Goal: Information Seeking & Learning: Learn about a topic

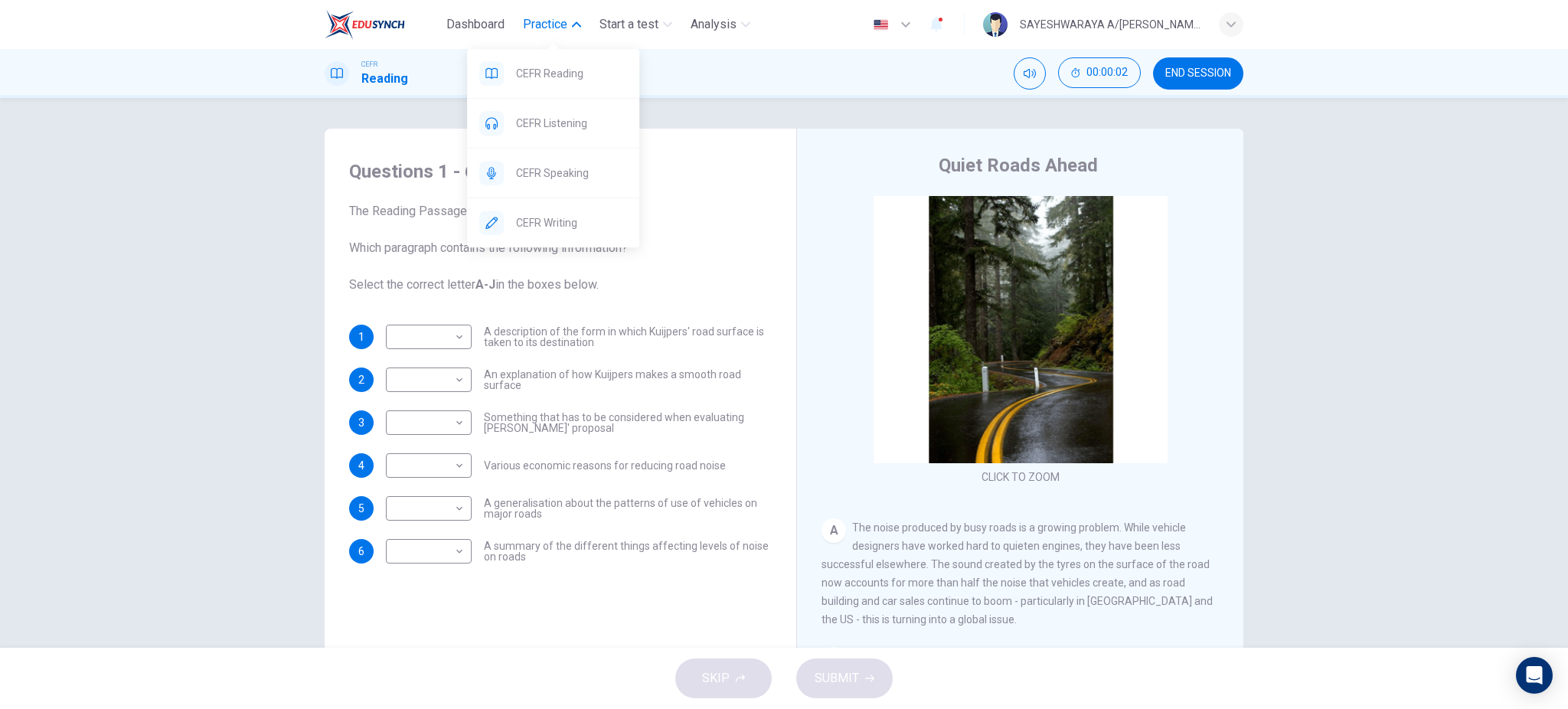
click at [557, 22] on span "Practice" at bounding box center [545, 24] width 44 height 19
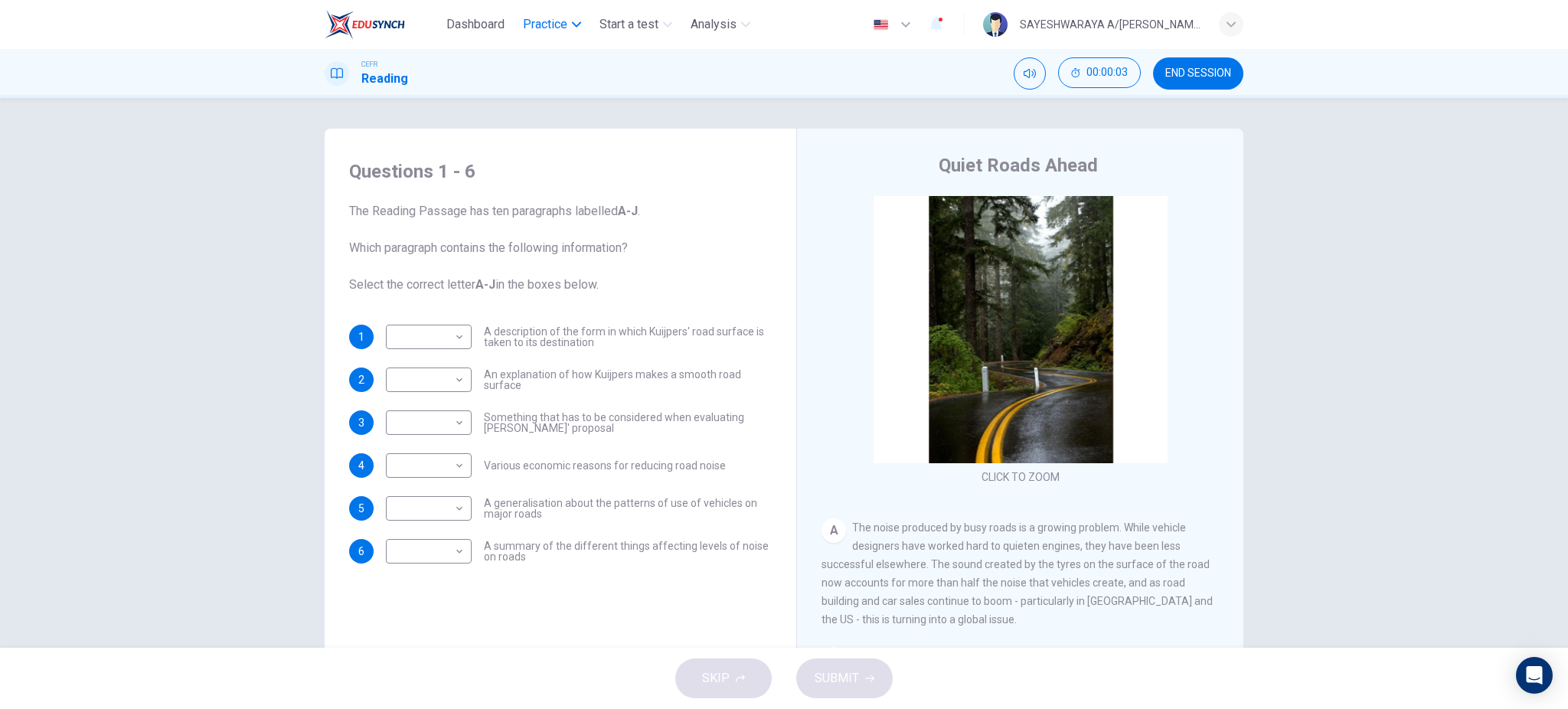
click at [557, 29] on span "Practice" at bounding box center [545, 24] width 44 height 19
click at [695, 104] on div "Questions 1 - 6 The Reading Passage has ten paragraphs labelled A-J . Which par…" at bounding box center [784, 373] width 1568 height 549
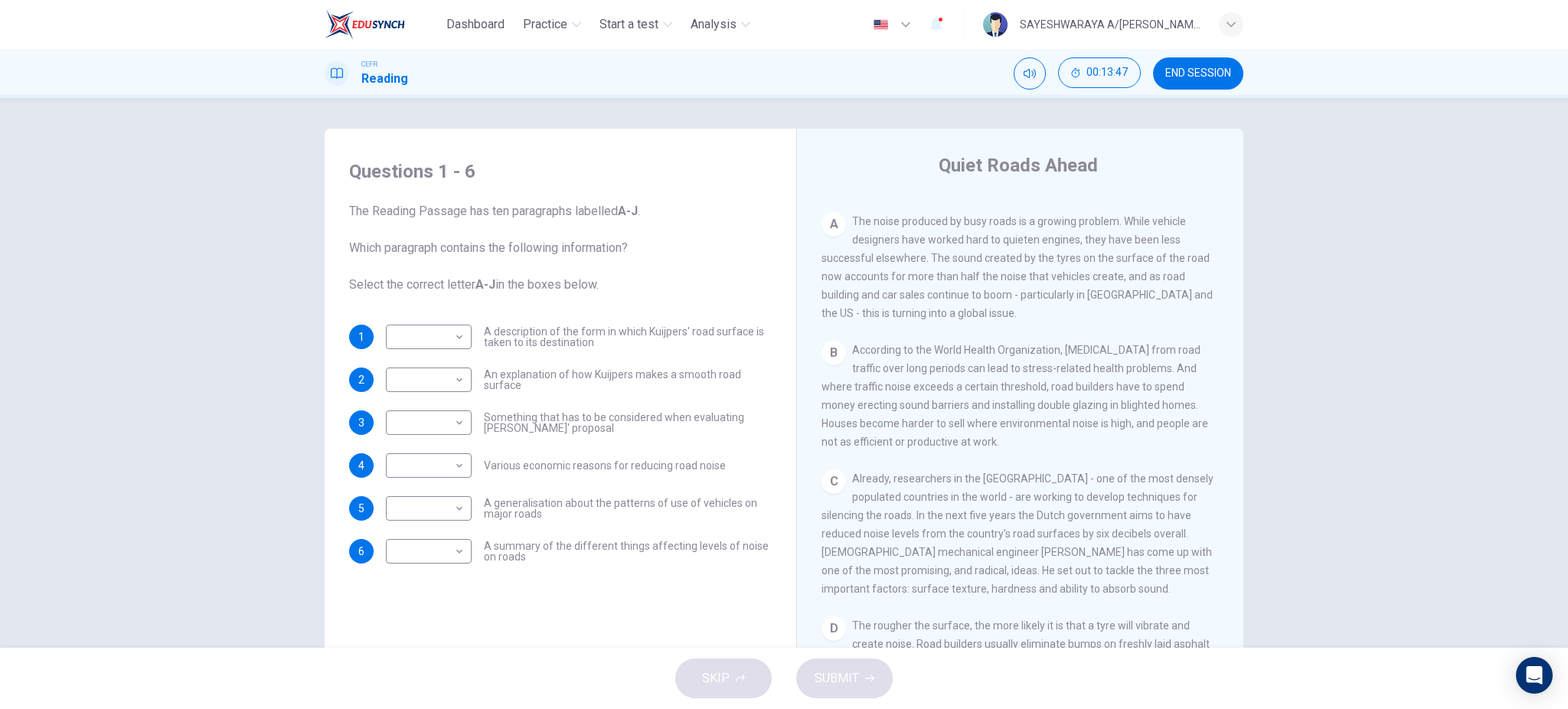
scroll to position [204, 0]
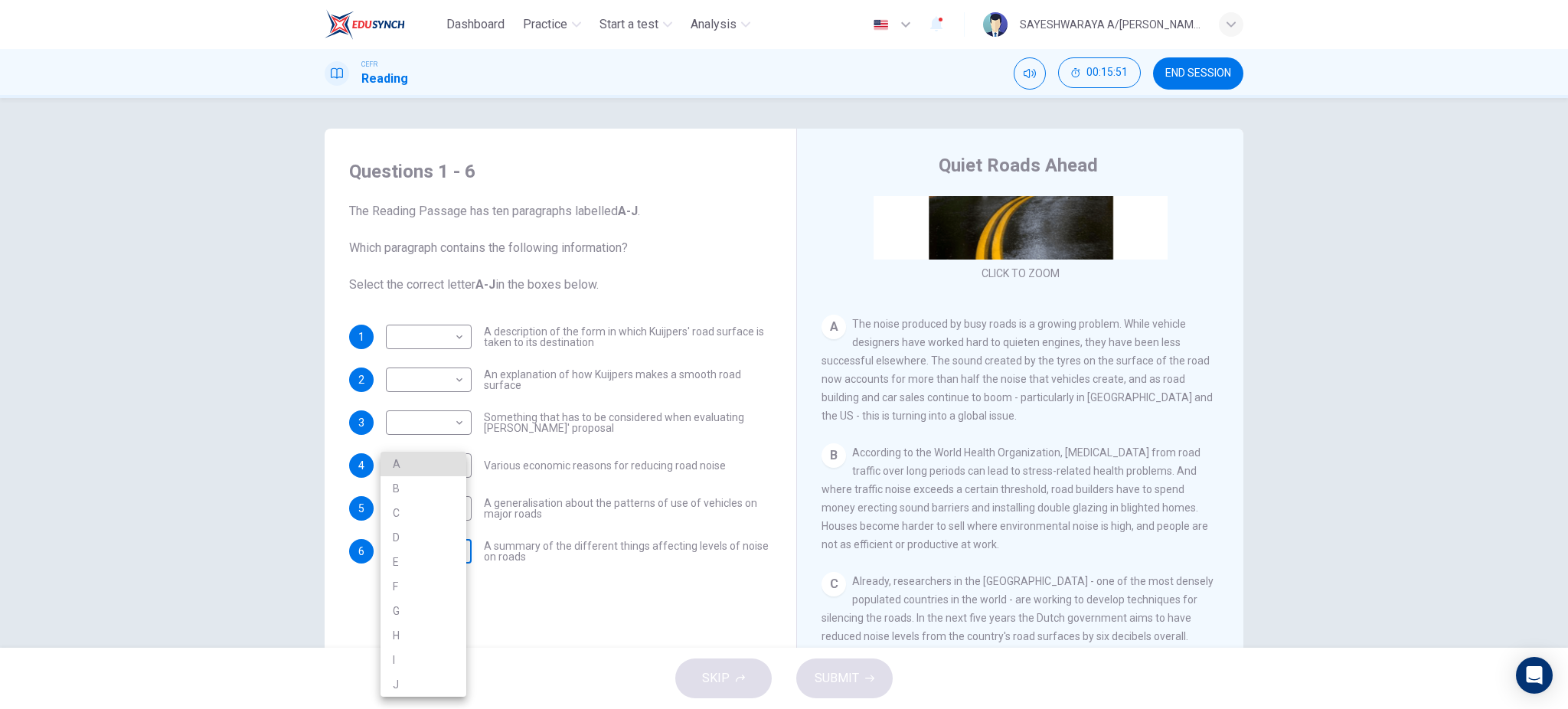
click at [425, 548] on body "Dashboard Practice Start a test Analysis English en ​ SAYESHWARAYA A/P SUBRAMAN…" at bounding box center [784, 354] width 1568 height 709
click at [500, 473] on div at bounding box center [784, 354] width 1568 height 709
click at [454, 469] on body "Dashboard Practice Start a test Analysis English en ​ SAYESHWARAYA A/P SUBRAMAN…" at bounding box center [784, 354] width 1568 height 709
click at [447, 487] on li "B" at bounding box center [423, 488] width 86 height 25
type input "B"
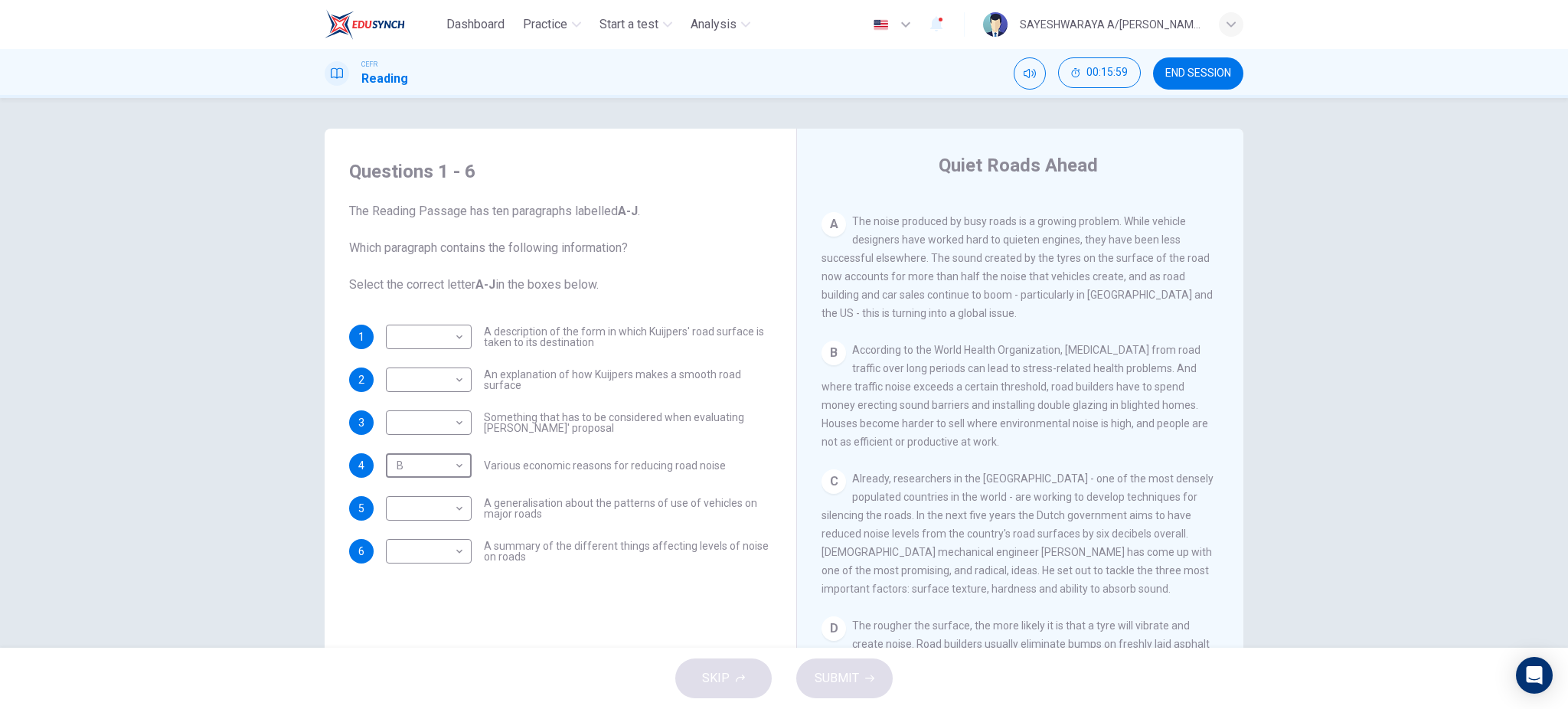
scroll to position [408, 0]
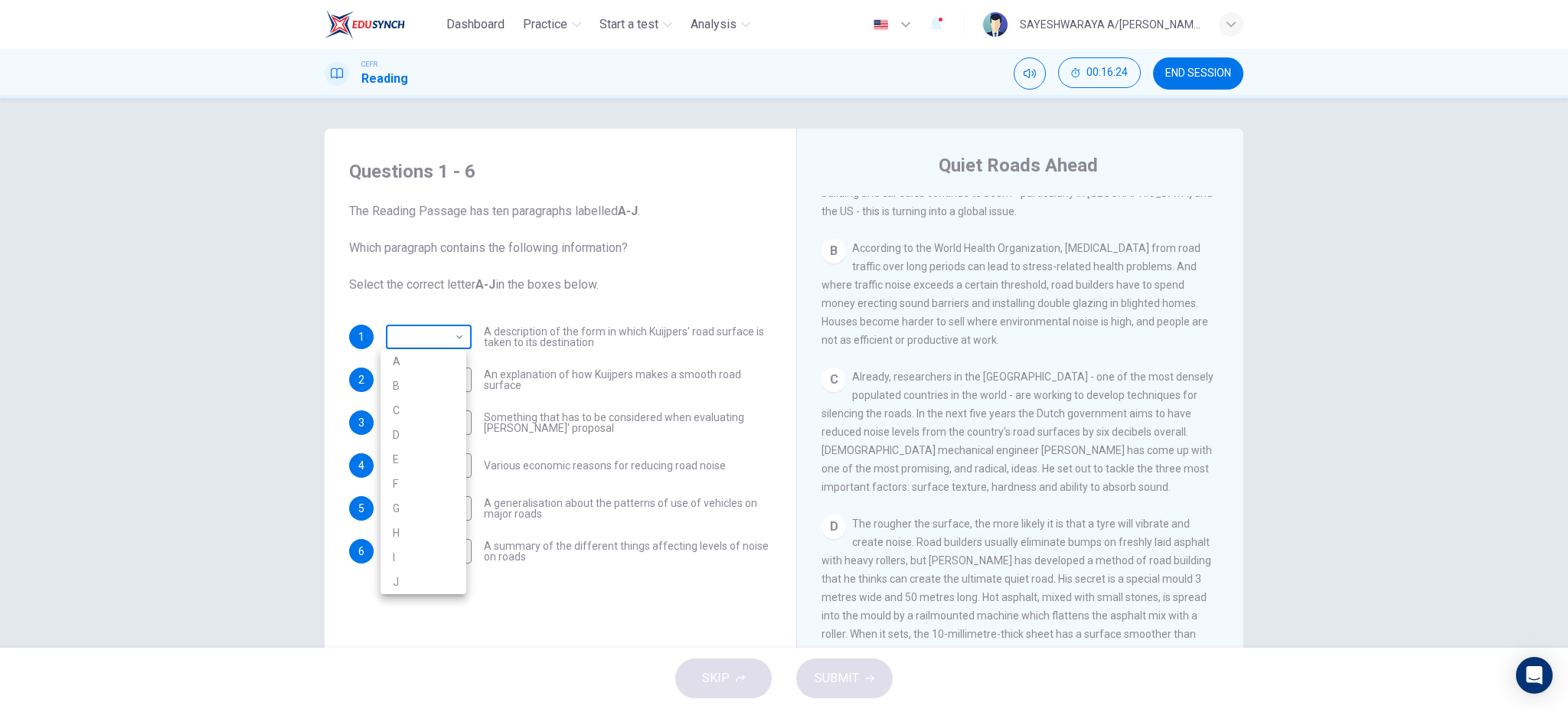
click at [435, 339] on body "Dashboard Practice Start a test Analysis English en ​ SAYESHWARAYA A/P SUBRAMAN…" at bounding box center [784, 354] width 1568 height 709
click at [936, 467] on div at bounding box center [784, 354] width 1568 height 709
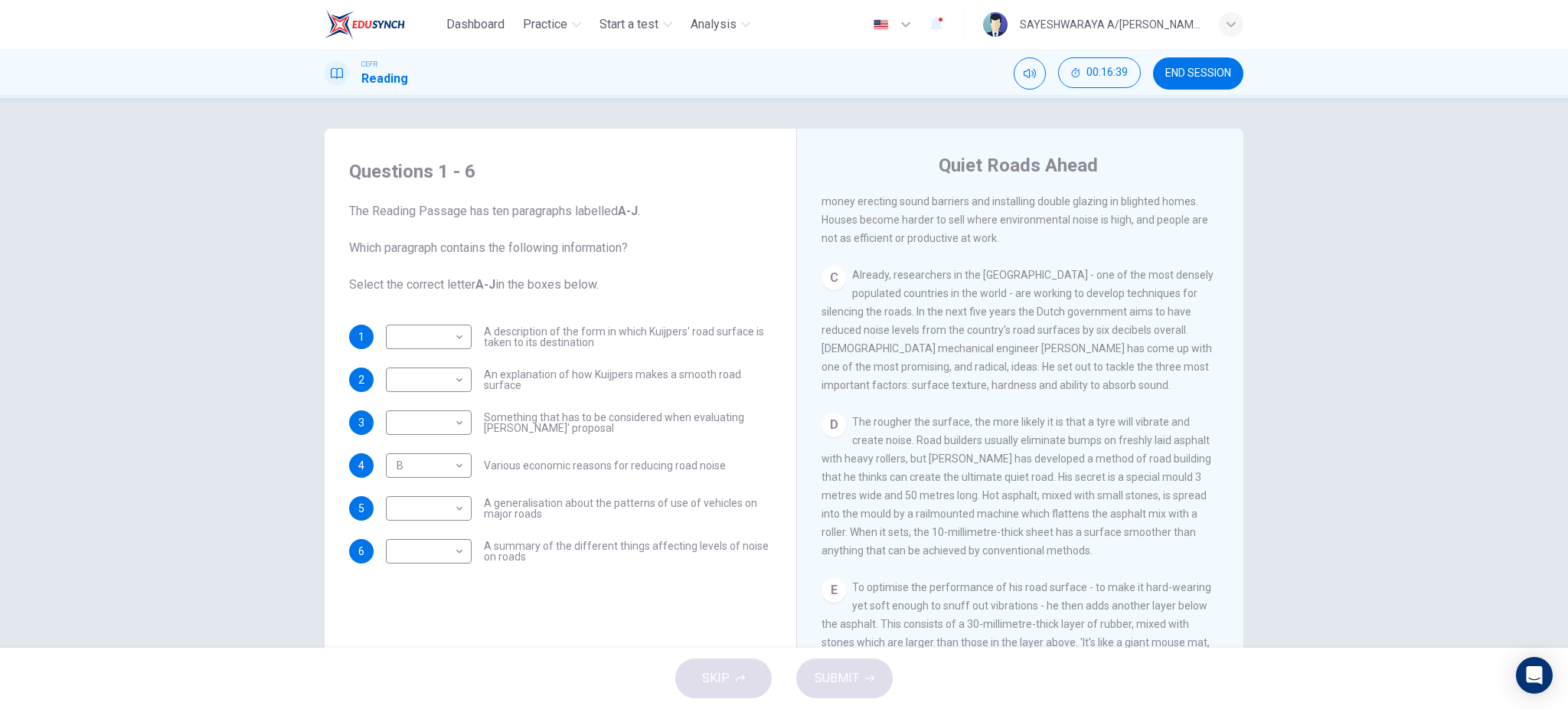
click at [379, 375] on div "2 ​ ​ An explanation of how [PERSON_NAME] makes a smooth road surface" at bounding box center [560, 380] width 423 height 25
click at [395, 383] on body "Dashboard Practice Start a test Analysis English en ​ SAYESHWARAYA A/P SUBRAMAN…" at bounding box center [784, 354] width 1568 height 709
click at [394, 487] on li "D" at bounding box center [423, 478] width 86 height 25
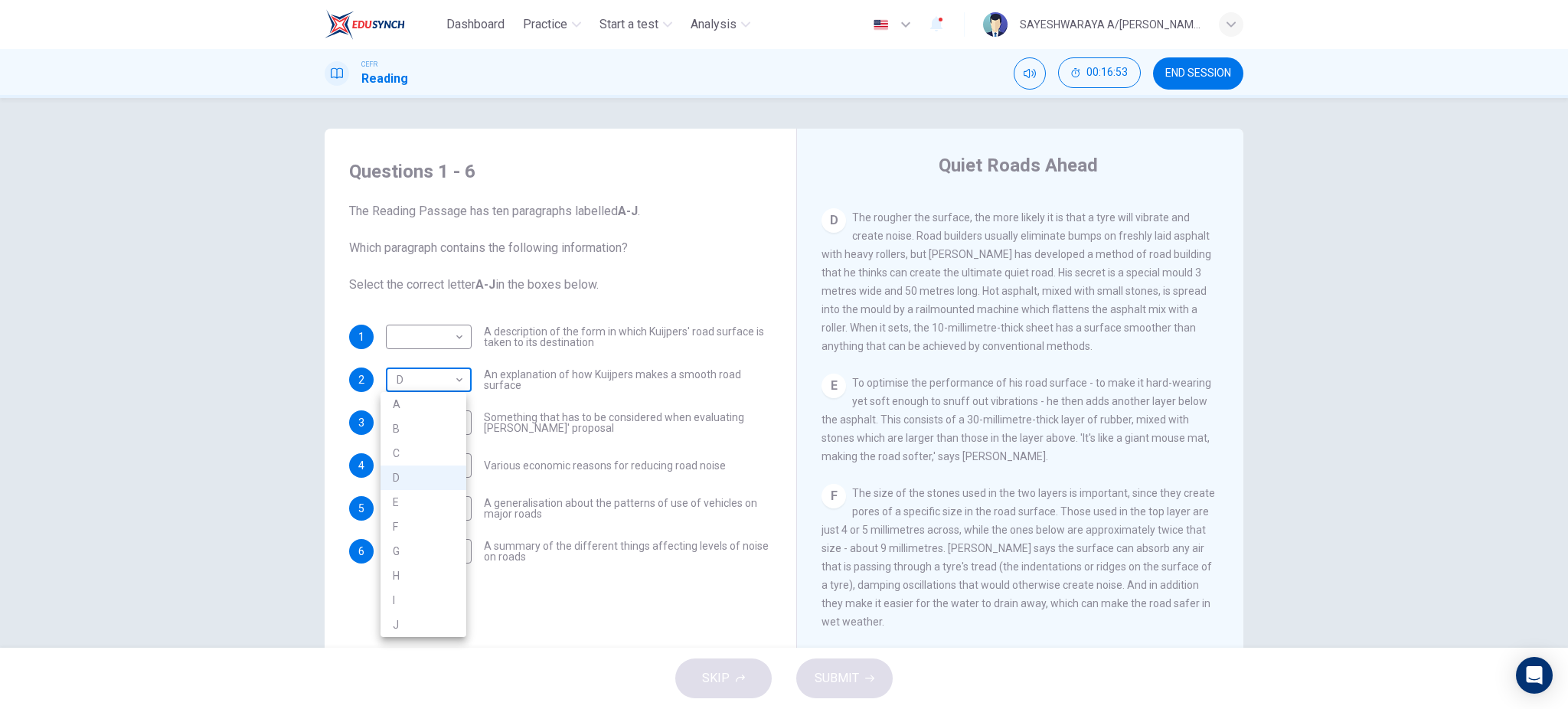
click at [415, 386] on body "Dashboard Practice Start a test Analysis English en ​ SAYESHWARAYA A/P SUBRAMAN…" at bounding box center [784, 354] width 1568 height 709
click at [402, 503] on li "E" at bounding box center [423, 503] width 86 height 25
type input "E"
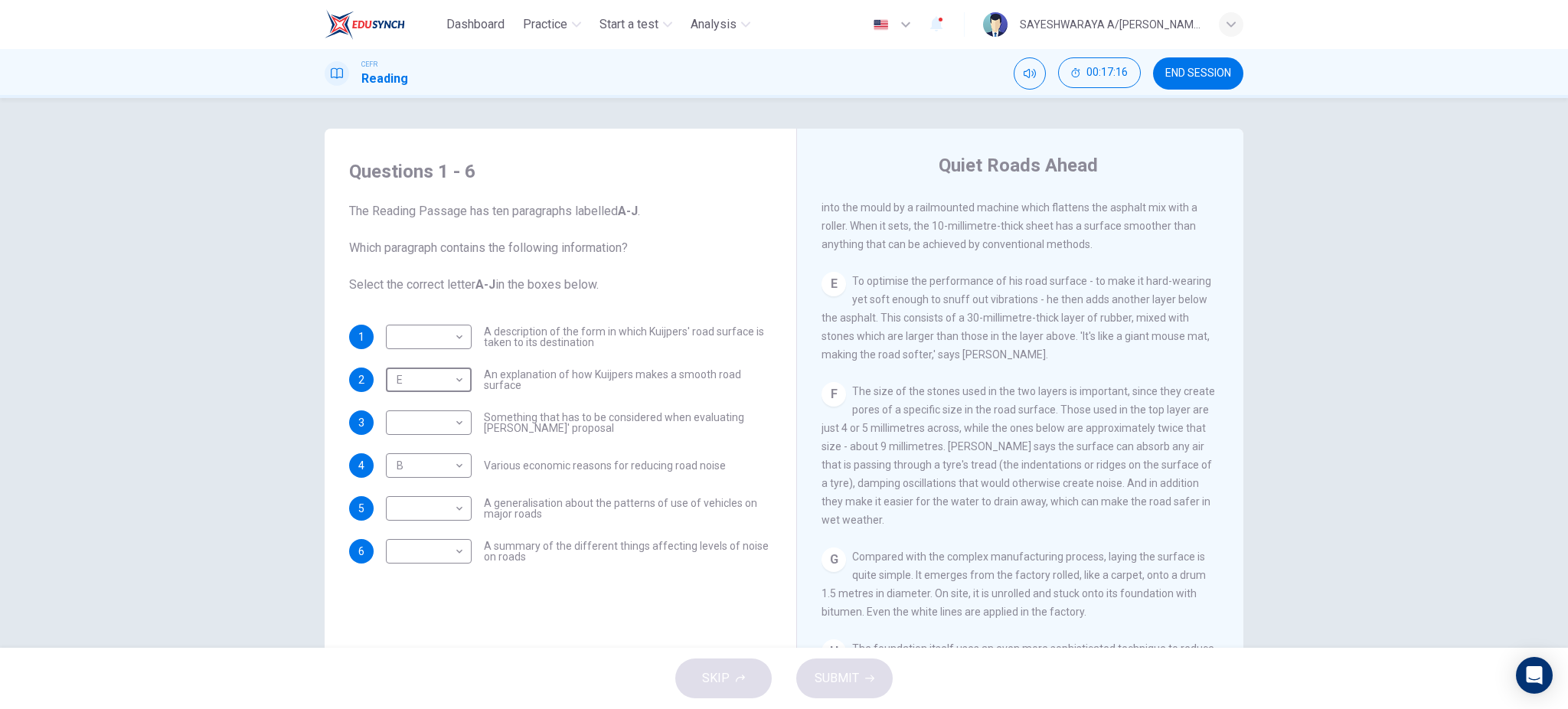
scroll to position [918, 0]
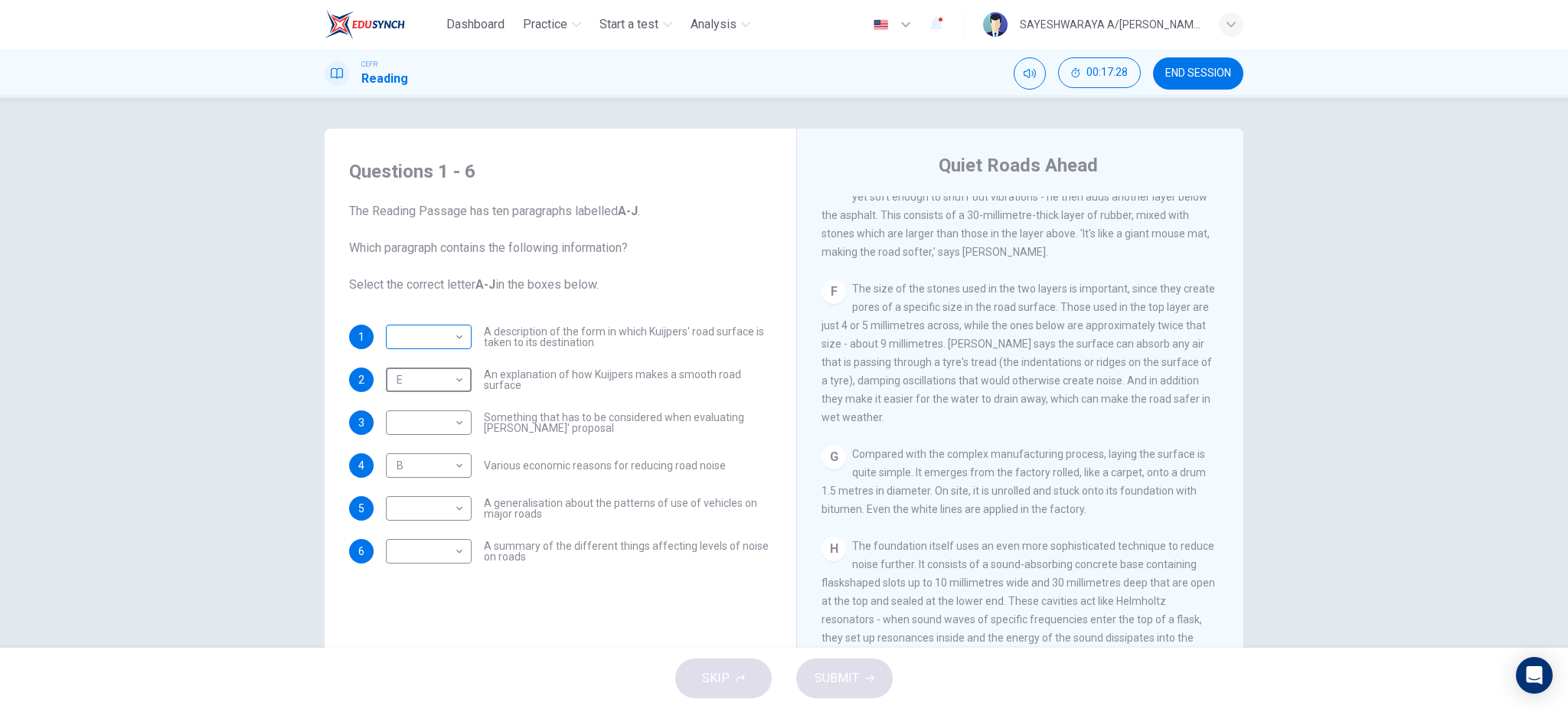
click at [429, 340] on body "Dashboard Practice Start a test Analysis English en ​ SAYESHWARAYA A/P SUBRAMAN…" at bounding box center [784, 354] width 1568 height 709
drag, startPoint x: 431, startPoint y: 503, endPoint x: 511, endPoint y: 486, distance: 81.8
click at [440, 511] on li "G" at bounding box center [423, 509] width 86 height 25
type input "G"
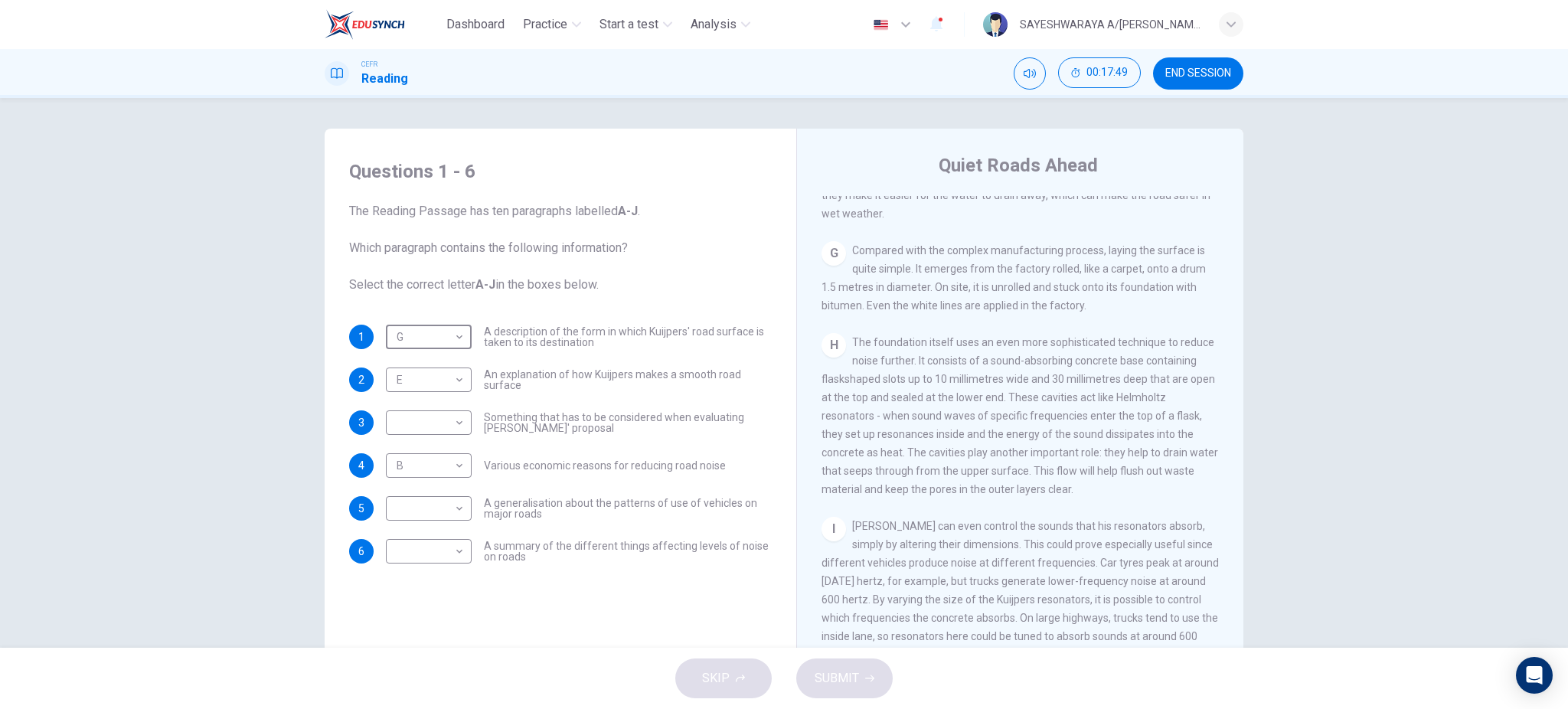
scroll to position [1225, 0]
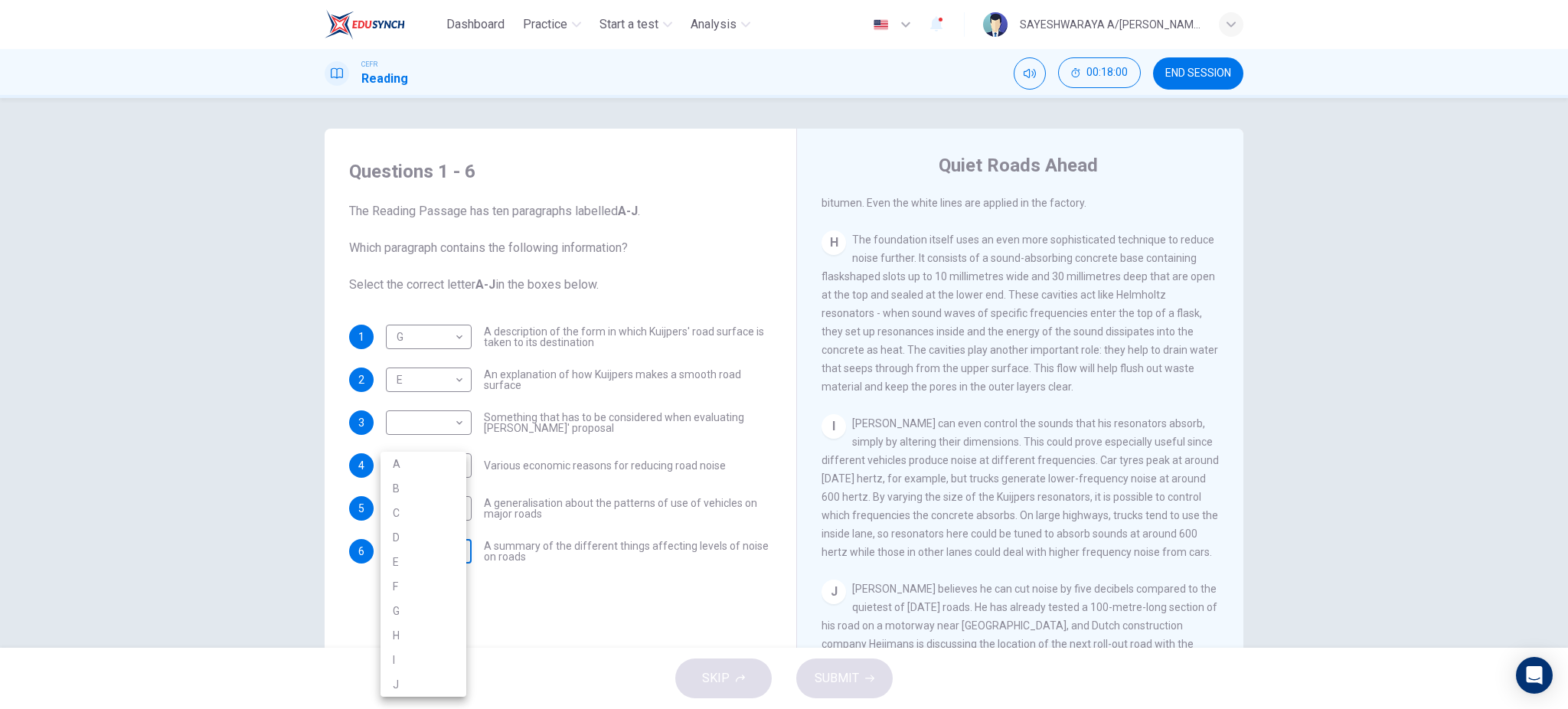
click at [449, 550] on body "Dashboard Practice Start a test Analysis English en ​ SAYESHWARAYA A/P SUBRAMAN…" at bounding box center [784, 354] width 1568 height 709
click at [422, 654] on li "I" at bounding box center [423, 660] width 86 height 25
type input "I"
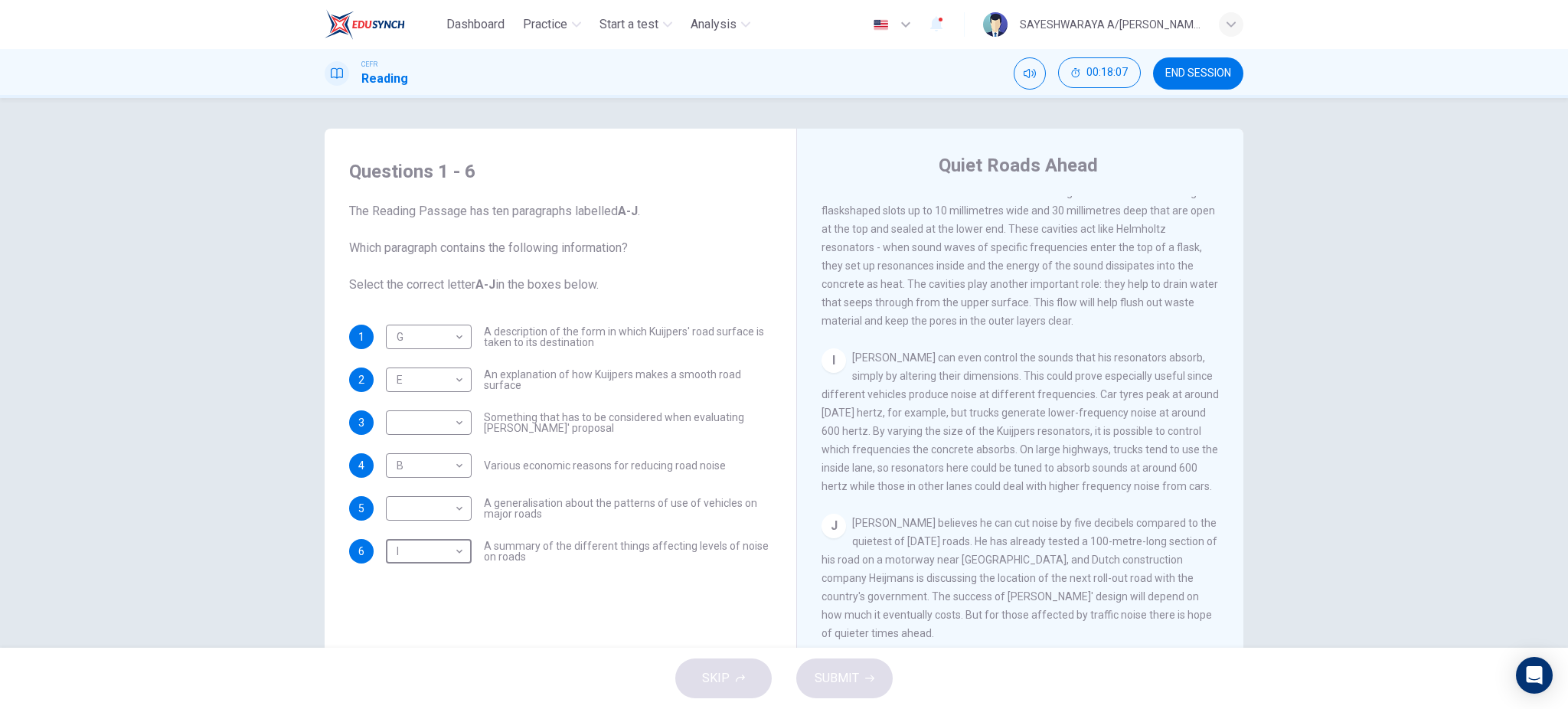
scroll to position [43, 0]
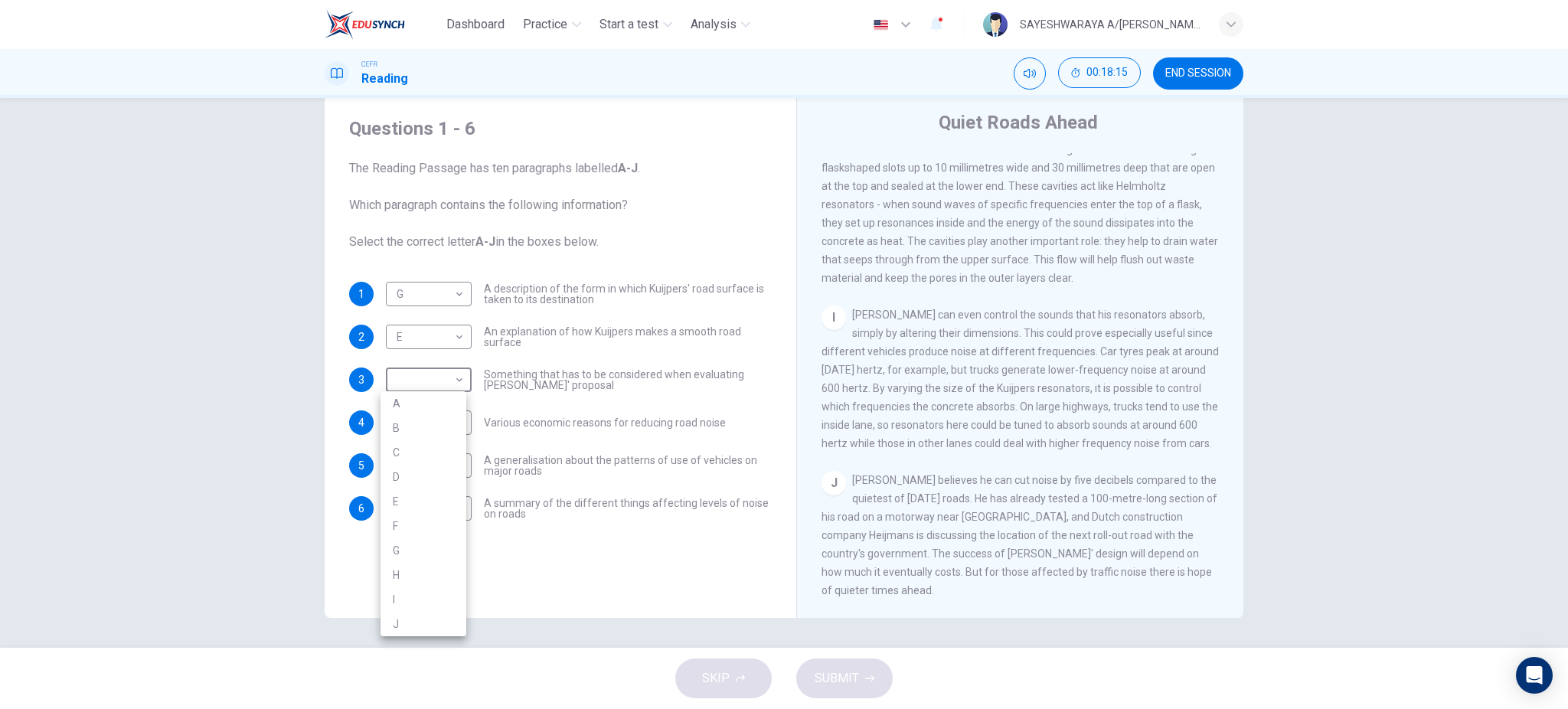
click at [433, 375] on body "Dashboard Practice Start a test Analysis English en ​ SAYESHWARAYA A/P SUBRAMAN…" at bounding box center [784, 354] width 1568 height 709
click at [446, 619] on li "J" at bounding box center [423, 624] width 86 height 25
type input "J"
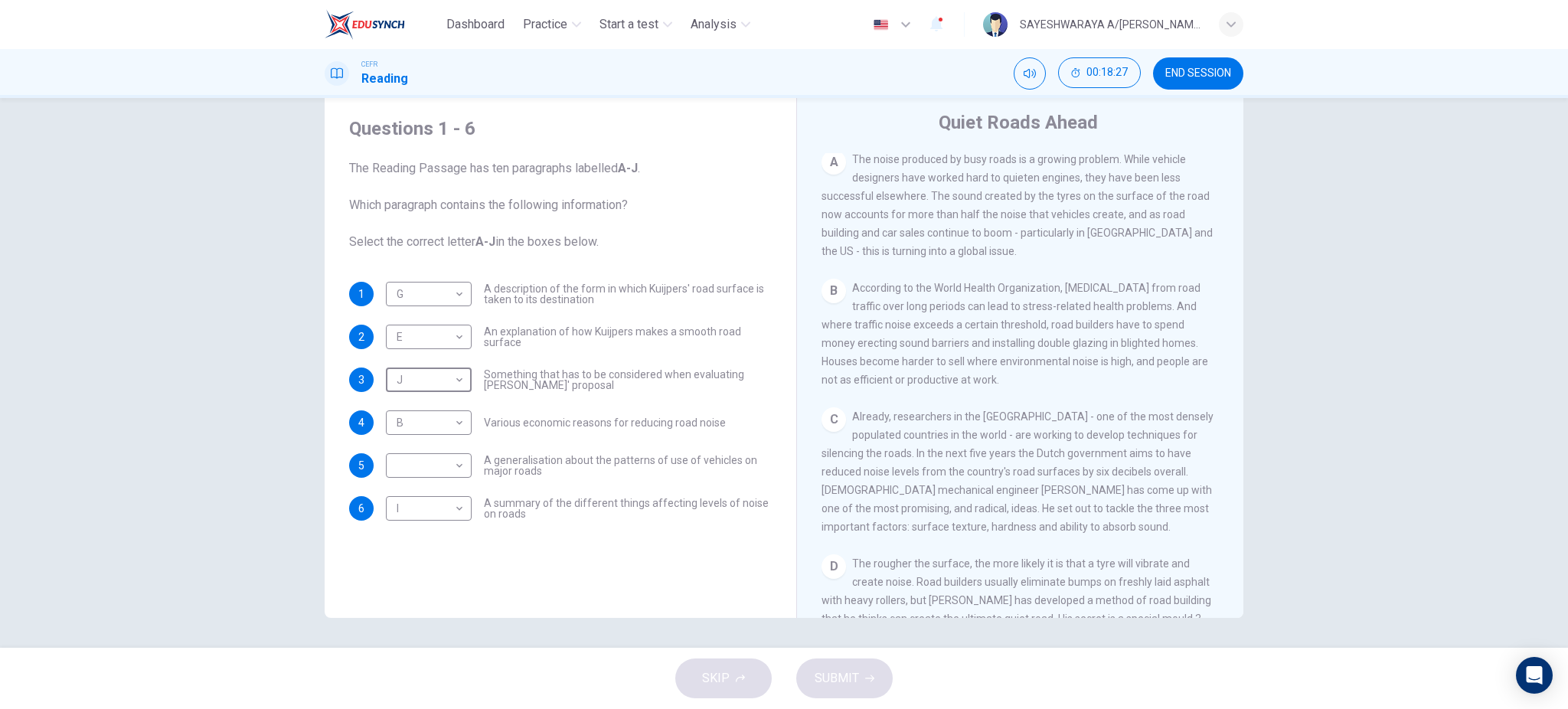
scroll to position [223, 0]
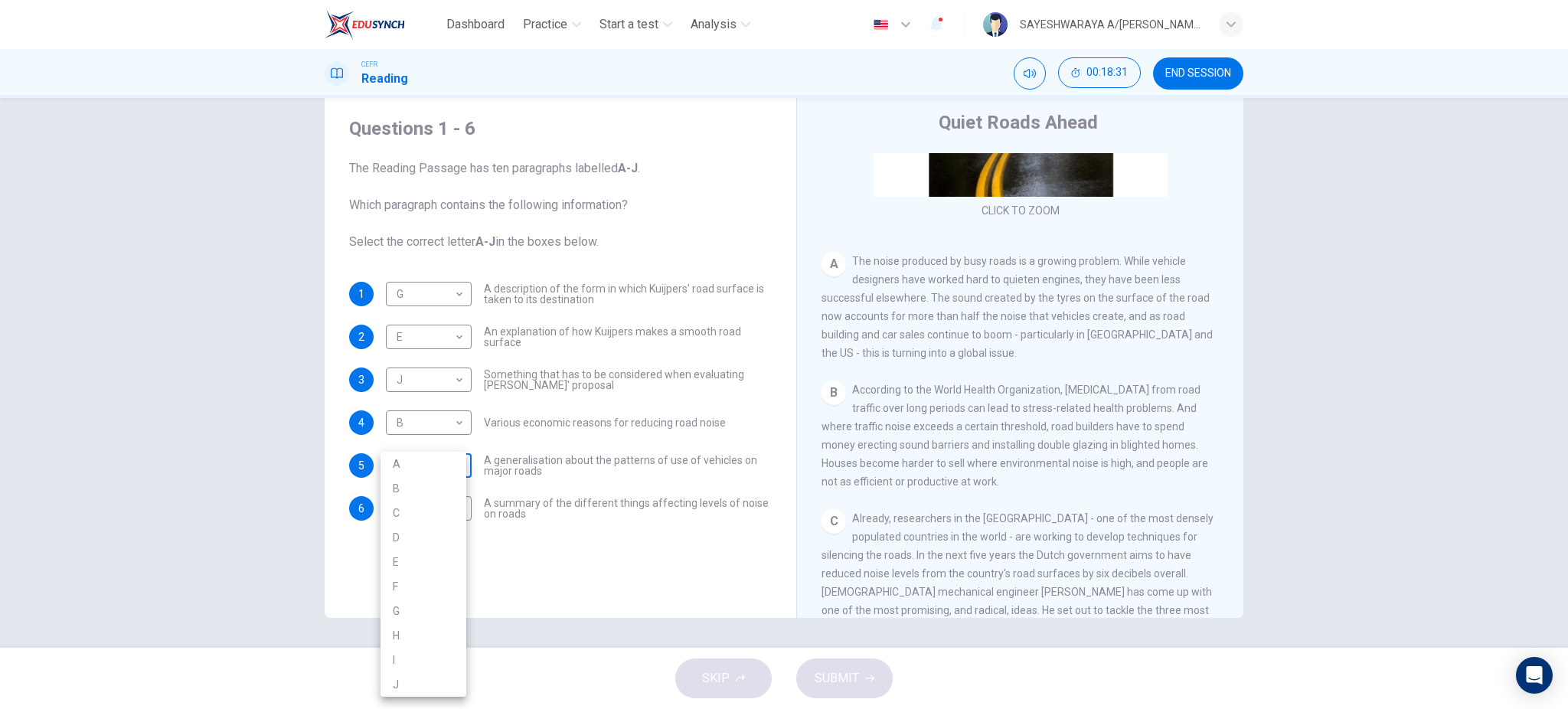
click at [419, 457] on body "Dashboard Practice Start a test Analysis English en ​ SAYESHWARAYA A/P SUBRAMAN…" at bounding box center [784, 354] width 1568 height 709
drag, startPoint x: 424, startPoint y: 466, endPoint x: 464, endPoint y: 472, distance: 40.4
click at [426, 467] on li "A" at bounding box center [423, 464] width 86 height 25
type input "A"
click at [806, 677] on button "SUBMIT" at bounding box center [844, 678] width 97 height 40
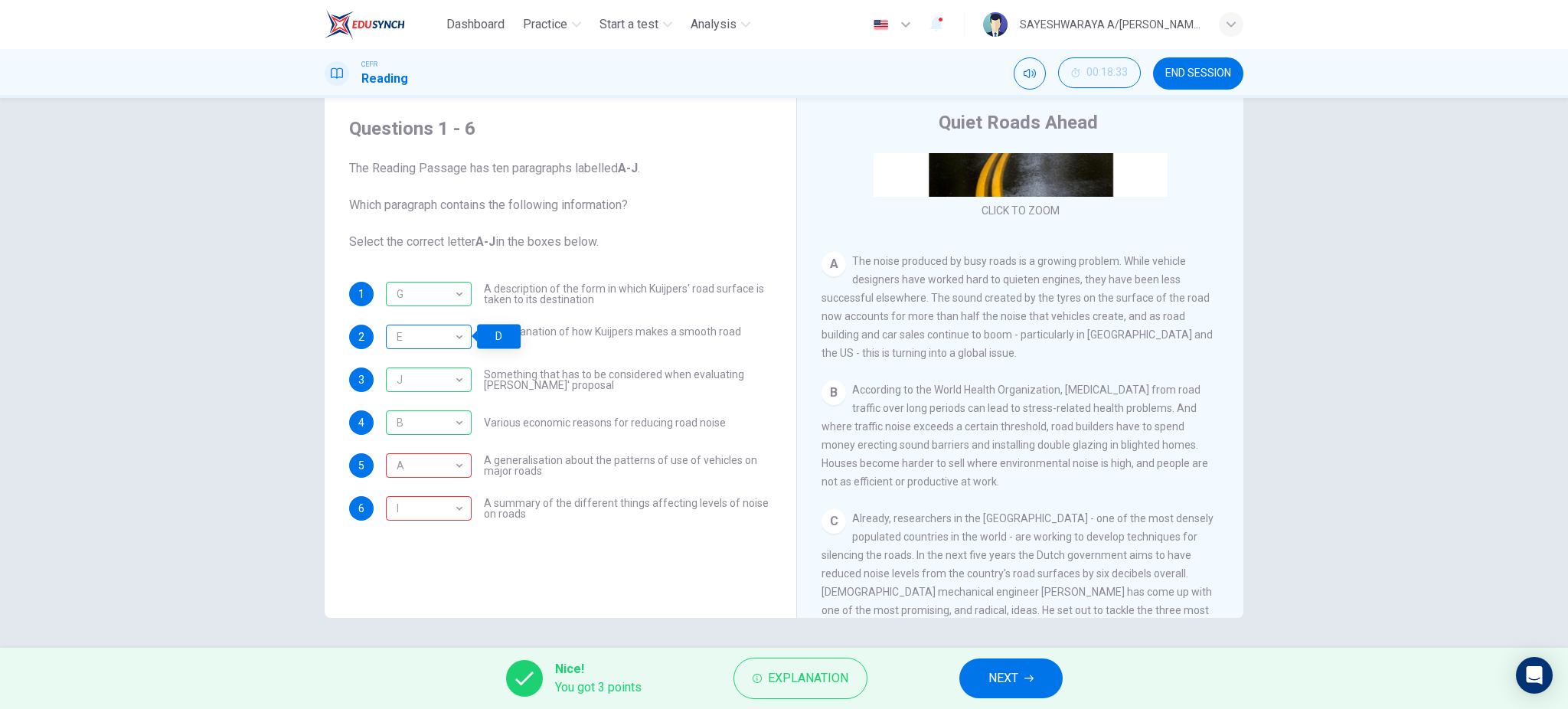
click at [405, 335] on div "E" at bounding box center [425, 337] width 81 height 43
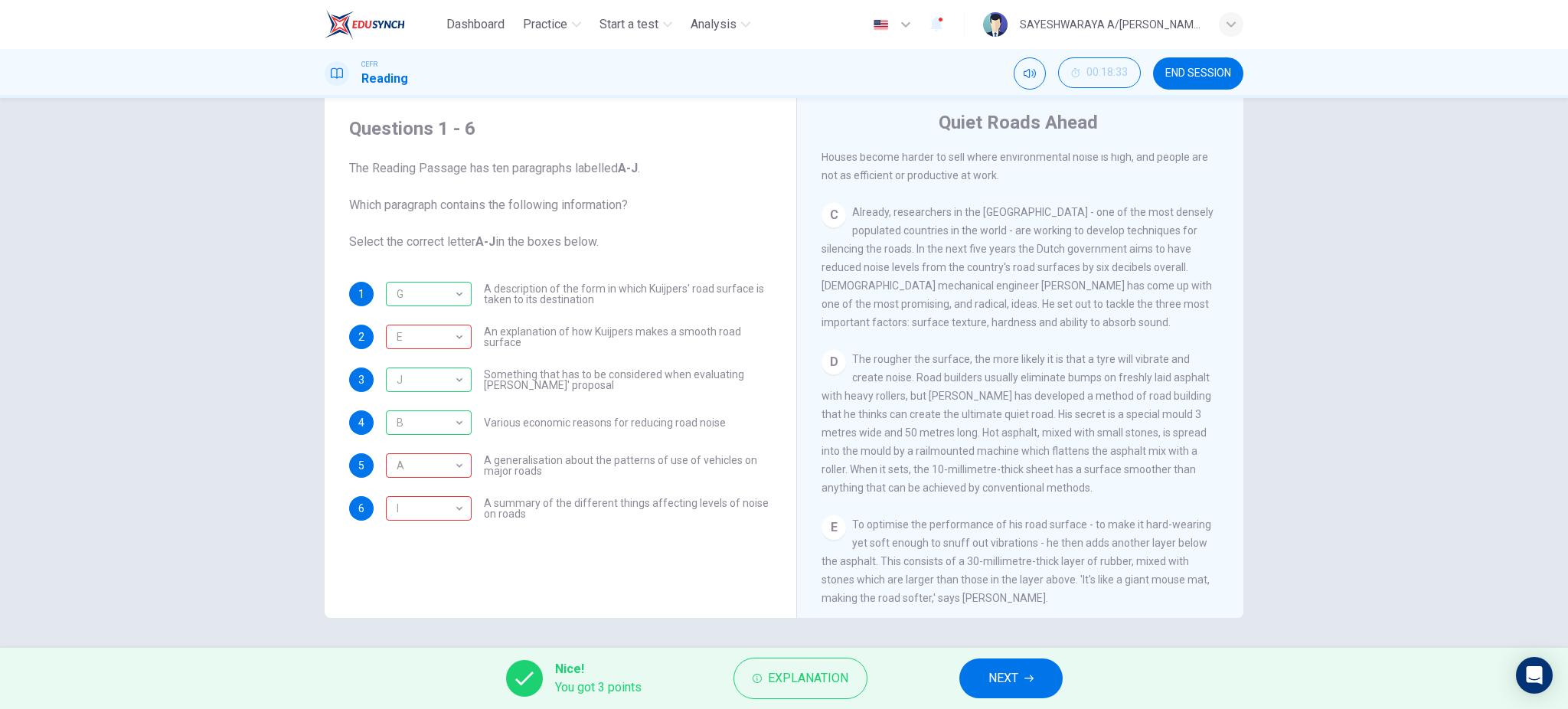
scroll to position [632, 0]
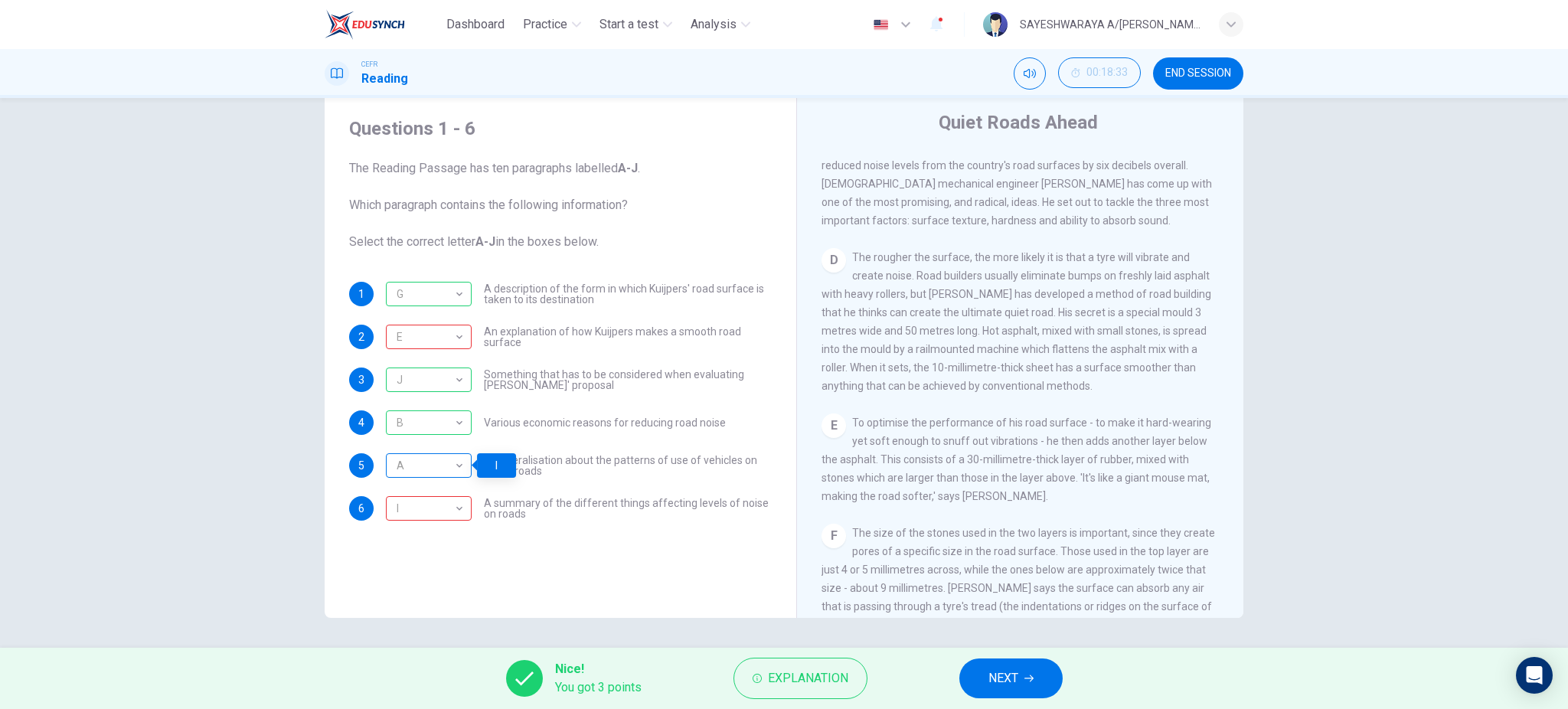
click at [443, 464] on div "A" at bounding box center [425, 465] width 81 height 43
drag, startPoint x: 457, startPoint y: 370, endPoint x: 499, endPoint y: 362, distance: 42.8
click at [481, 366] on div "Questions 1 - 6 The Reading Passage has ten paragraphs labelled A-J . Which par…" at bounding box center [784, 373] width 1568 height 549
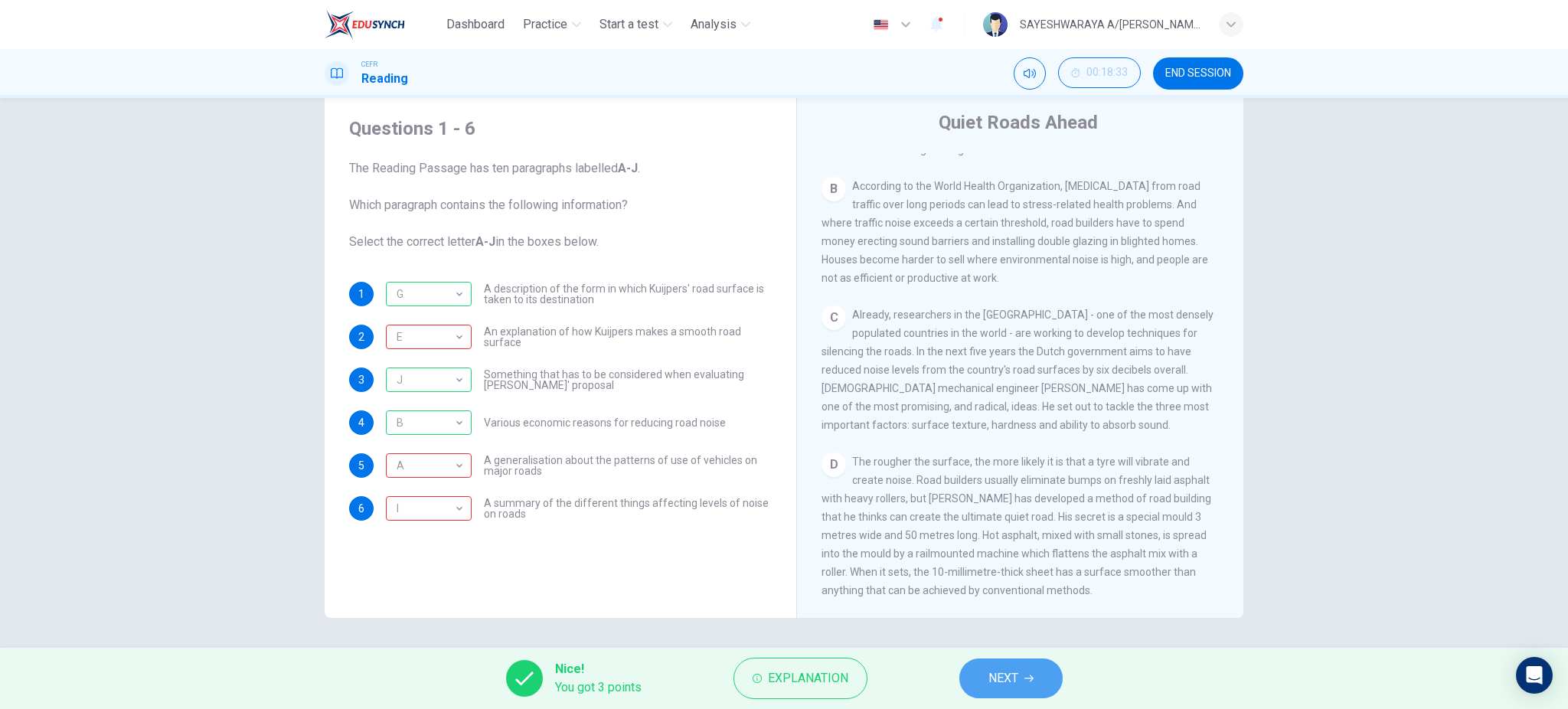
click at [1050, 678] on button "NEXT" at bounding box center [1010, 678] width 104 height 40
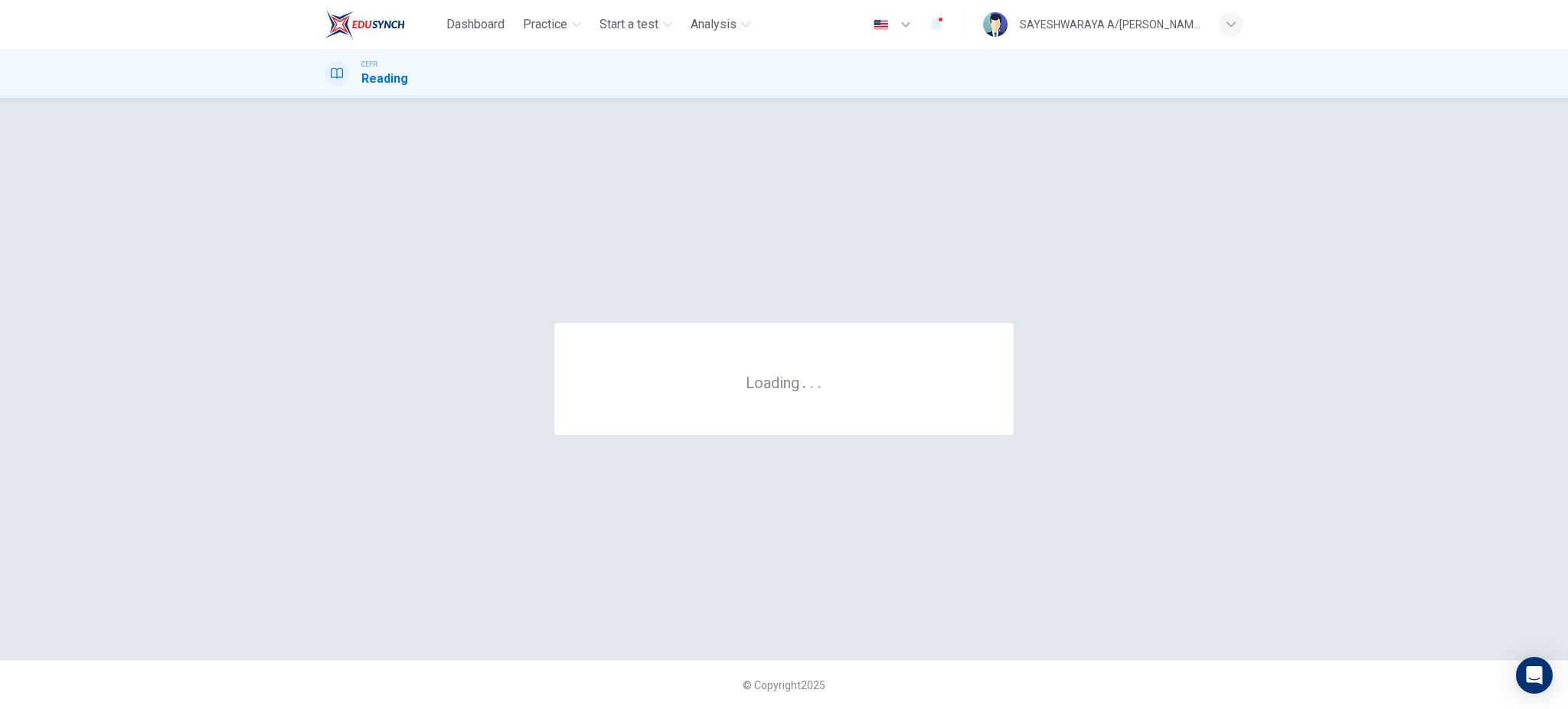
scroll to position [0, 0]
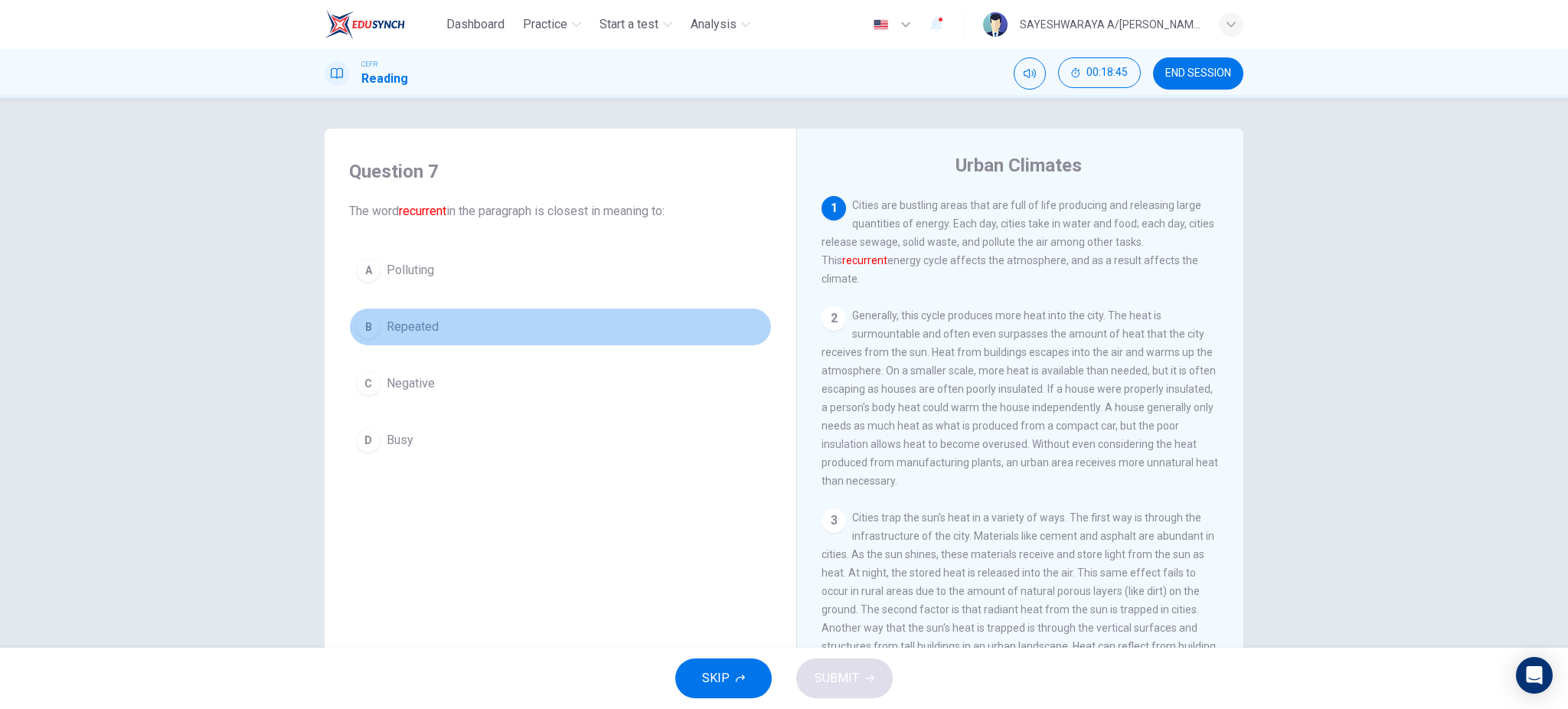
click at [370, 327] on div "B" at bounding box center [369, 327] width 25 height 25
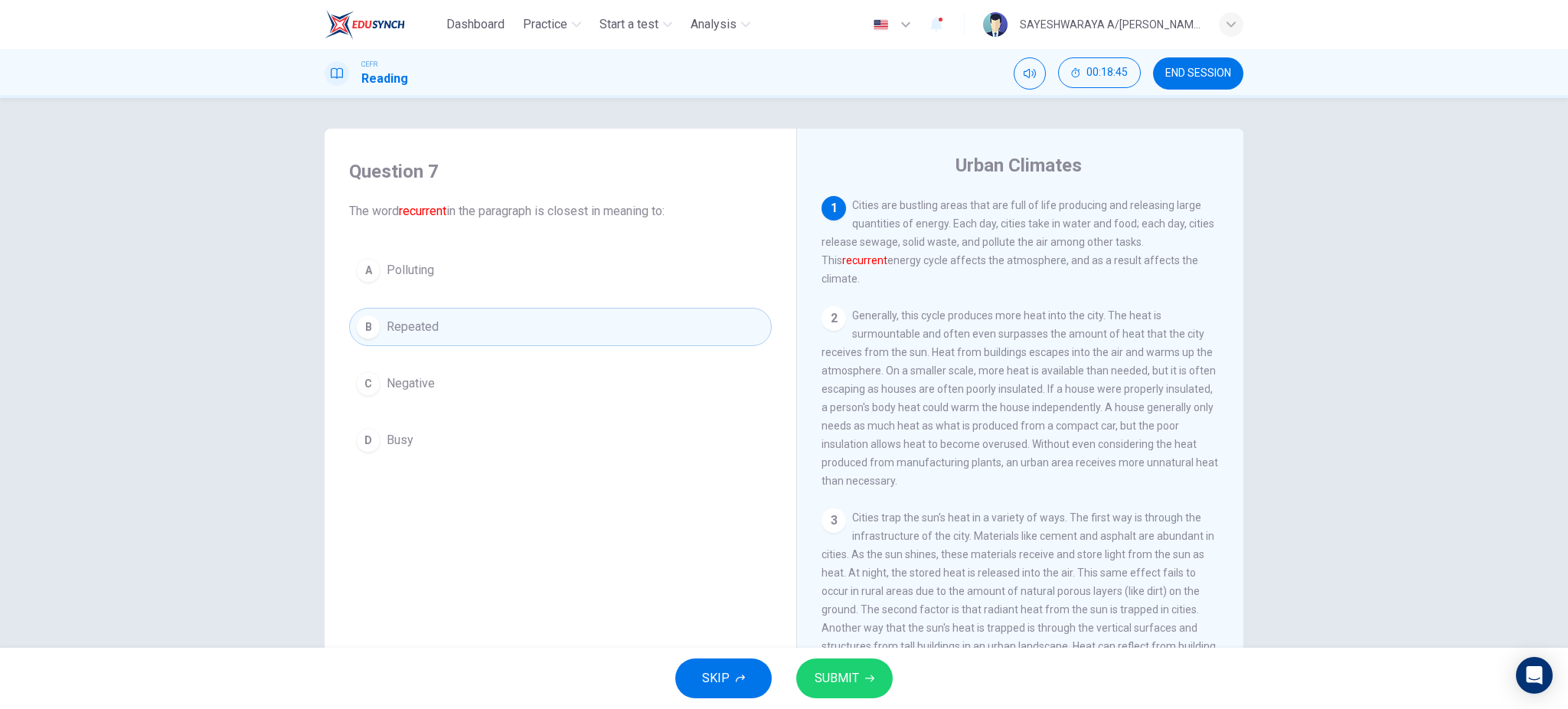
click at [854, 657] on div "SKIP SUBMIT" at bounding box center [784, 678] width 1568 height 61
click at [854, 668] on span "SUBMIT" at bounding box center [837, 678] width 44 height 21
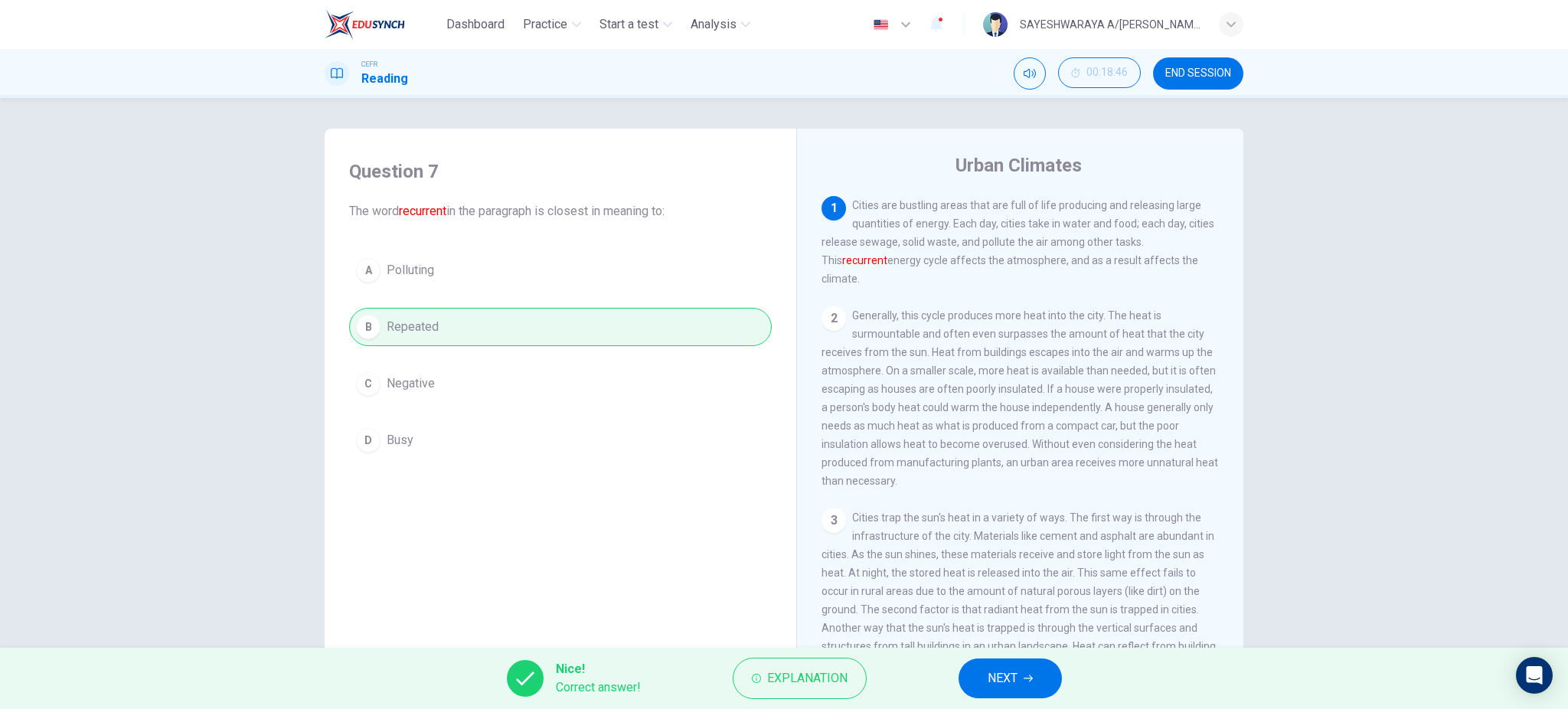
click at [990, 670] on span "NEXT" at bounding box center [1002, 678] width 30 height 21
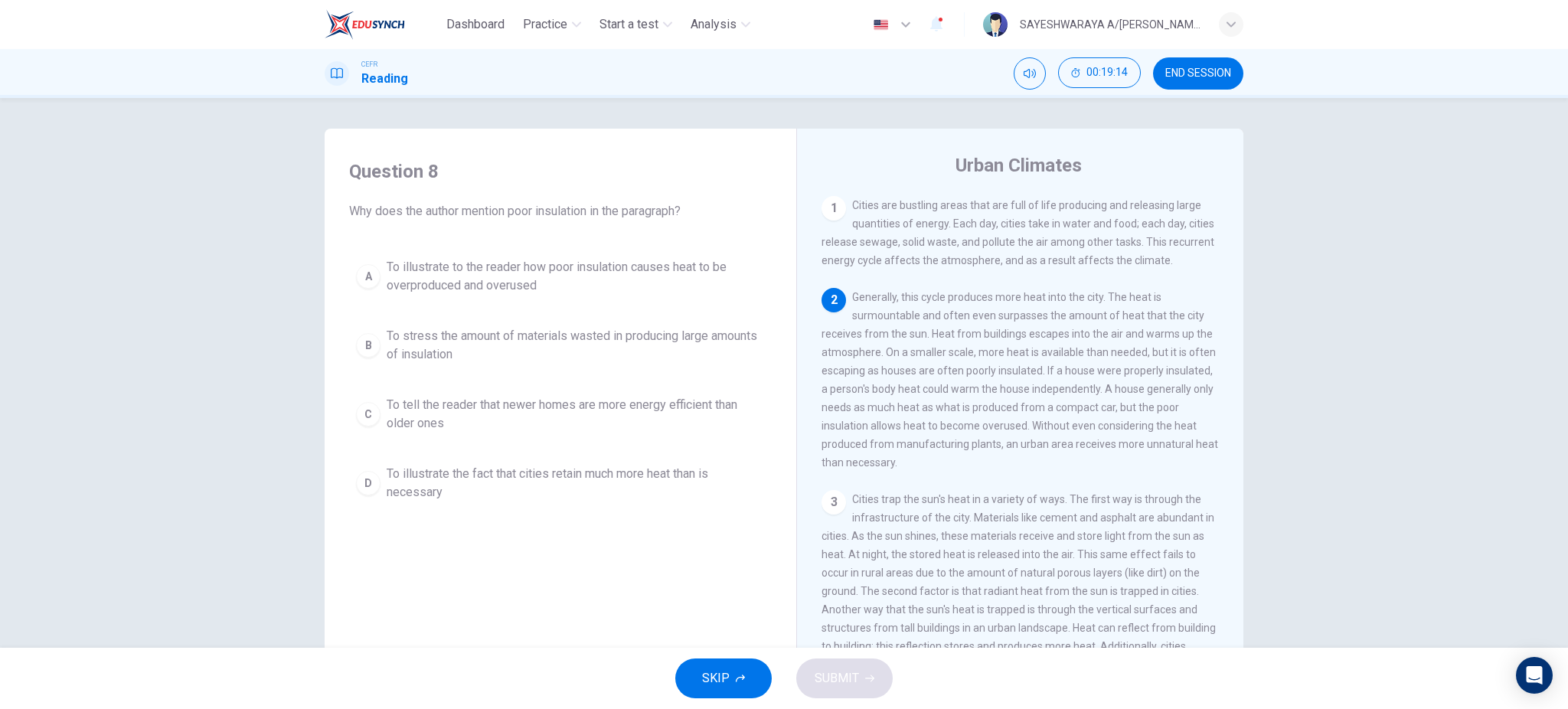
click at [921, 108] on div "Question 8 Why does the author mention poor insulation in the paragraph? A To i…" at bounding box center [784, 373] width 1568 height 549
click at [858, 183] on div "Urban Climates 1 Cities are bustling areas that are full of life producing and …" at bounding box center [1019, 407] width 447 height 557
click at [530, 283] on span "To illustrate to the reader how poor insulation causes heat to be overproduced …" at bounding box center [575, 276] width 378 height 36
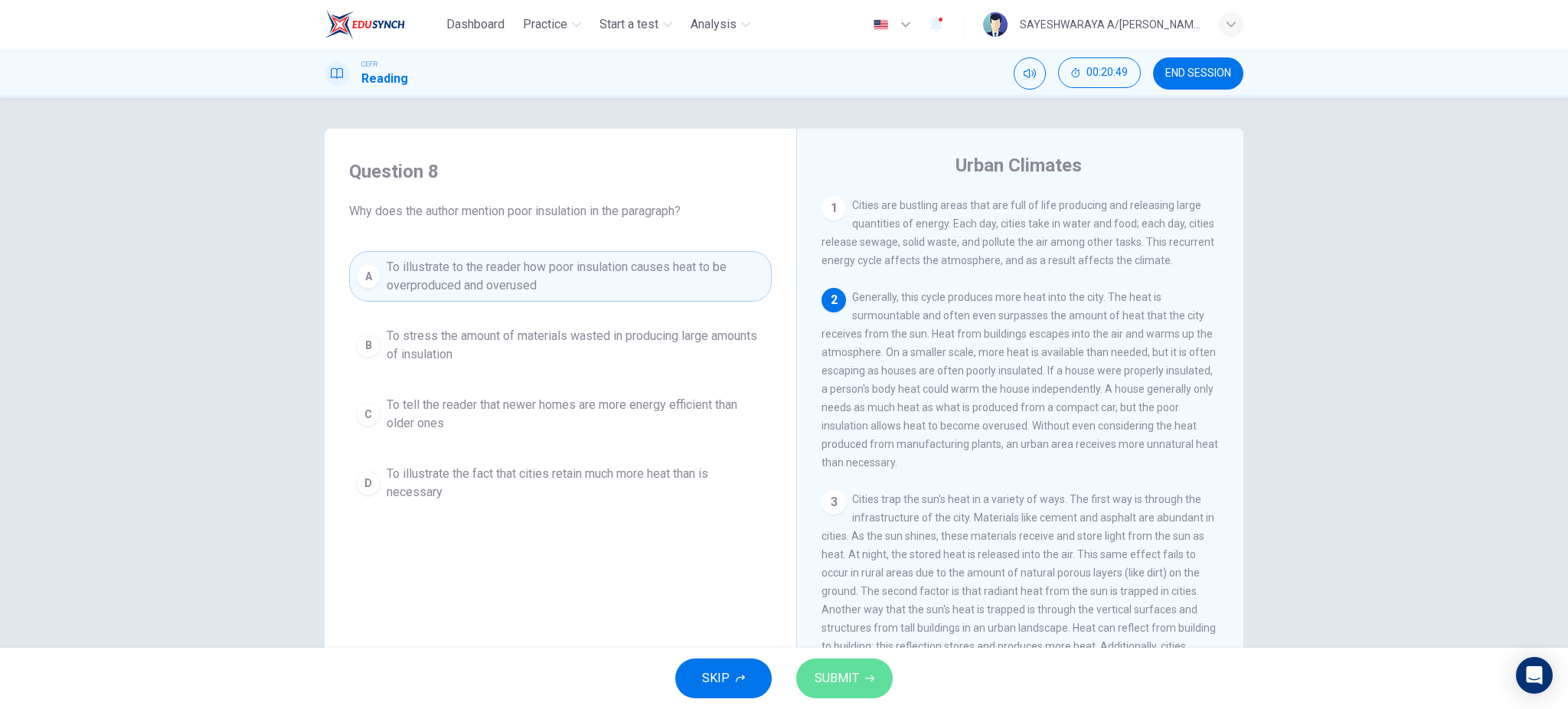
click at [845, 685] on span "SUBMIT" at bounding box center [837, 678] width 44 height 21
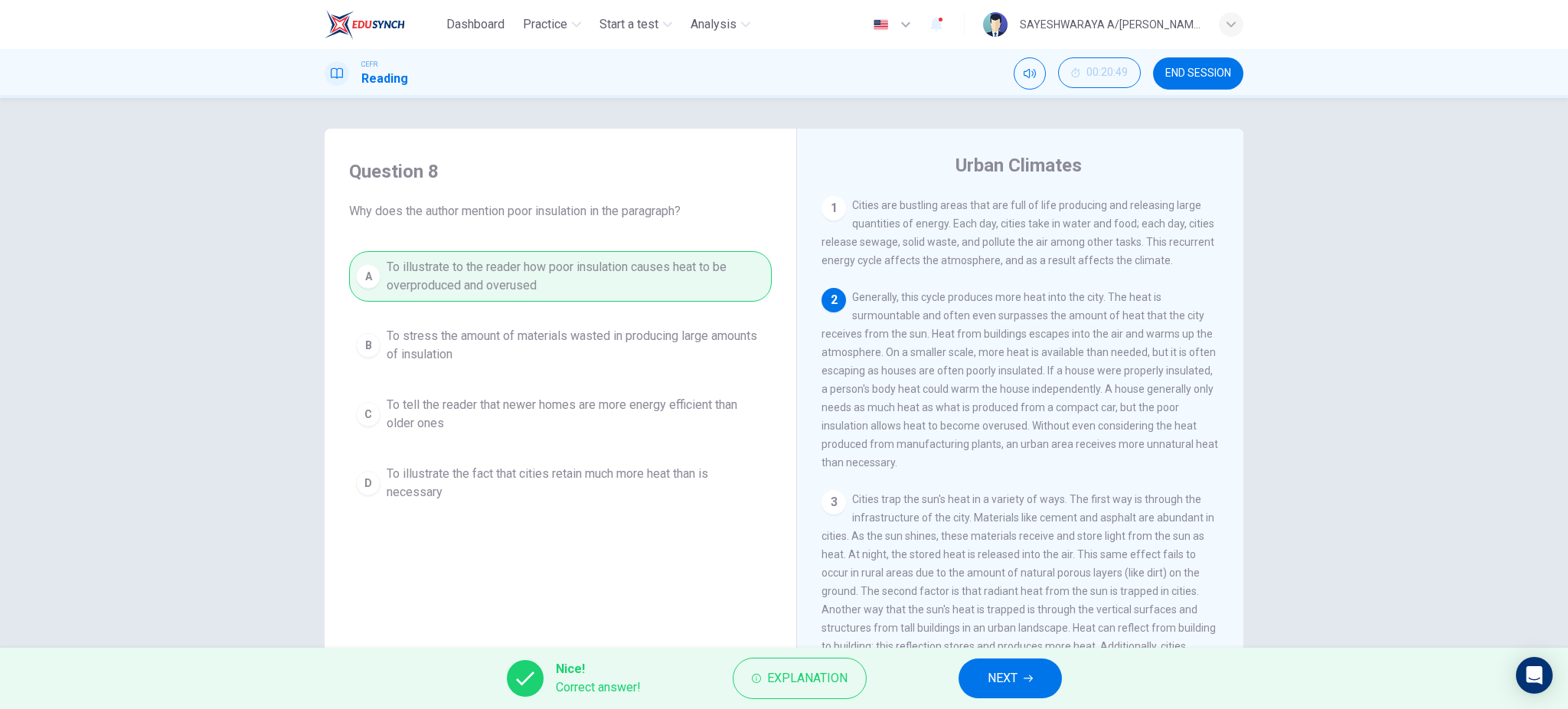
click at [1000, 665] on button "NEXT" at bounding box center [1010, 678] width 104 height 40
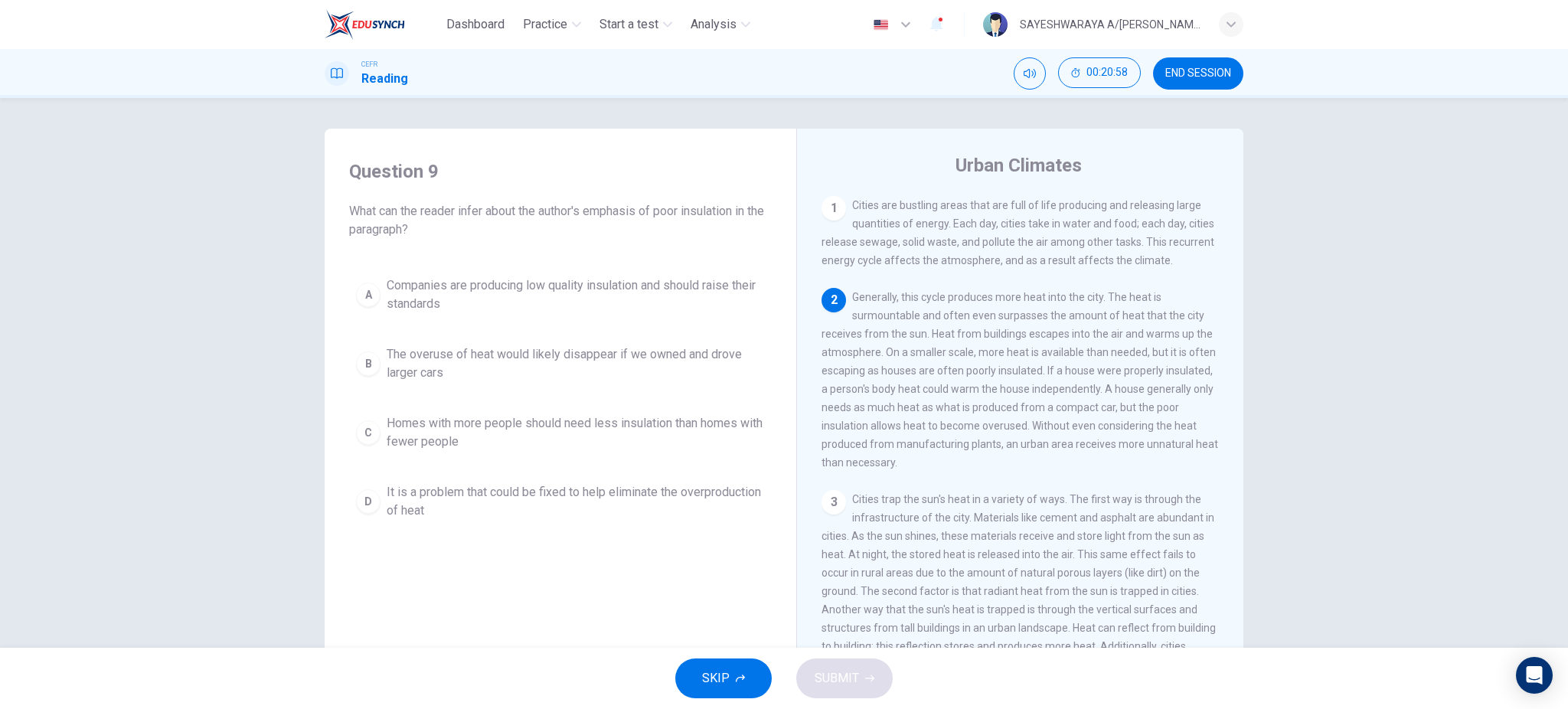
click at [588, 426] on span "Homes with more people should need less insulation than homes with fewer people" at bounding box center [575, 432] width 378 height 36
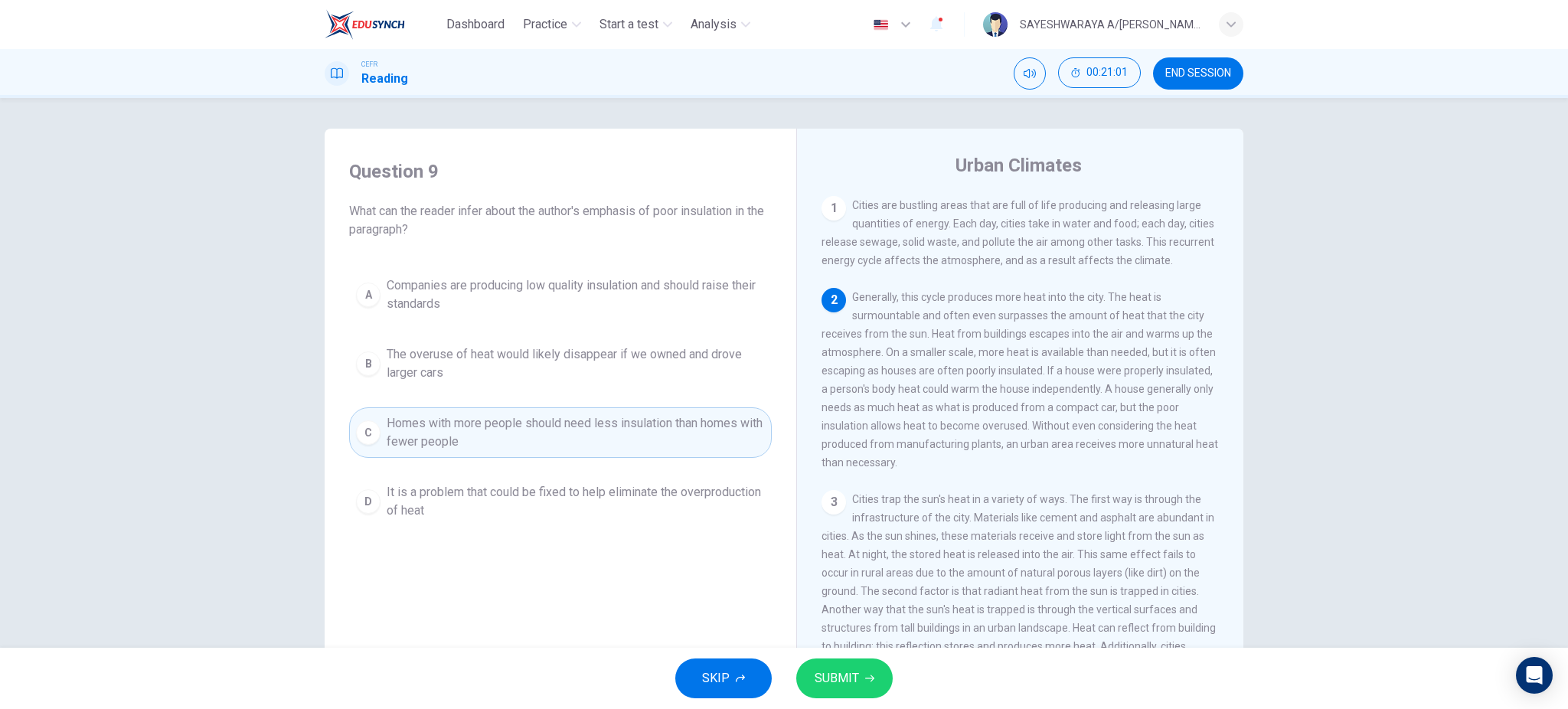
click at [838, 668] on span "SUBMIT" at bounding box center [837, 678] width 44 height 21
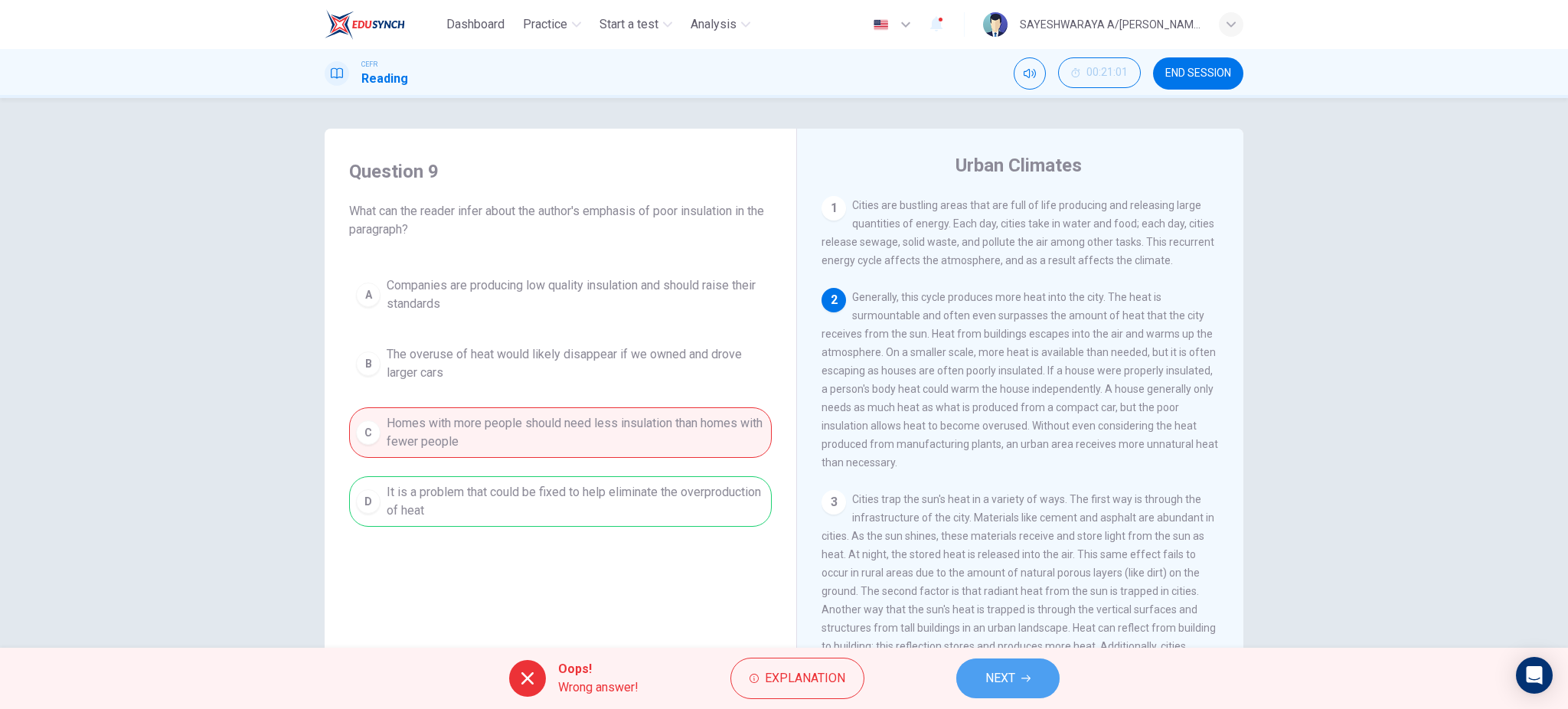
click at [979, 680] on button "NEXT" at bounding box center [1008, 678] width 104 height 40
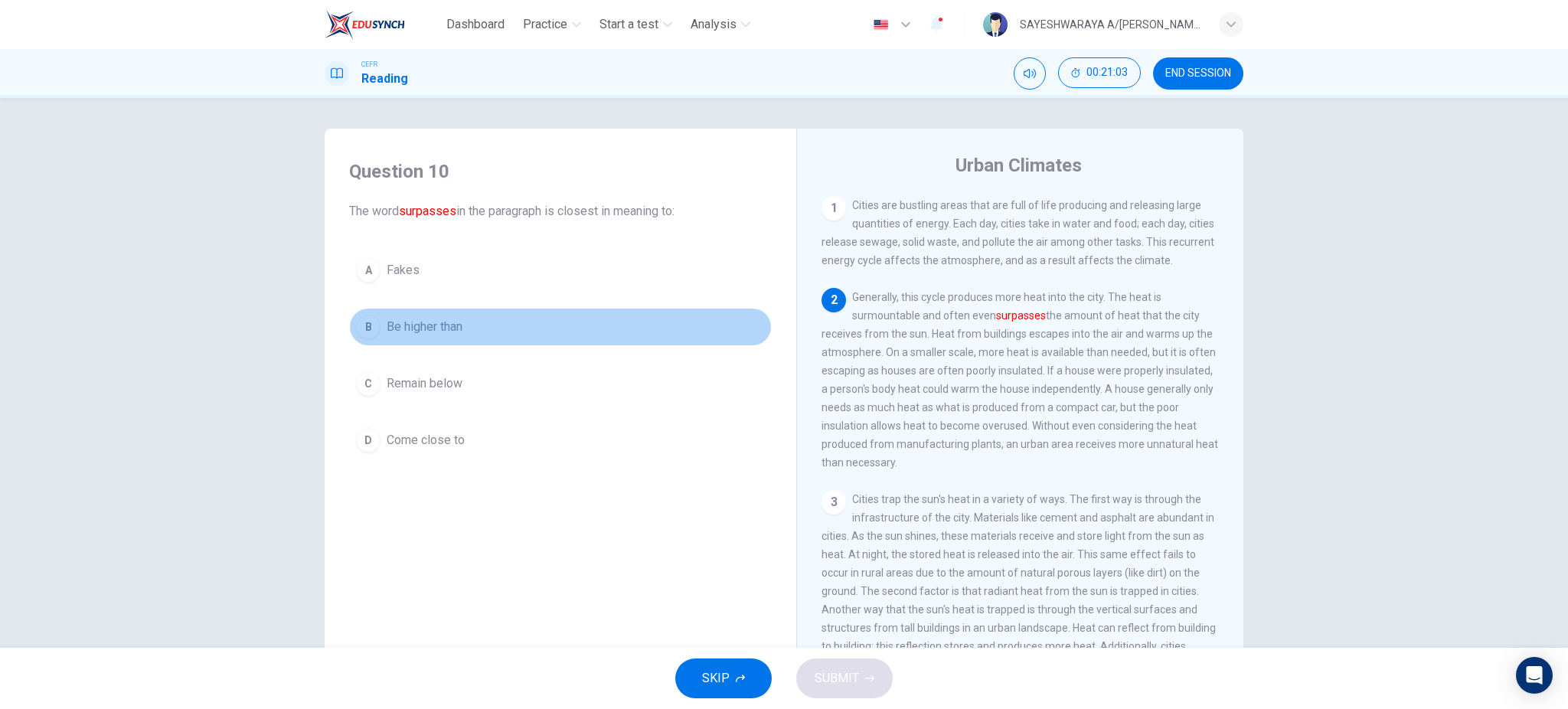
click at [468, 339] on button "B Be higher than" at bounding box center [560, 326] width 423 height 38
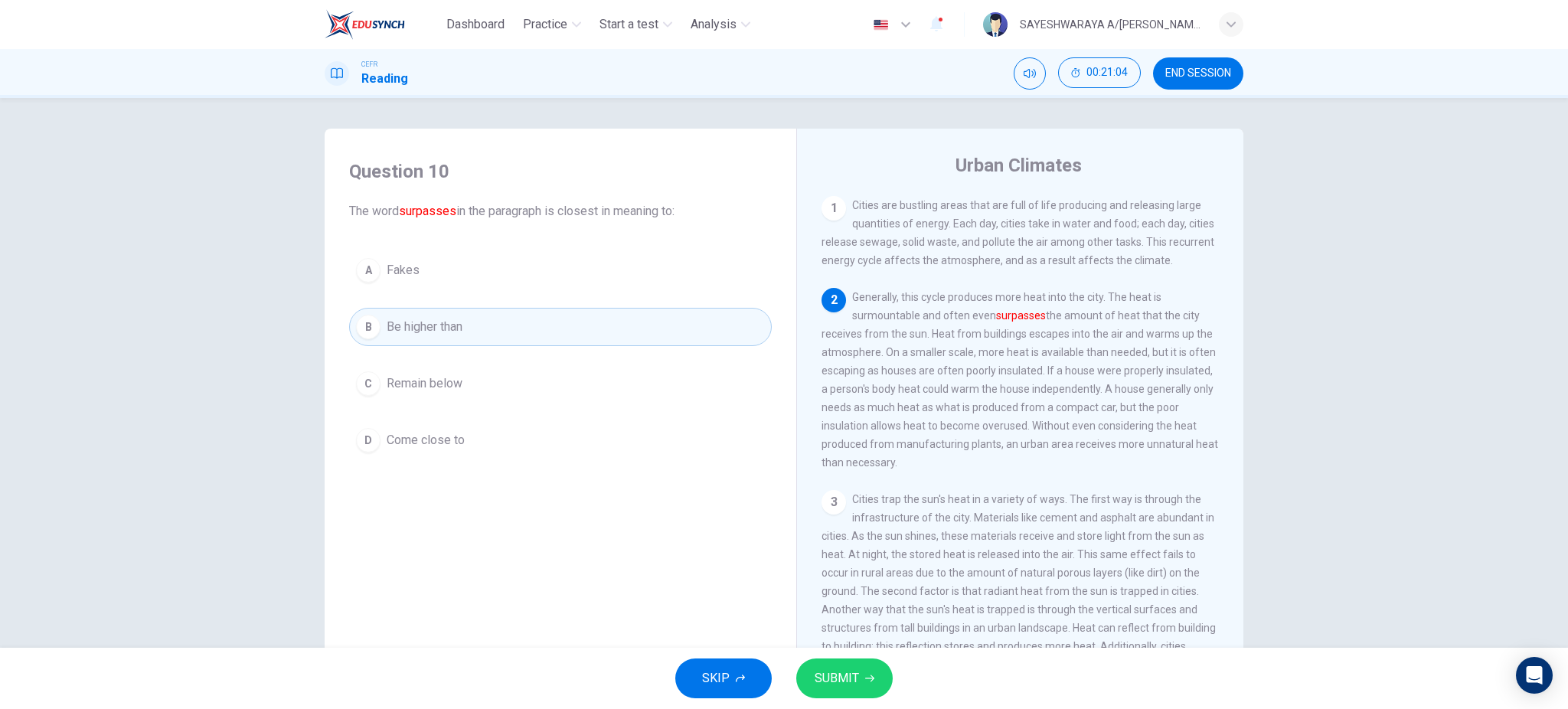
click at [844, 685] on span "SUBMIT" at bounding box center [837, 678] width 44 height 21
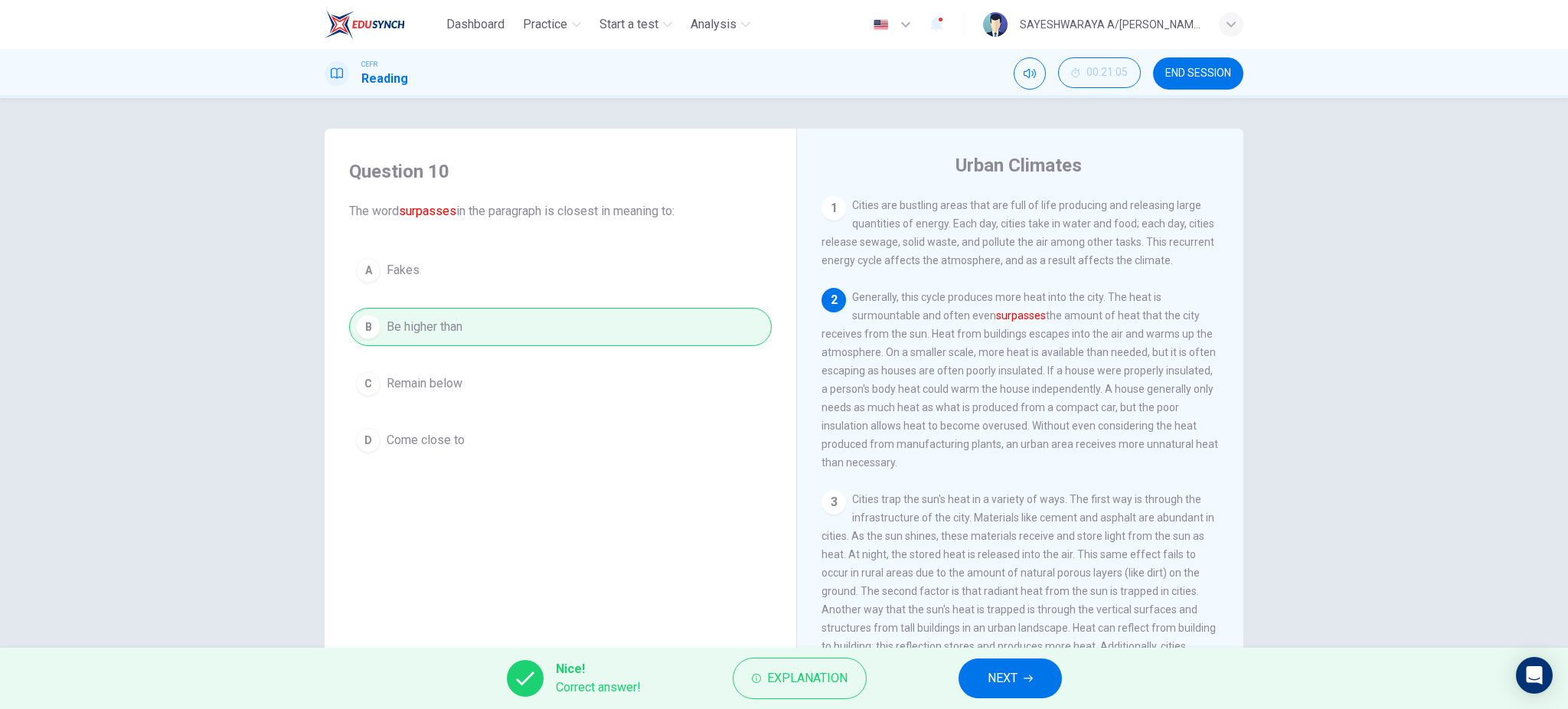
click at [985, 659] on button "NEXT" at bounding box center [1010, 678] width 104 height 40
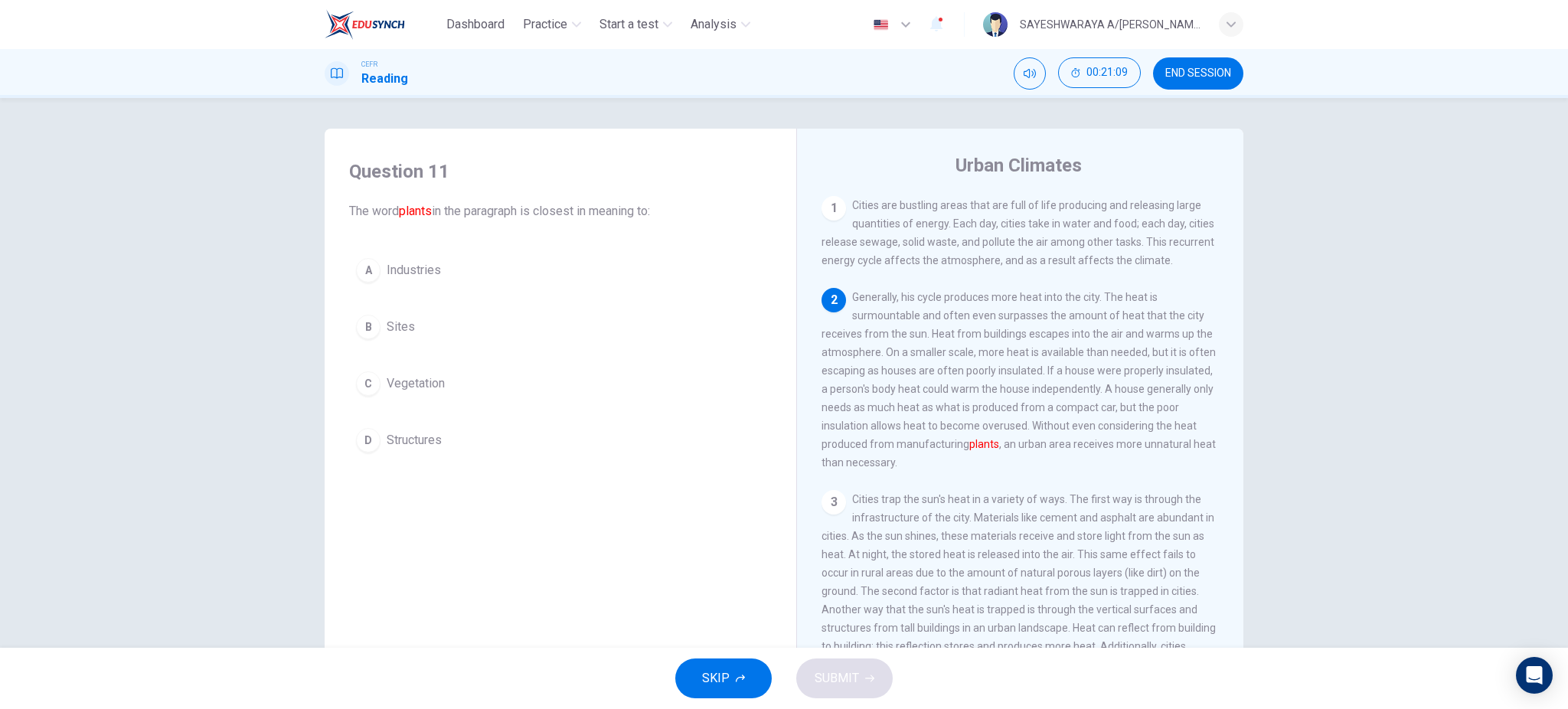
click at [430, 306] on div "A Industries B Sites C Vegetation D Structures" at bounding box center [560, 354] width 423 height 208
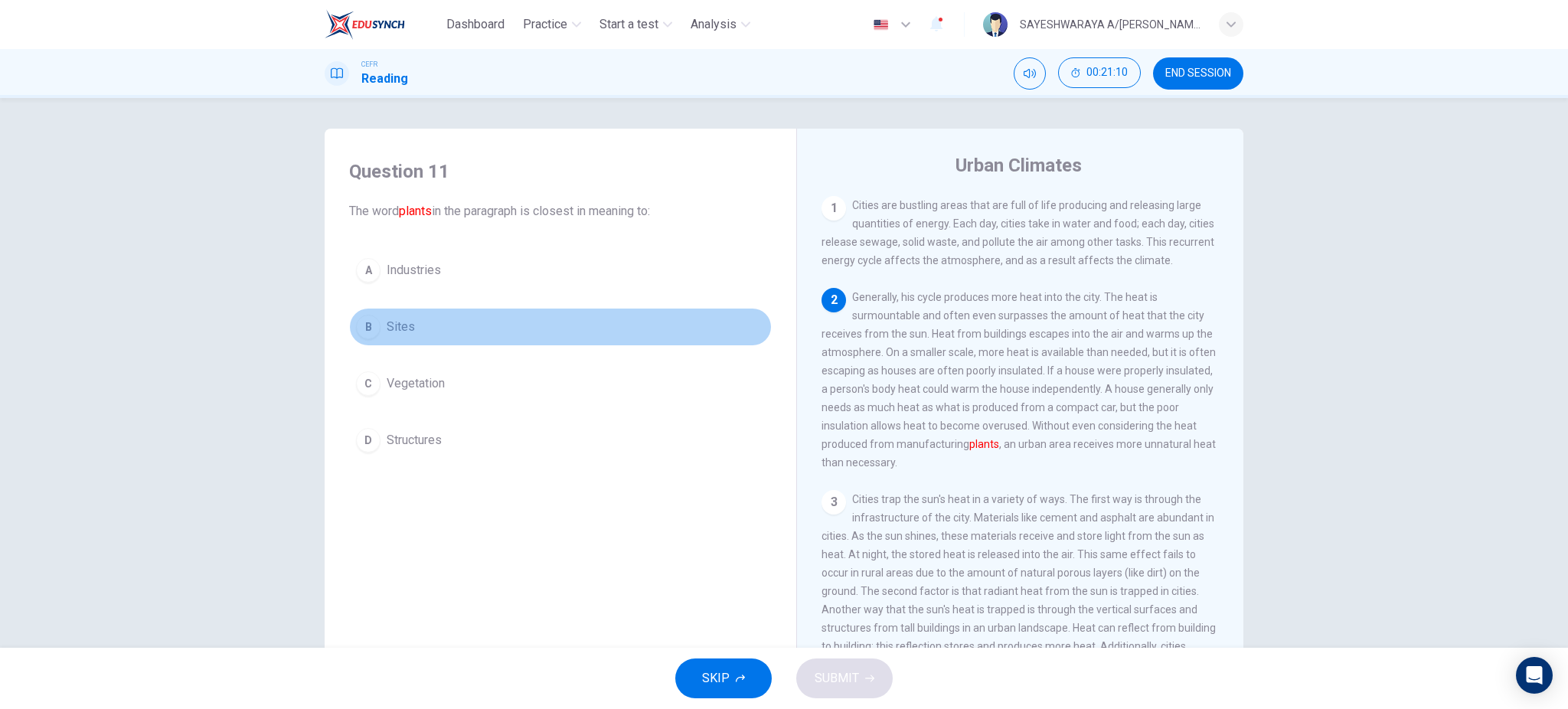
click at [425, 331] on button "B Sites" at bounding box center [560, 326] width 423 height 38
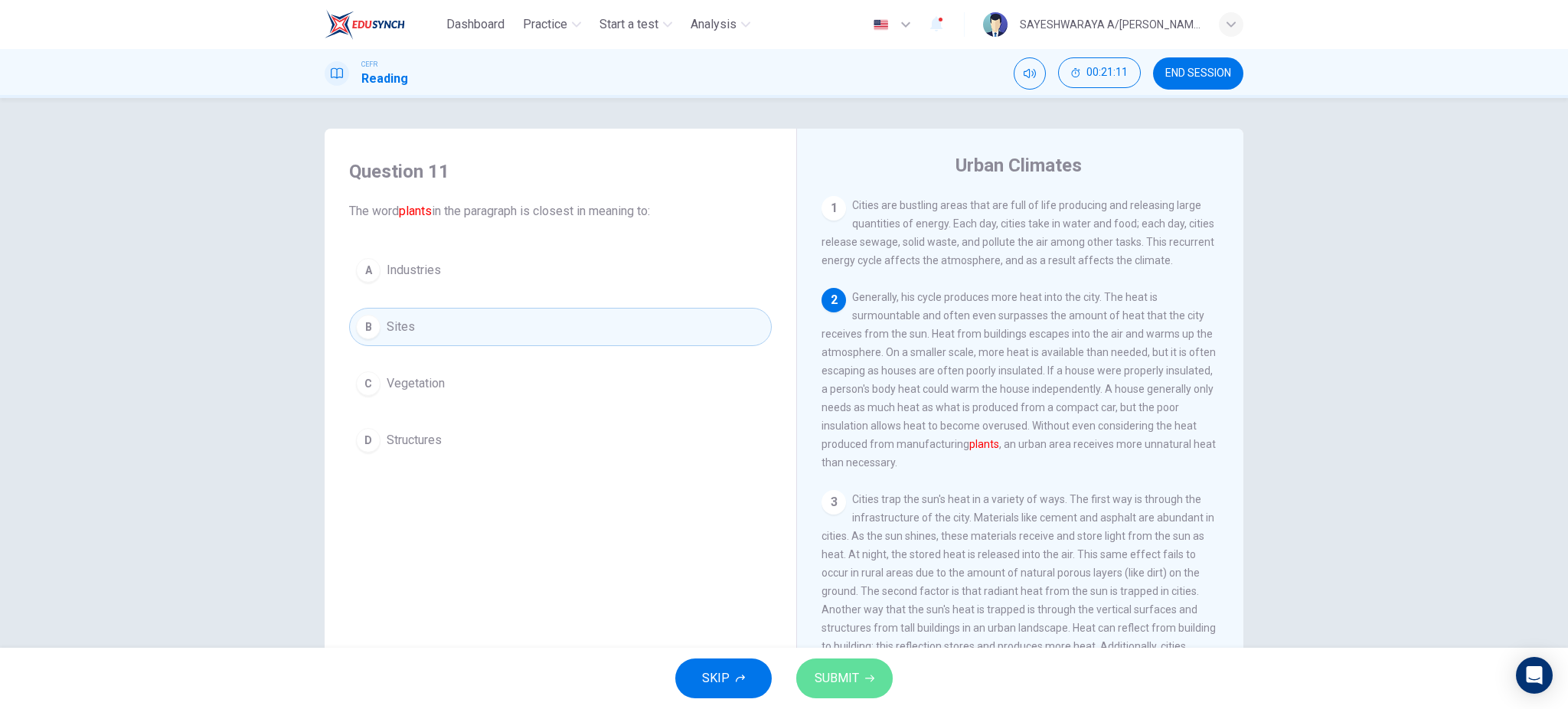
click at [846, 686] on span "SUBMIT" at bounding box center [837, 678] width 44 height 21
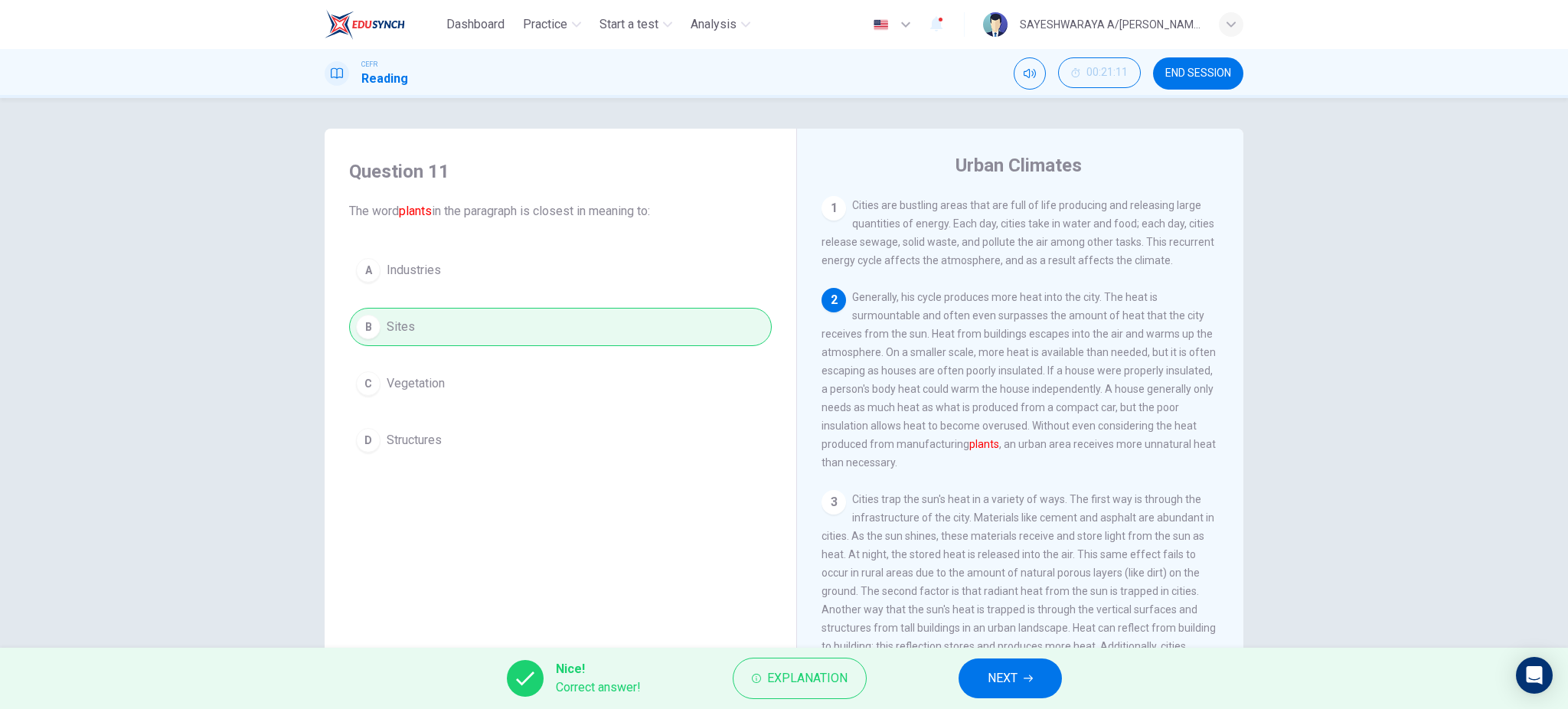
click at [1025, 679] on icon "button" at bounding box center [1028, 679] width 9 height 7
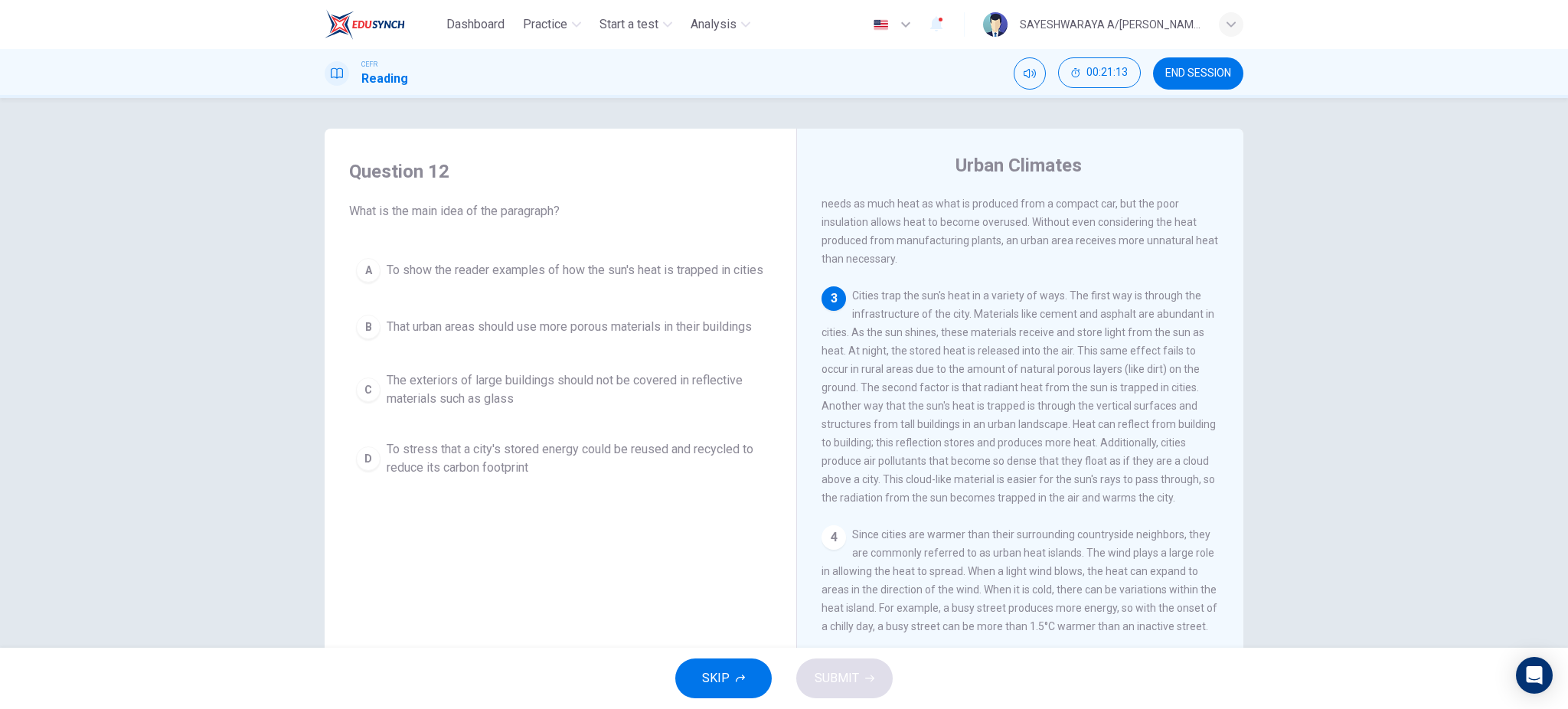
scroll to position [306, 0]
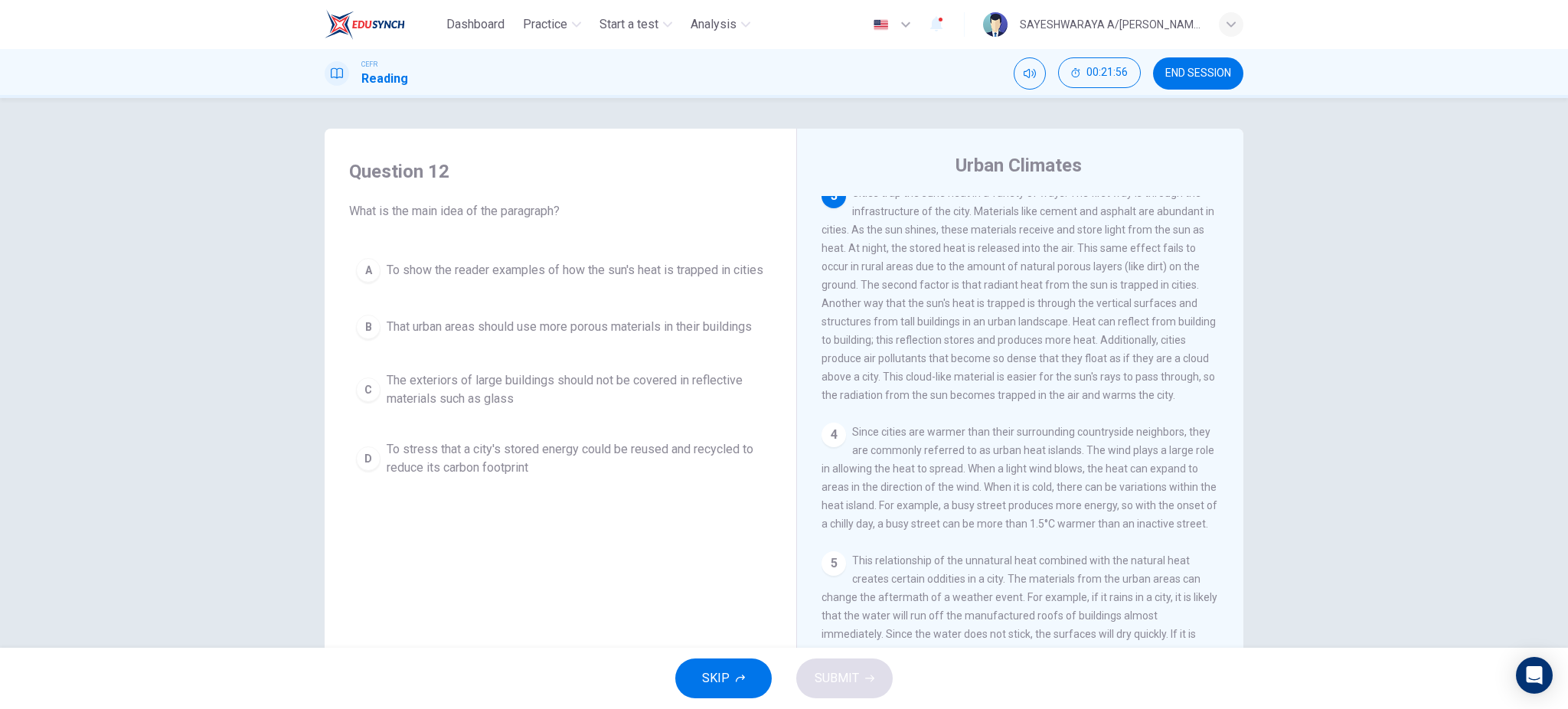
click at [587, 381] on button "C The exteriors of large buildings should not be covered in reflective material…" at bounding box center [560, 389] width 423 height 51
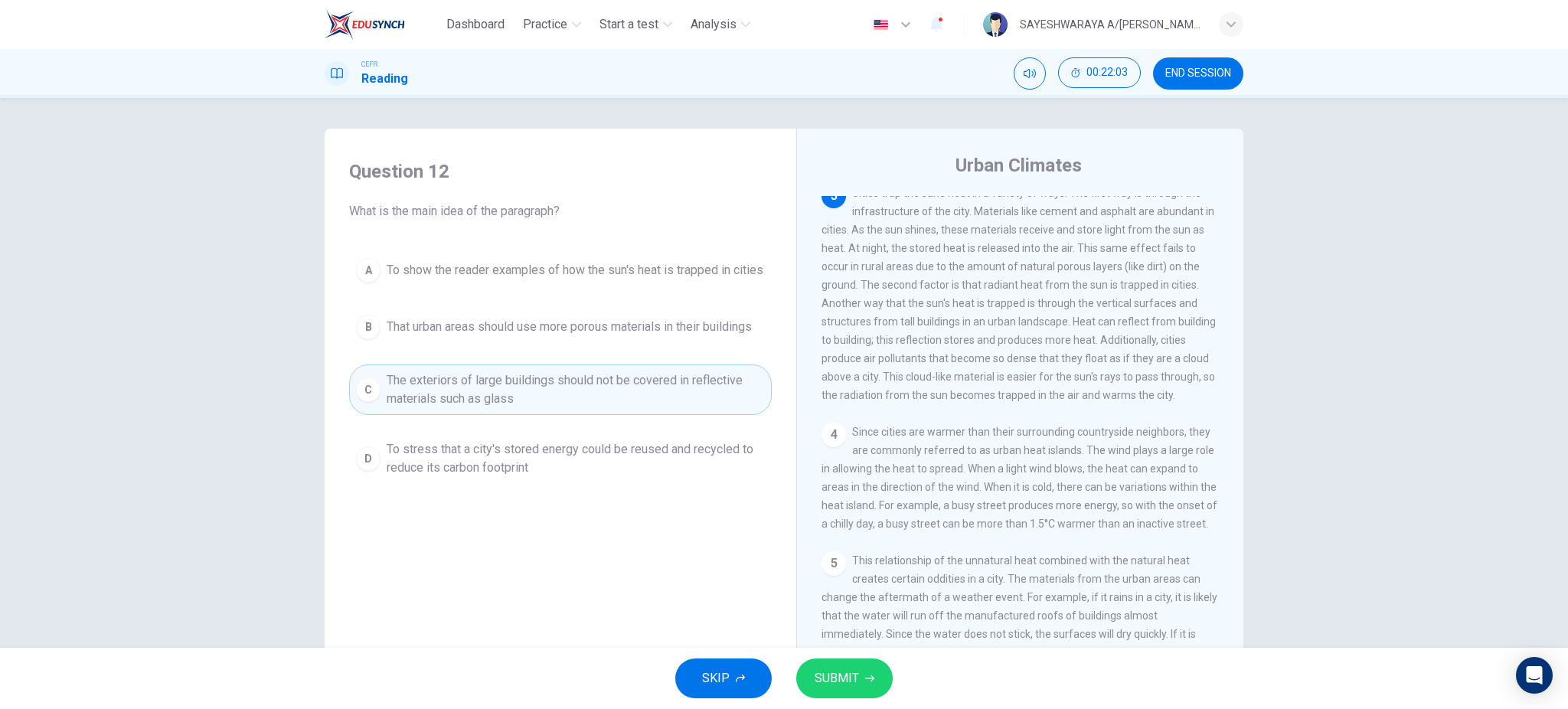
click at [636, 346] on button "B That urban areas should use more porous materials in their buildings" at bounding box center [560, 326] width 423 height 38
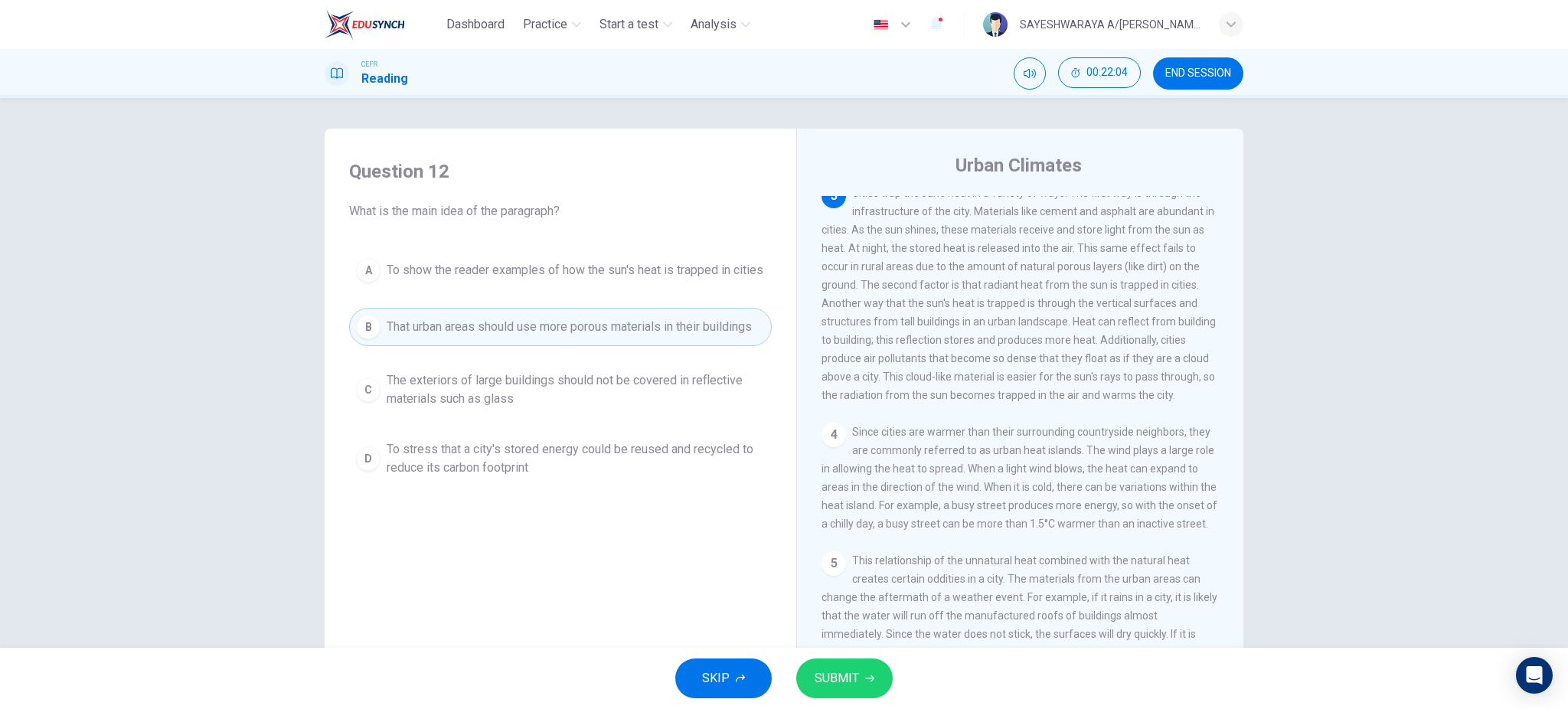
click at [843, 684] on span "SUBMIT" at bounding box center [837, 678] width 44 height 21
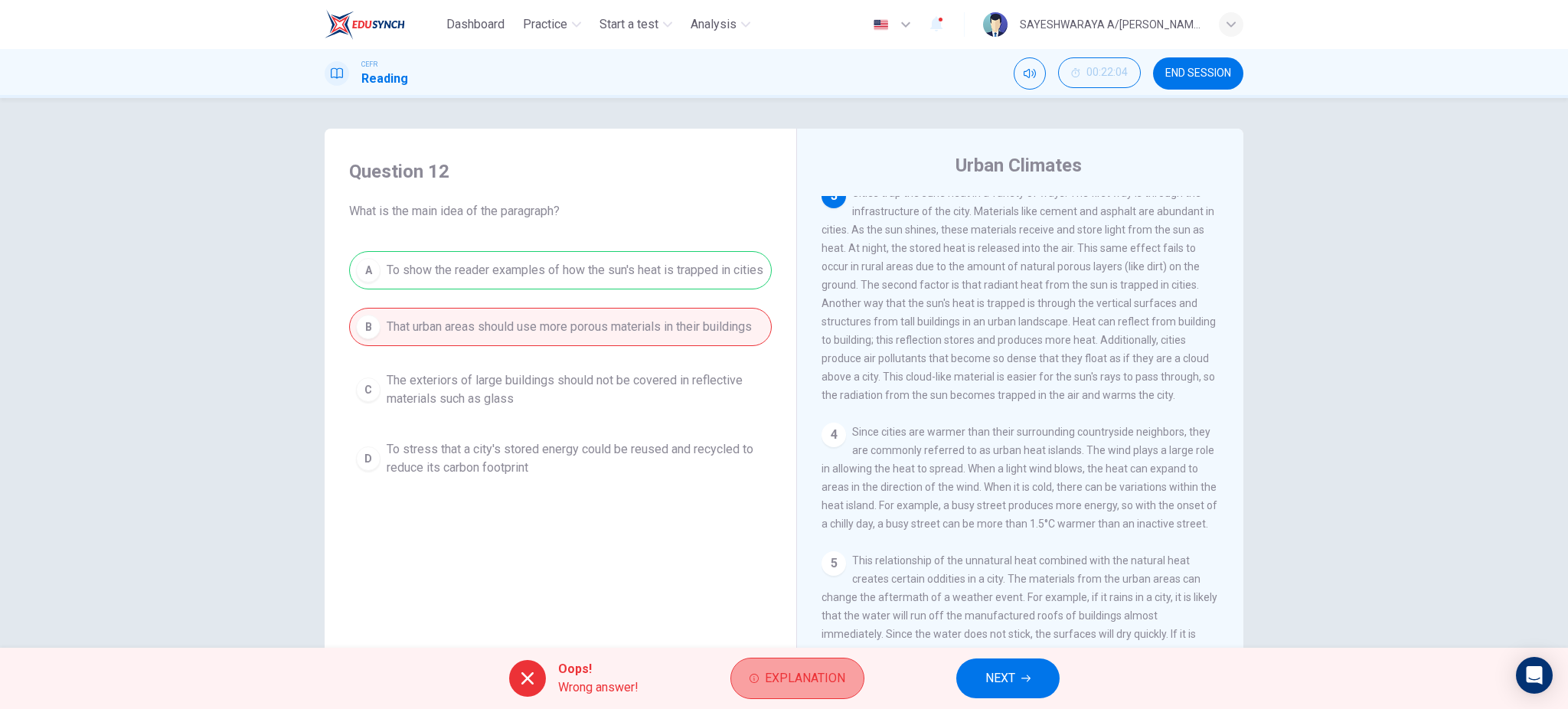
click at [800, 662] on button "Explanation" at bounding box center [797, 678] width 134 height 42
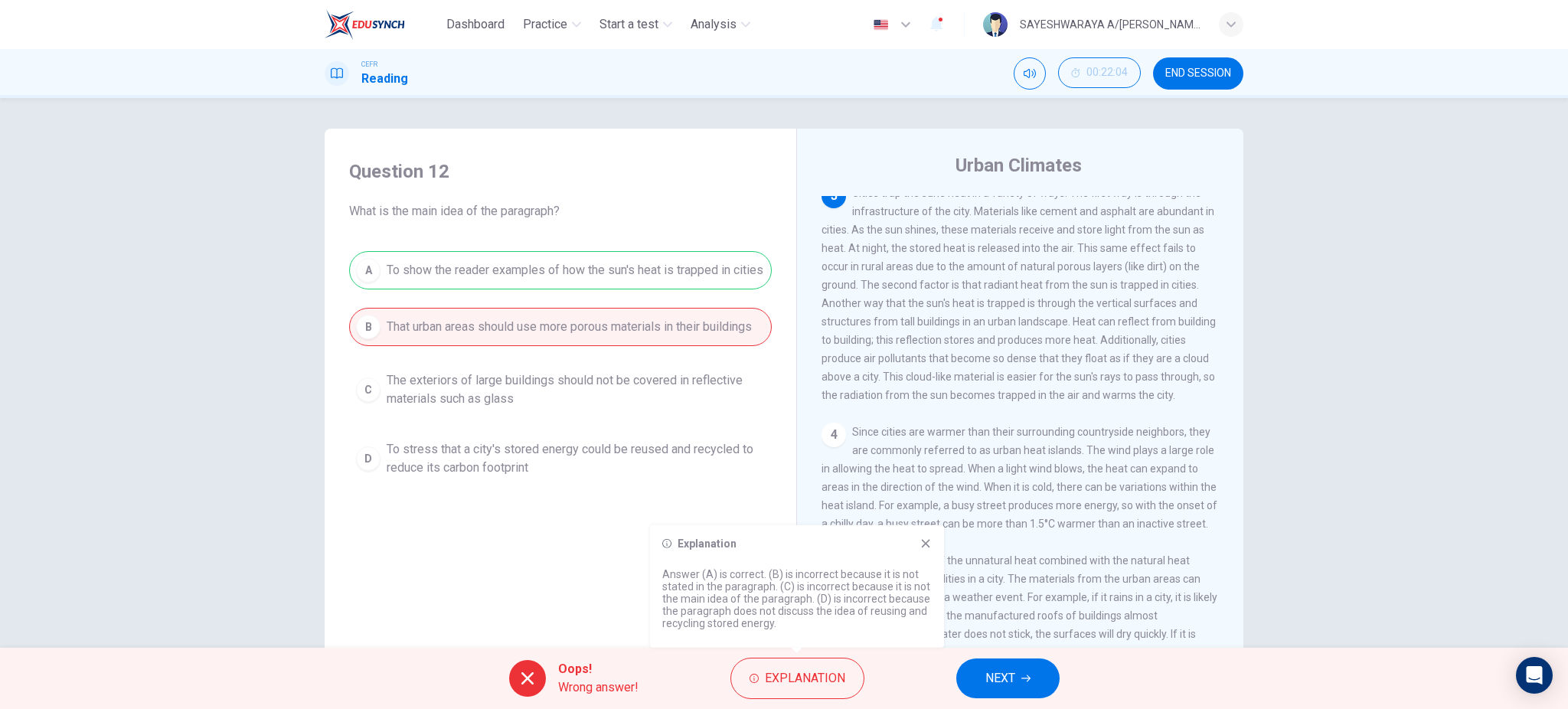
click at [850, 404] on div "3 Cities trap the sun's heat in a variety of ways. The first way is through the…" at bounding box center [1020, 293] width 398 height 221
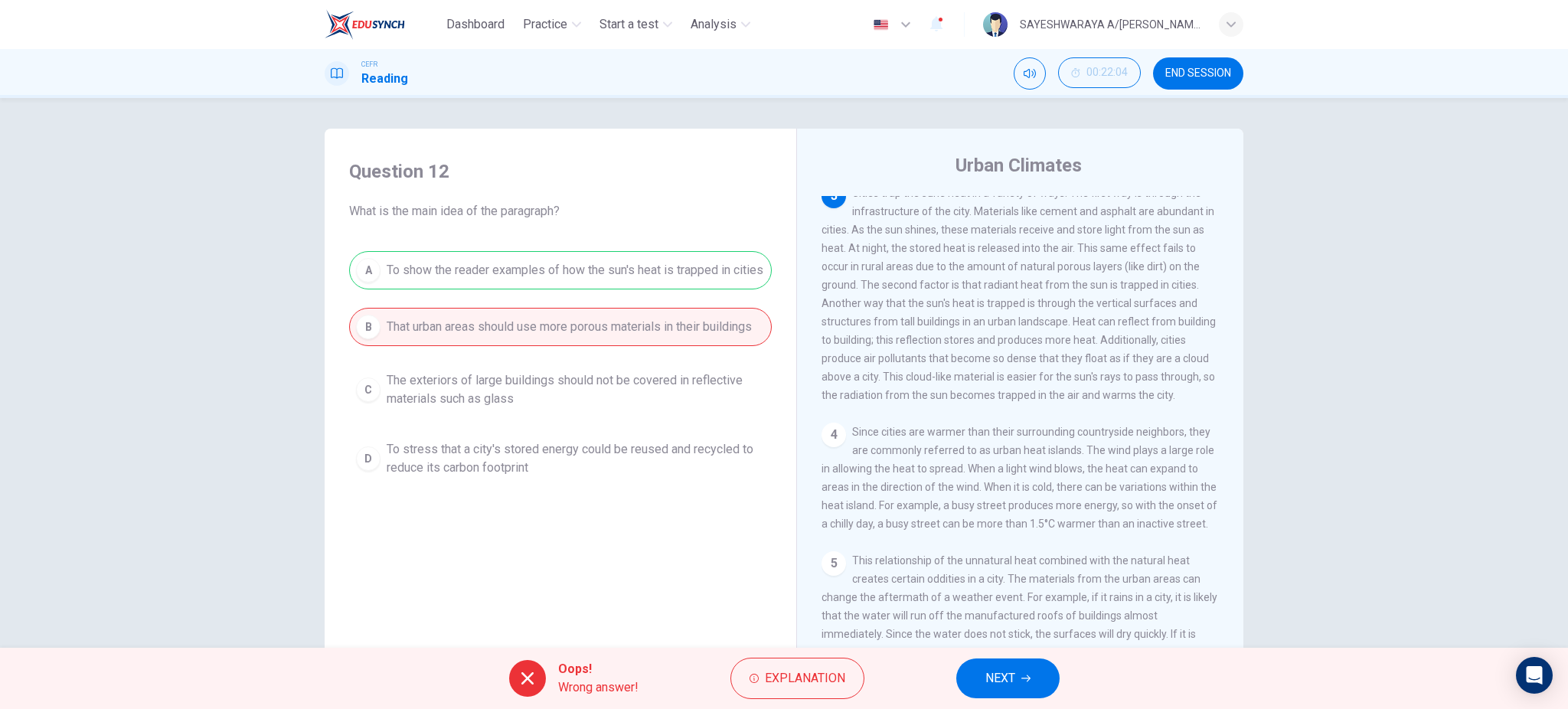
click at [994, 668] on span "NEXT" at bounding box center [1001, 678] width 30 height 21
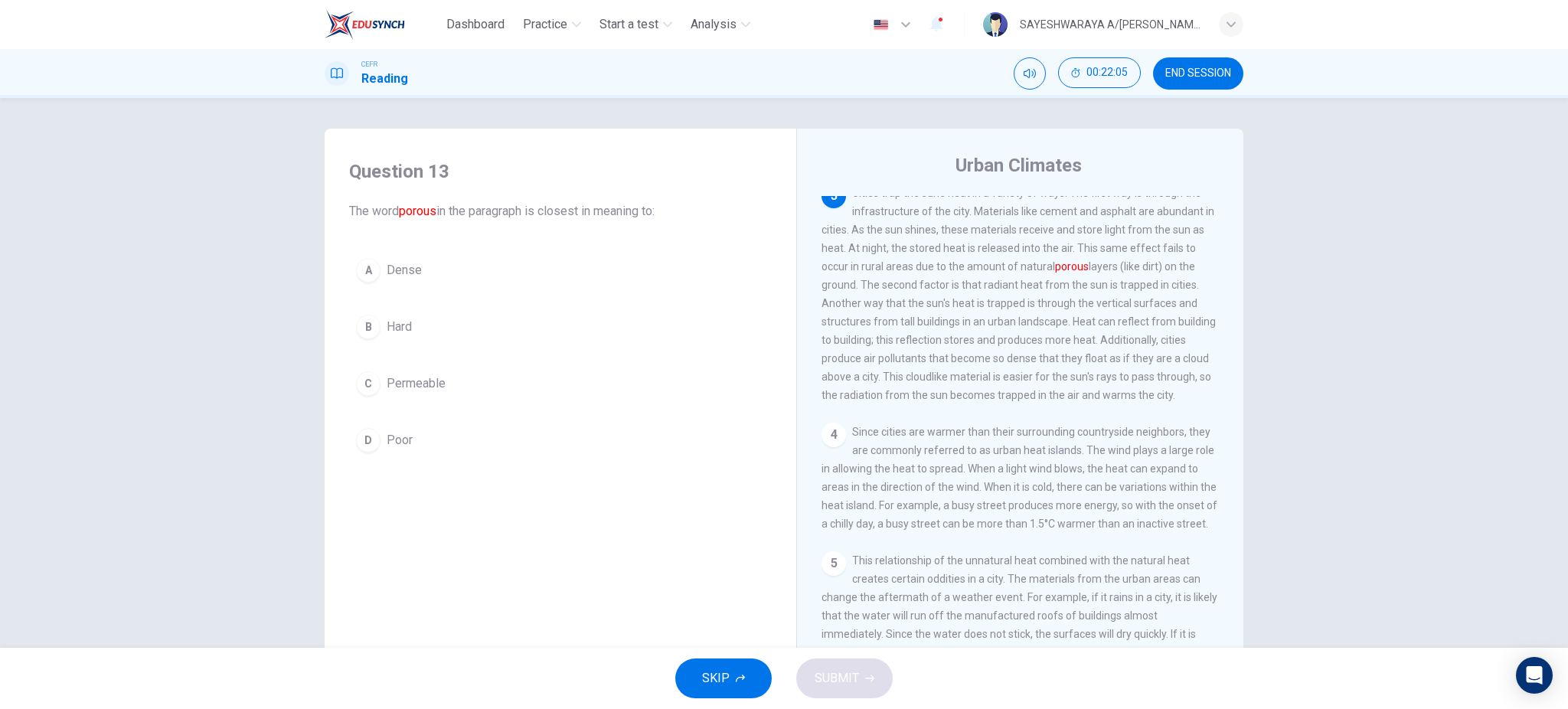
click at [378, 384] on button "C Permeable" at bounding box center [560, 383] width 423 height 38
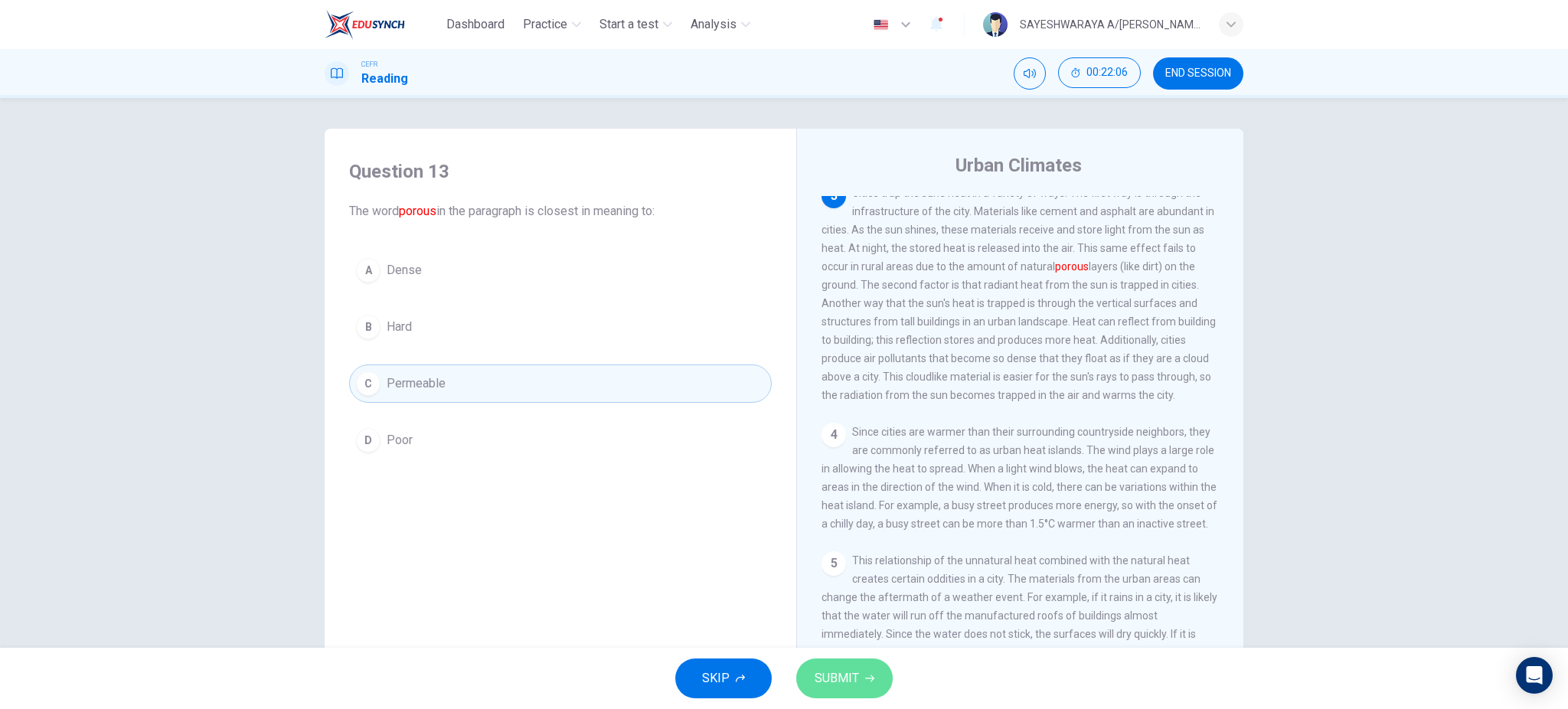
click at [872, 673] on button "SUBMIT" at bounding box center [844, 678] width 97 height 40
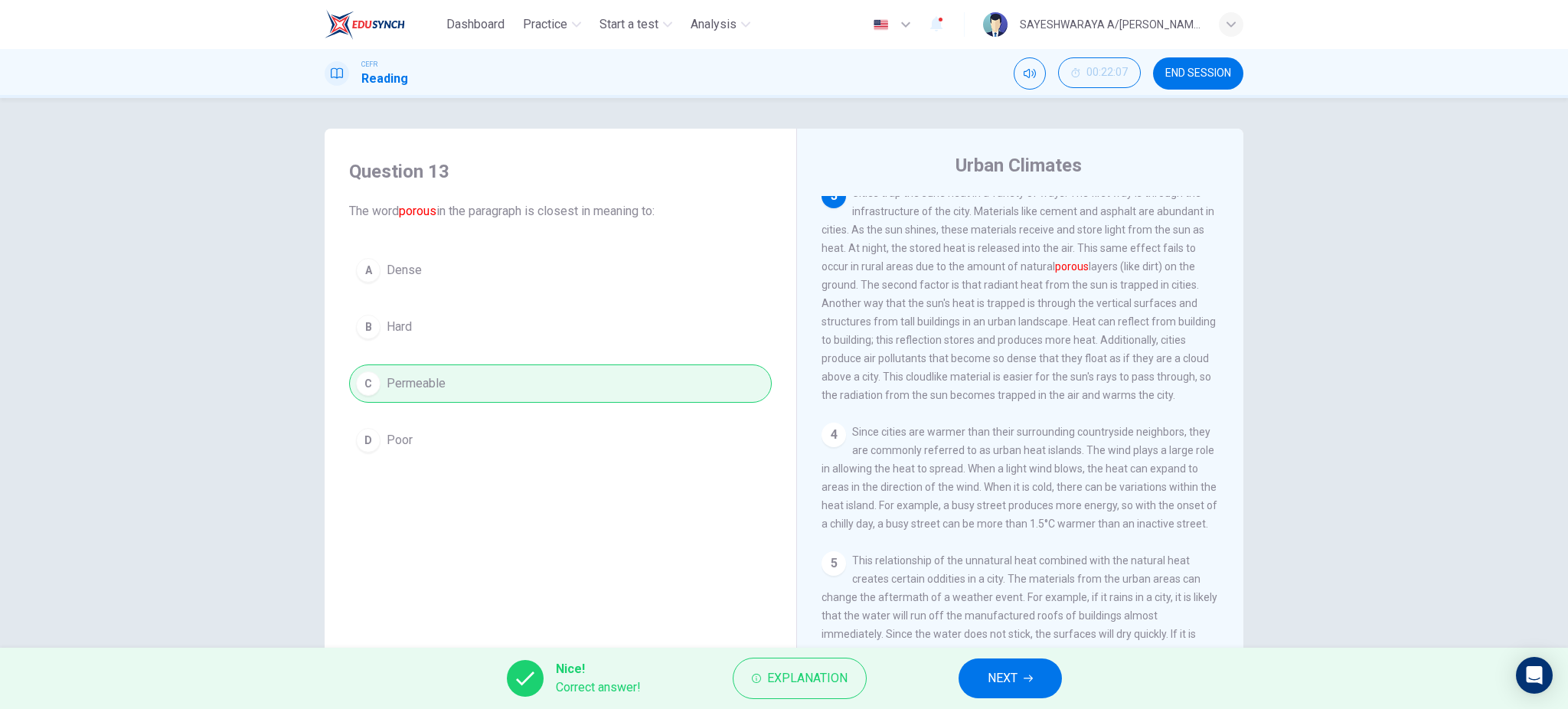
click at [1047, 656] on div "Nice! Correct answer! Explanation NEXT" at bounding box center [784, 678] width 1568 height 61
click at [1031, 662] on button "NEXT" at bounding box center [1010, 678] width 104 height 40
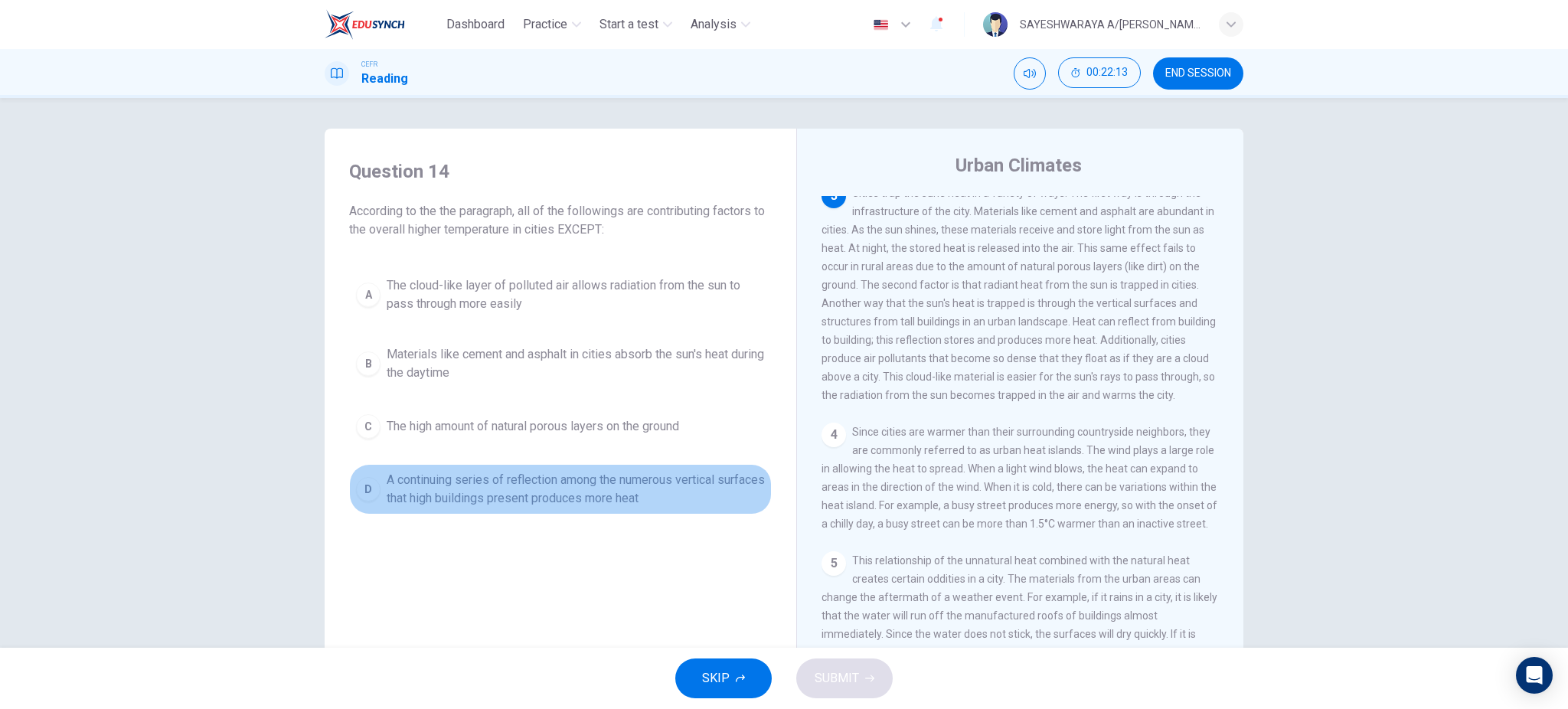
click at [546, 493] on span "A continuing series of reflection among the numerous vertical surfaces that hig…" at bounding box center [575, 488] width 378 height 36
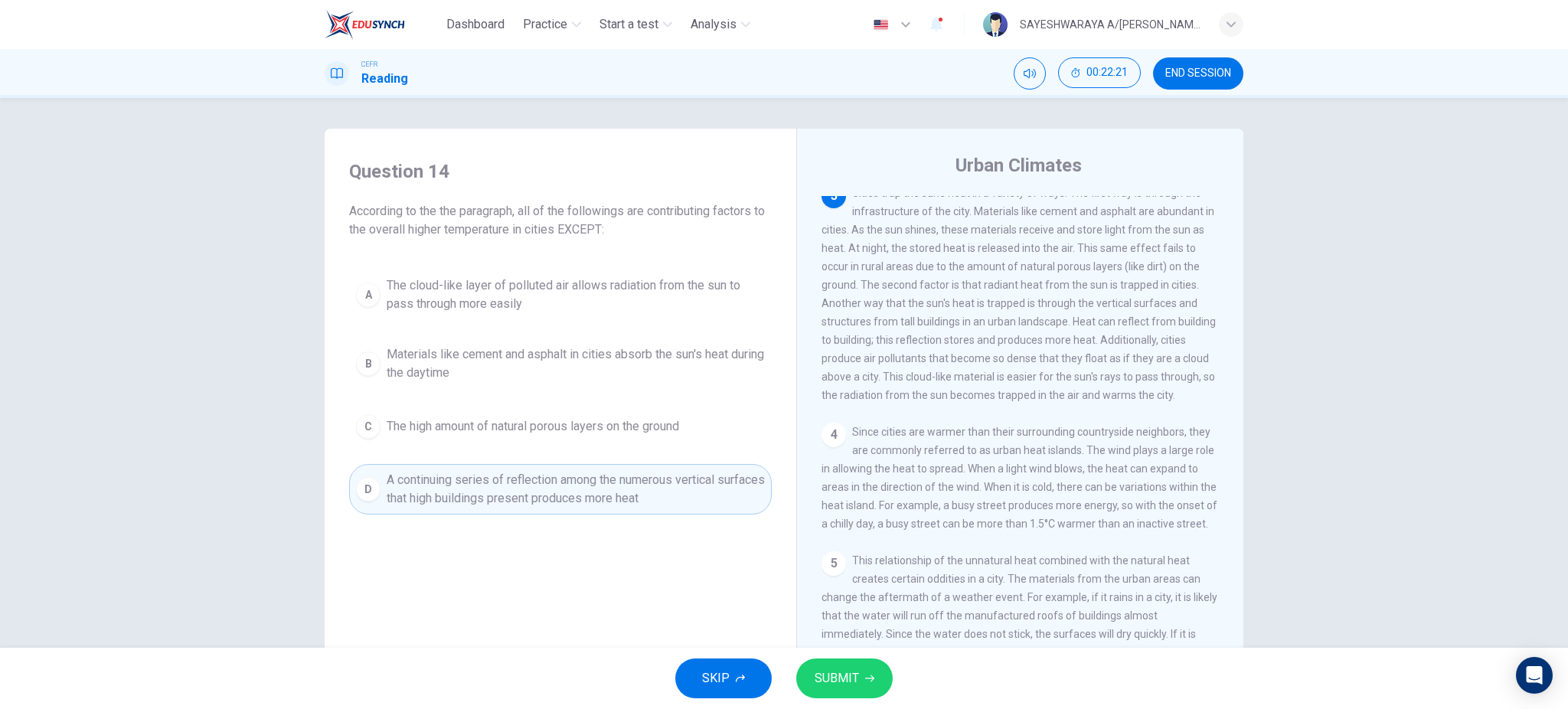
click at [558, 315] on button "A The cloud-like layer of polluted air allows radiation from the sun to pass th…" at bounding box center [560, 294] width 423 height 51
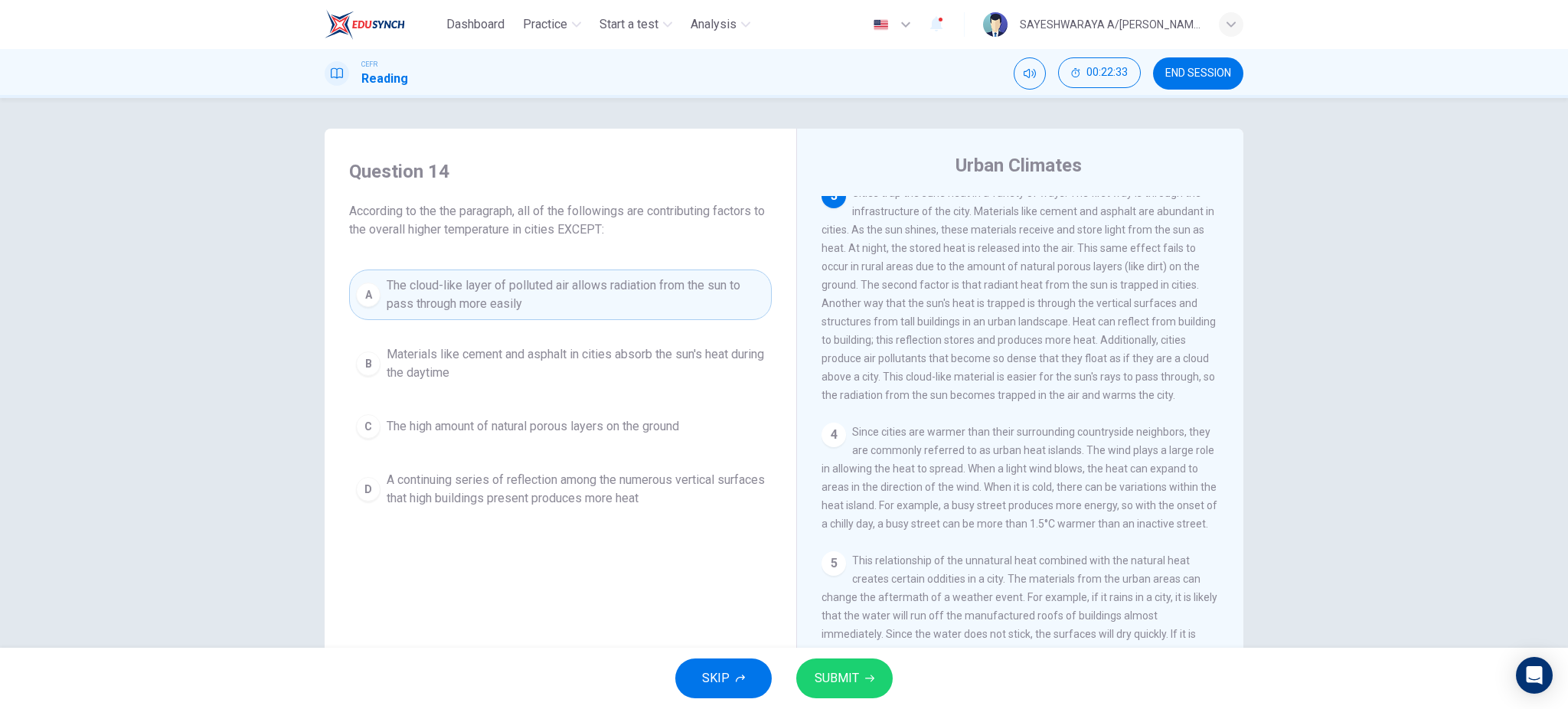
click at [646, 406] on div "A The cloud-like layer of polluted air allows radiation from the sun to pass th…" at bounding box center [560, 392] width 423 height 245
click at [644, 426] on span "The high amount of natural porous layers on the ground" at bounding box center [533, 426] width 293 height 19
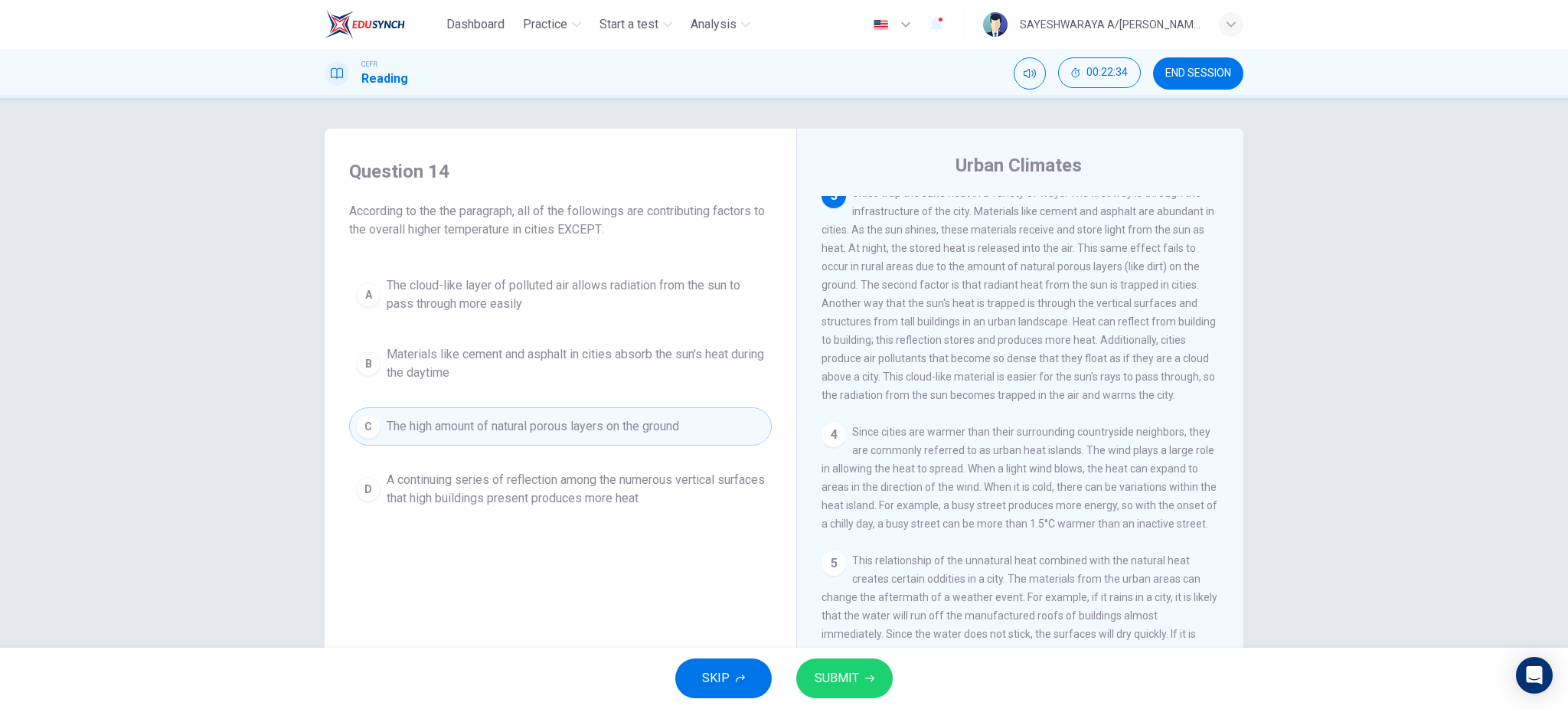
click at [817, 668] on span "SUBMIT" at bounding box center [837, 678] width 44 height 21
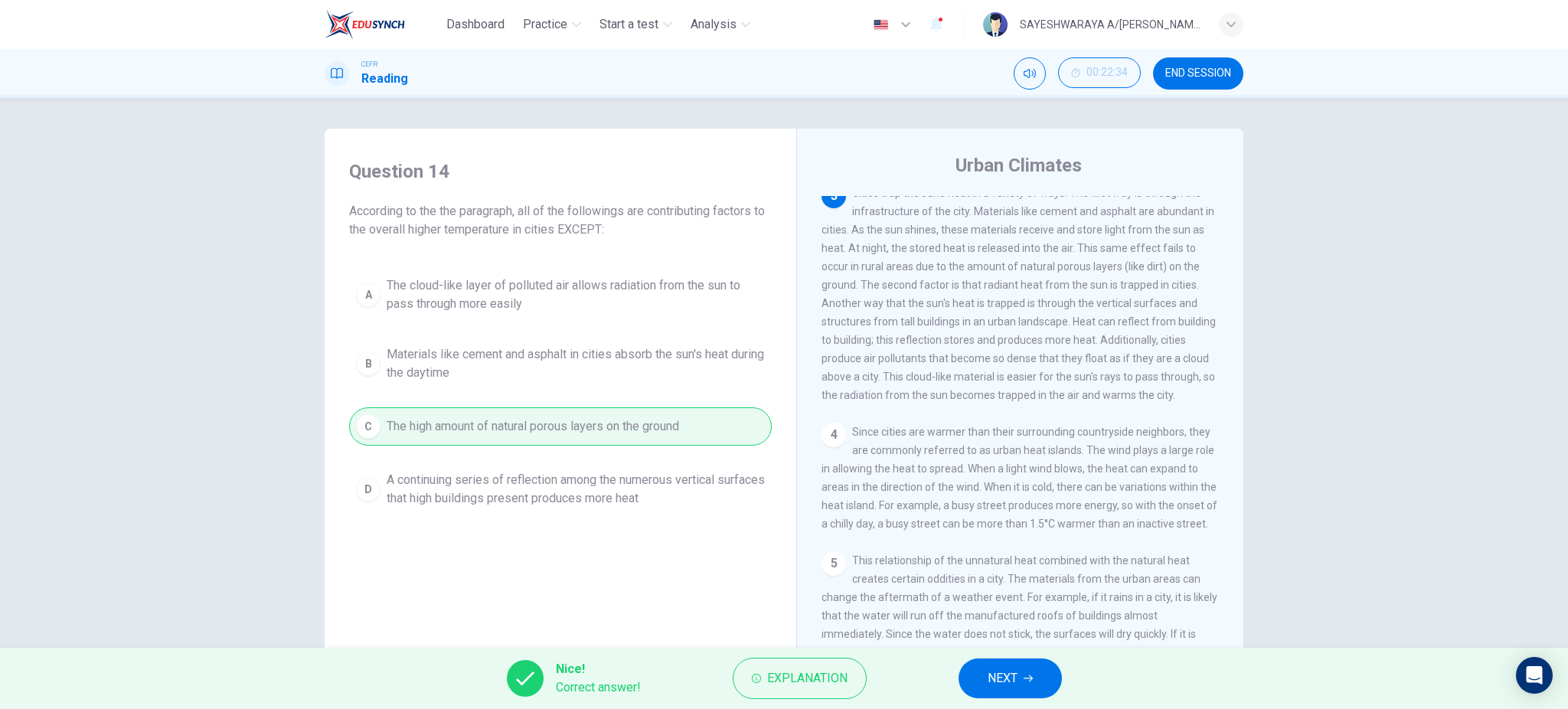
click at [1018, 667] on button "NEXT" at bounding box center [1010, 678] width 104 height 40
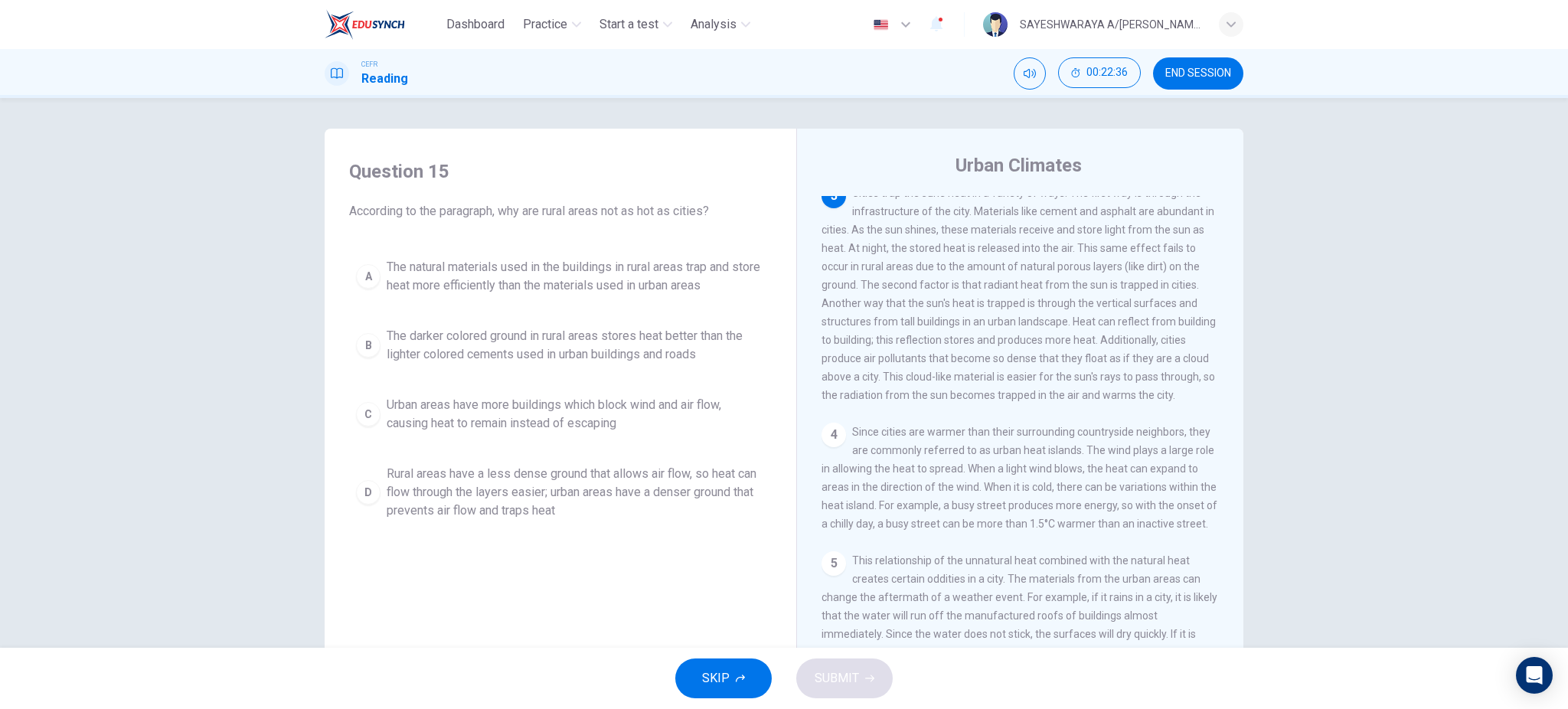
drag, startPoint x: 501, startPoint y: 209, endPoint x: 677, endPoint y: 197, distance: 176.4
click at [677, 197] on div "Question 15 According to the paragraph, why are rural areas not as hot as citie…" at bounding box center [560, 190] width 423 height 61
click at [580, 472] on span "Rural areas have a less dense ground that allows air flow, so heat can flow thr…" at bounding box center [575, 492] width 378 height 55
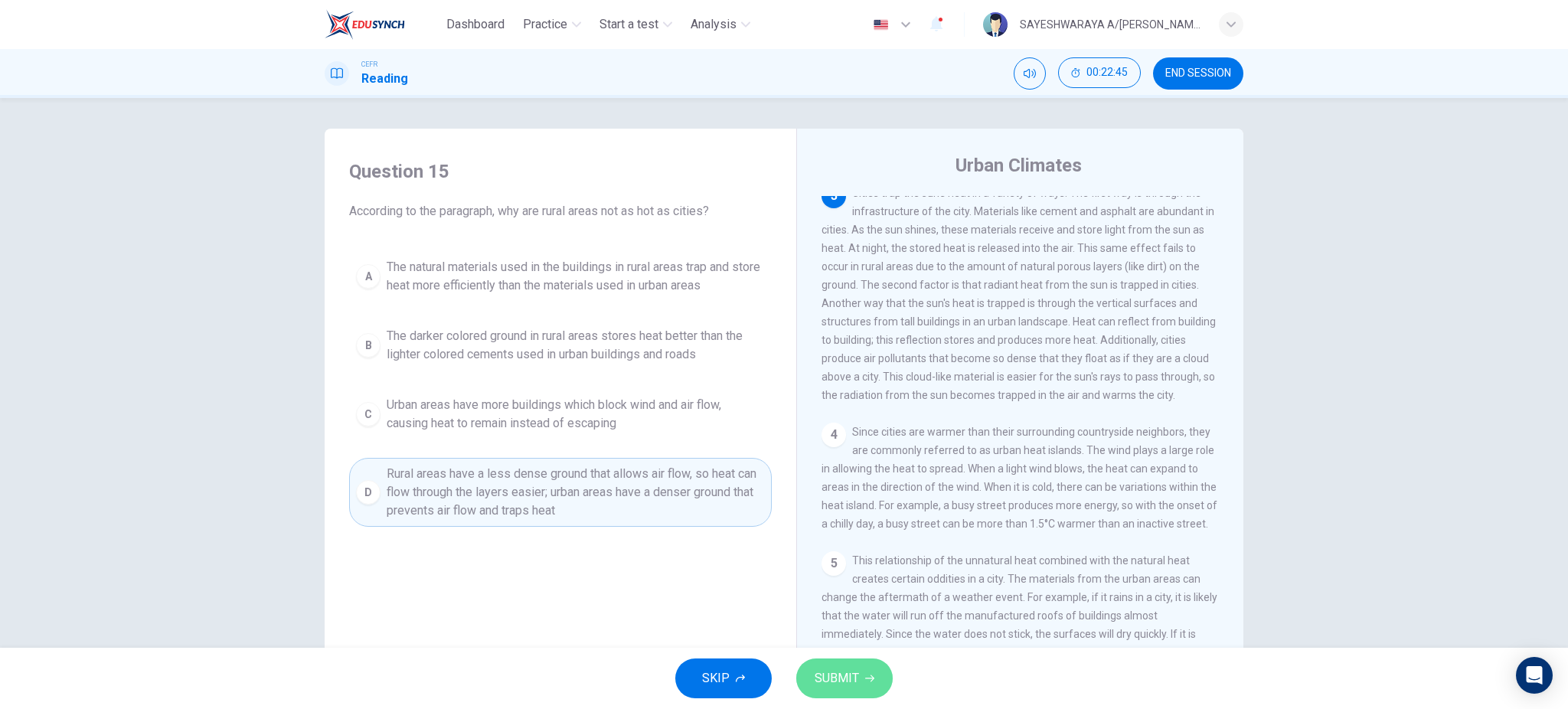
click at [836, 679] on span "SUBMIT" at bounding box center [837, 678] width 44 height 21
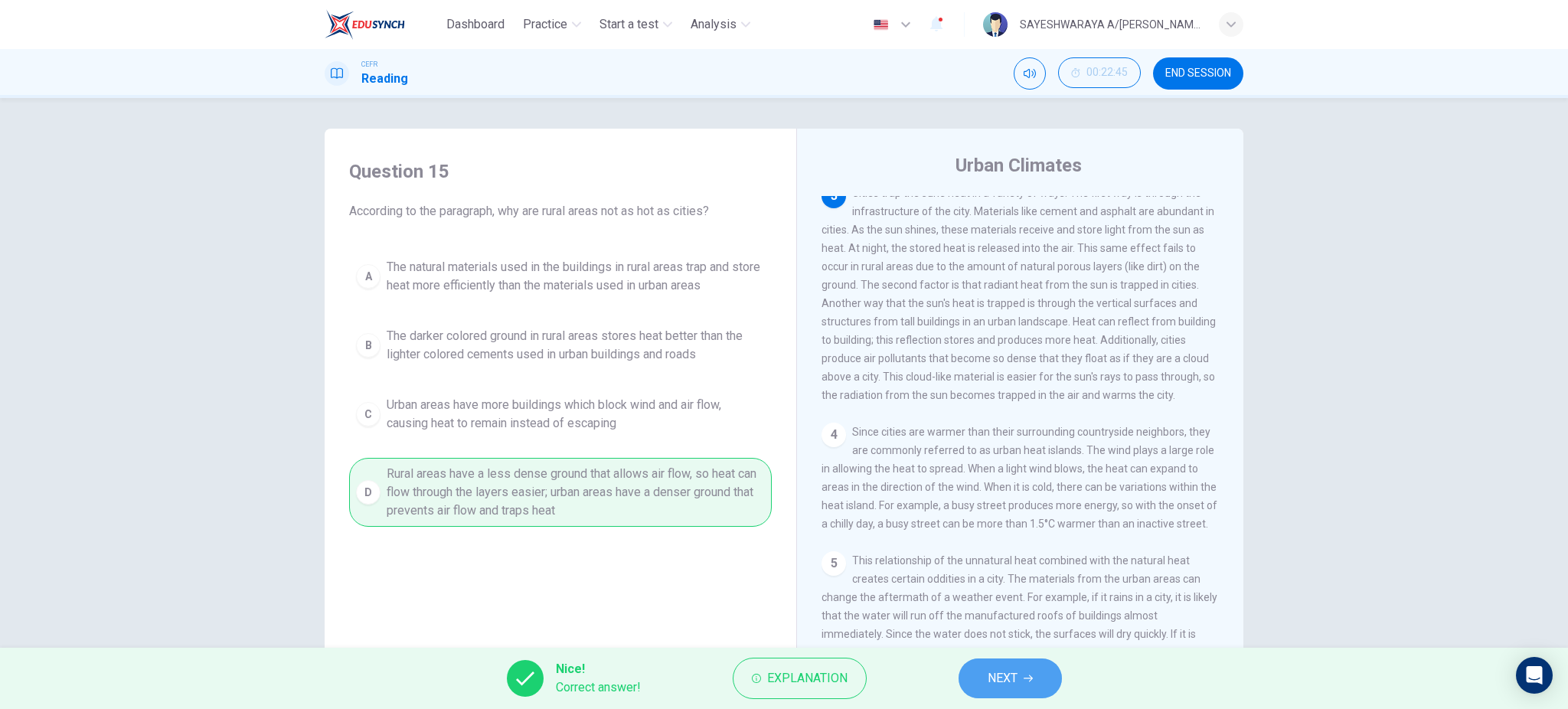
click at [1010, 661] on button "NEXT" at bounding box center [1010, 678] width 104 height 40
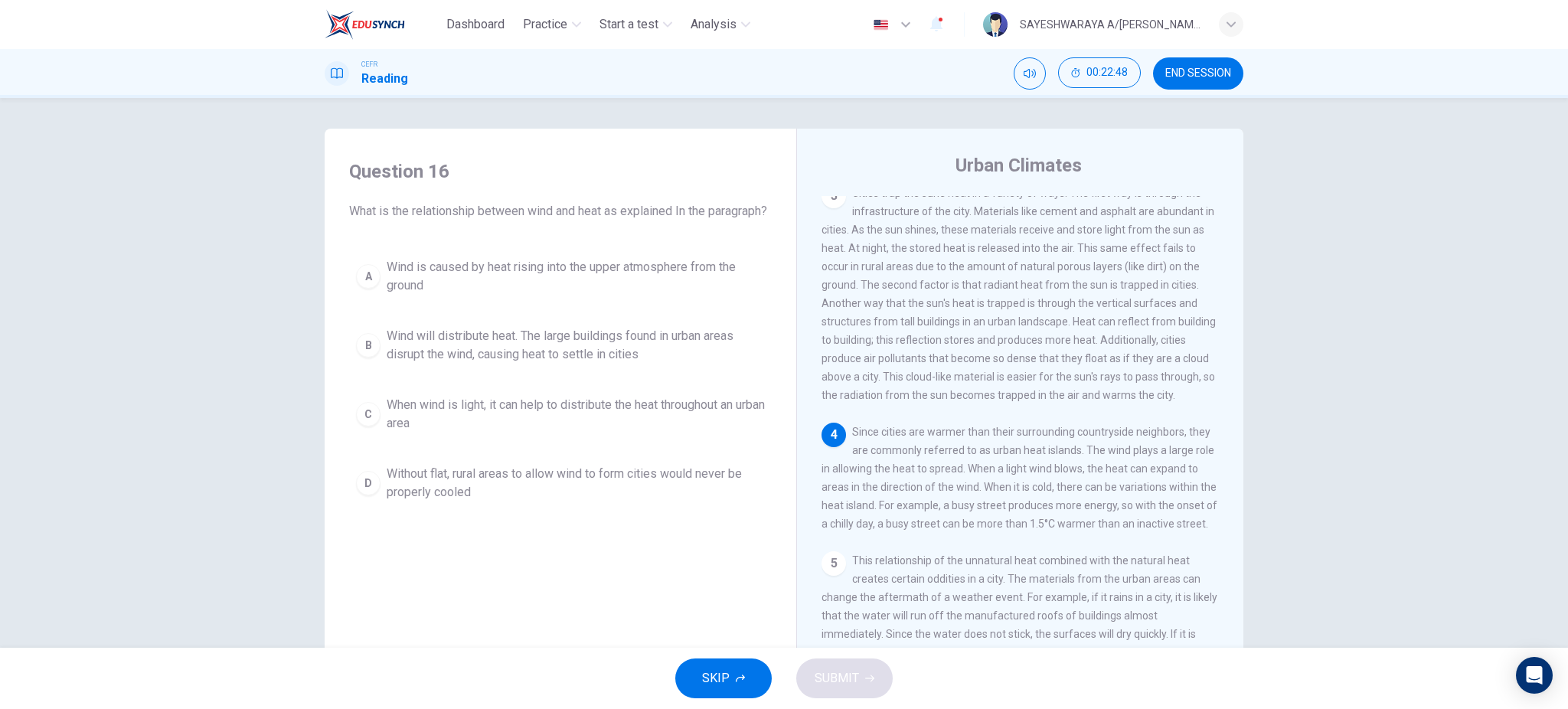
scroll to position [408, 0]
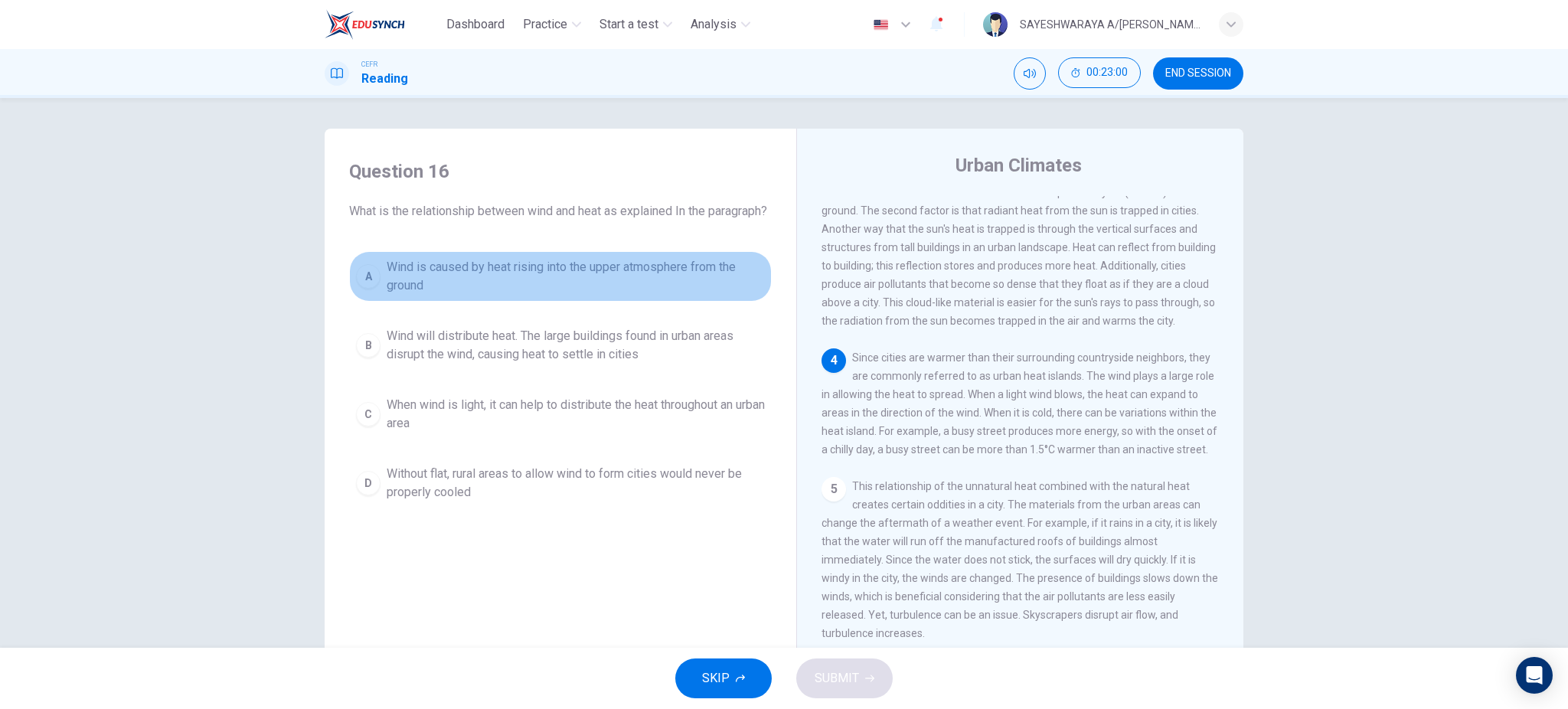
click at [621, 293] on span "Wind is caused by heat rising into the upper atmosphere from the ground" at bounding box center [575, 276] width 378 height 36
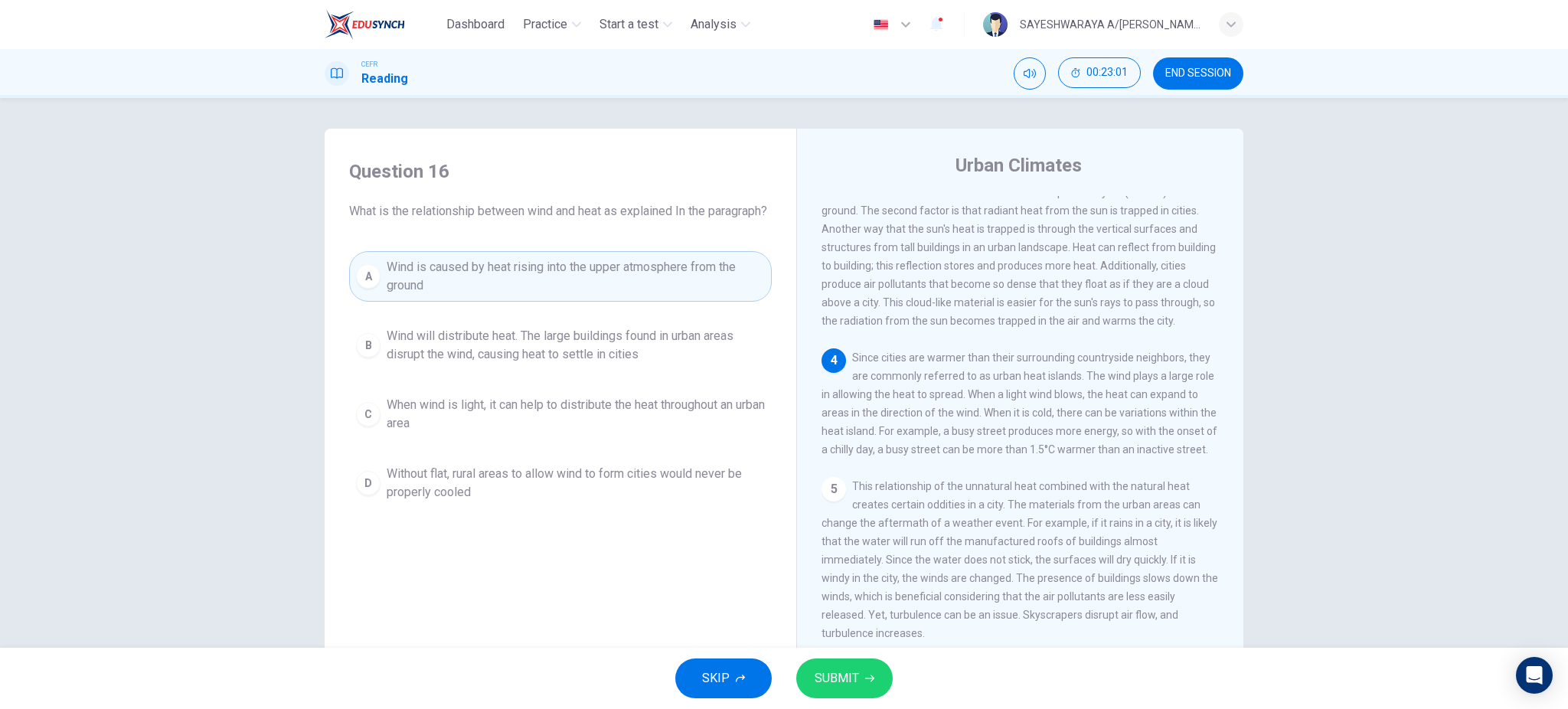
click at [855, 681] on span "SUBMIT" at bounding box center [837, 678] width 44 height 21
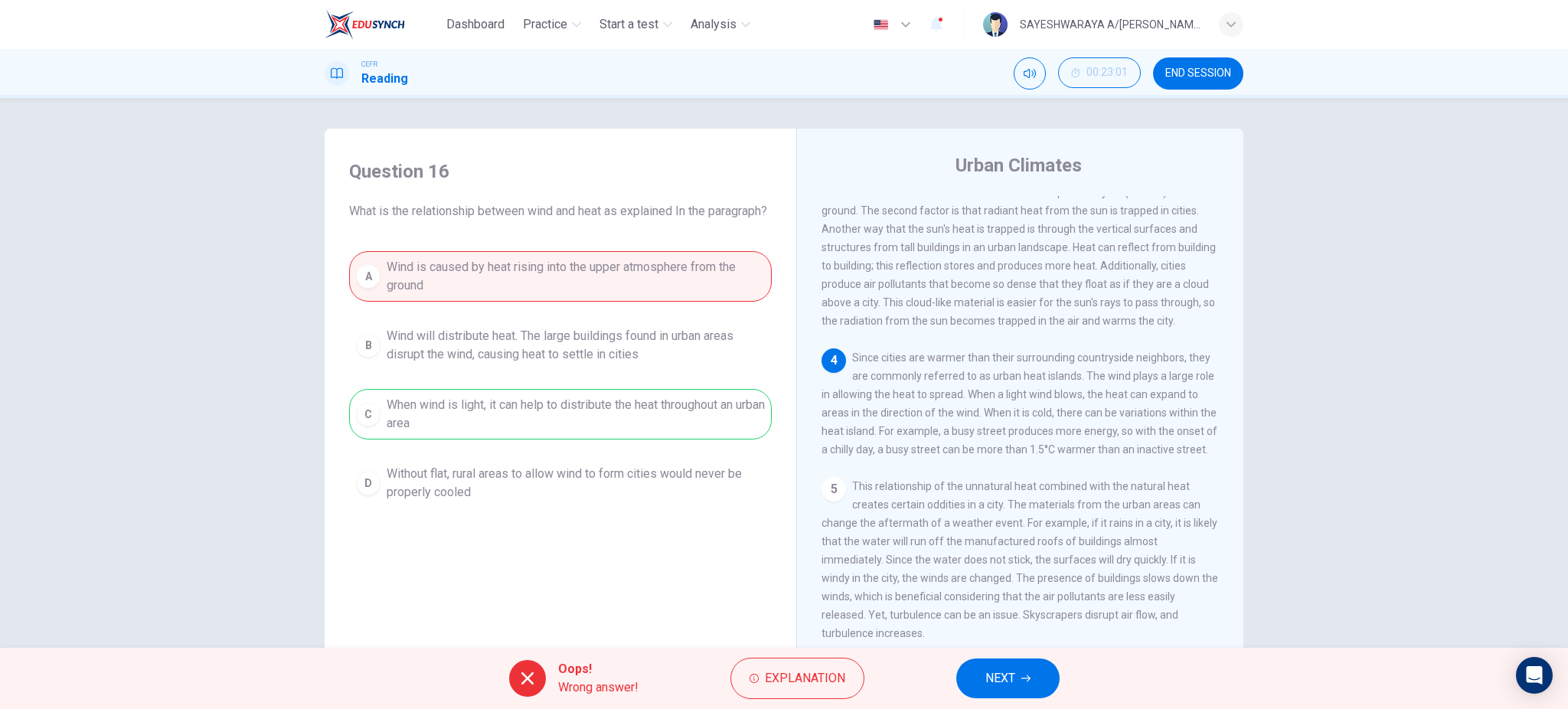
click at [975, 677] on button "NEXT" at bounding box center [1008, 678] width 104 height 40
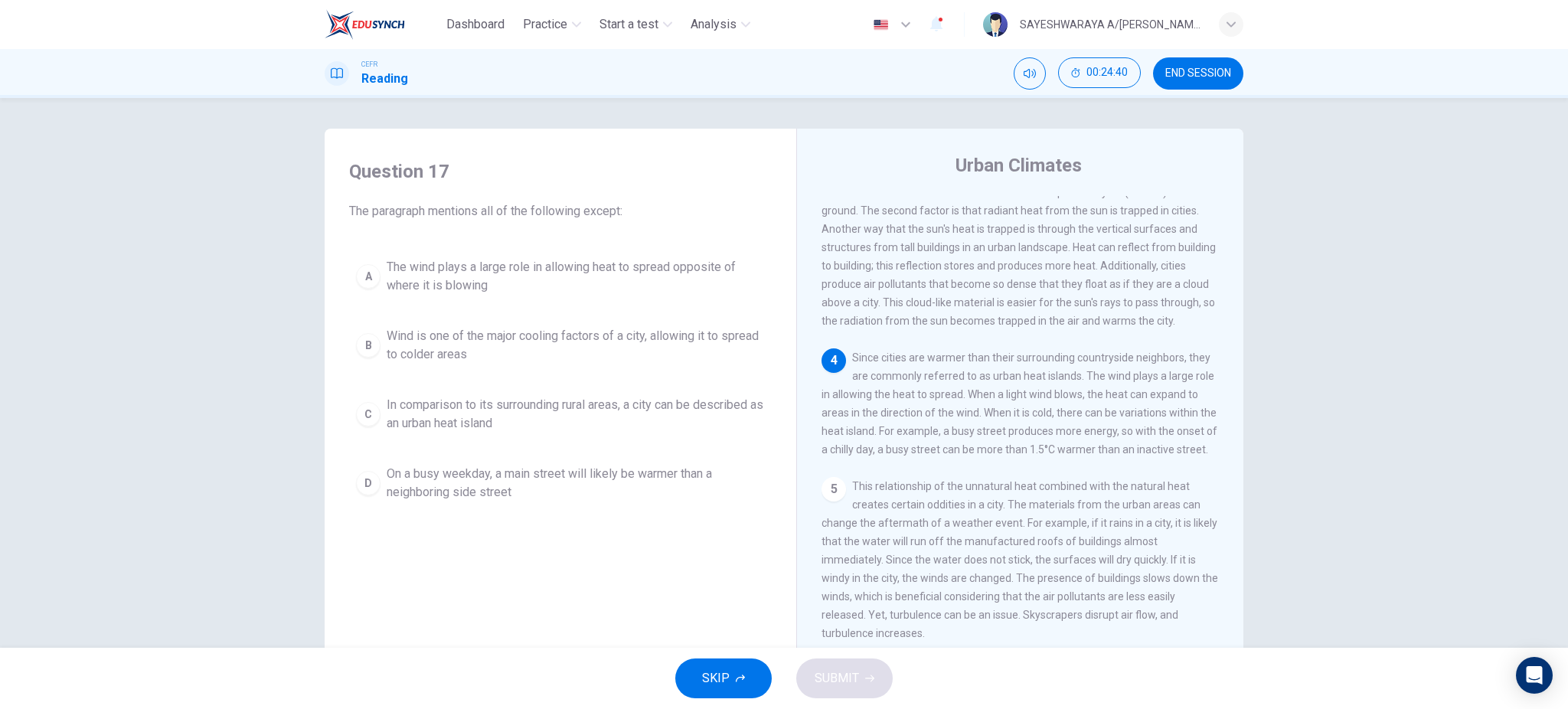
click at [593, 348] on span "Wind is one of the major cooling factors of a city, allowing it to spread to co…" at bounding box center [575, 345] width 378 height 36
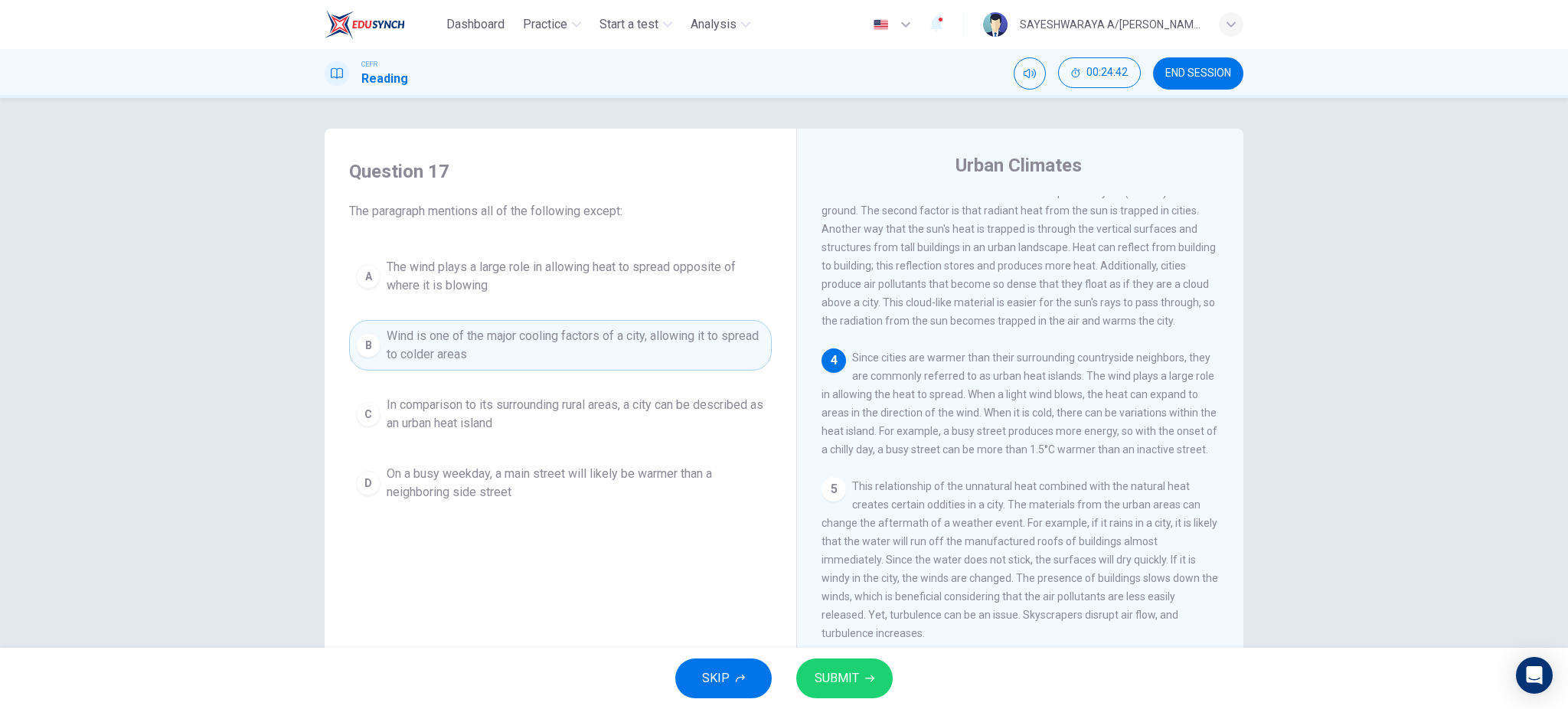
click at [930, 693] on div "SKIP SUBMIT" at bounding box center [784, 678] width 1568 height 61
click at [846, 681] on span "SUBMIT" at bounding box center [837, 678] width 44 height 21
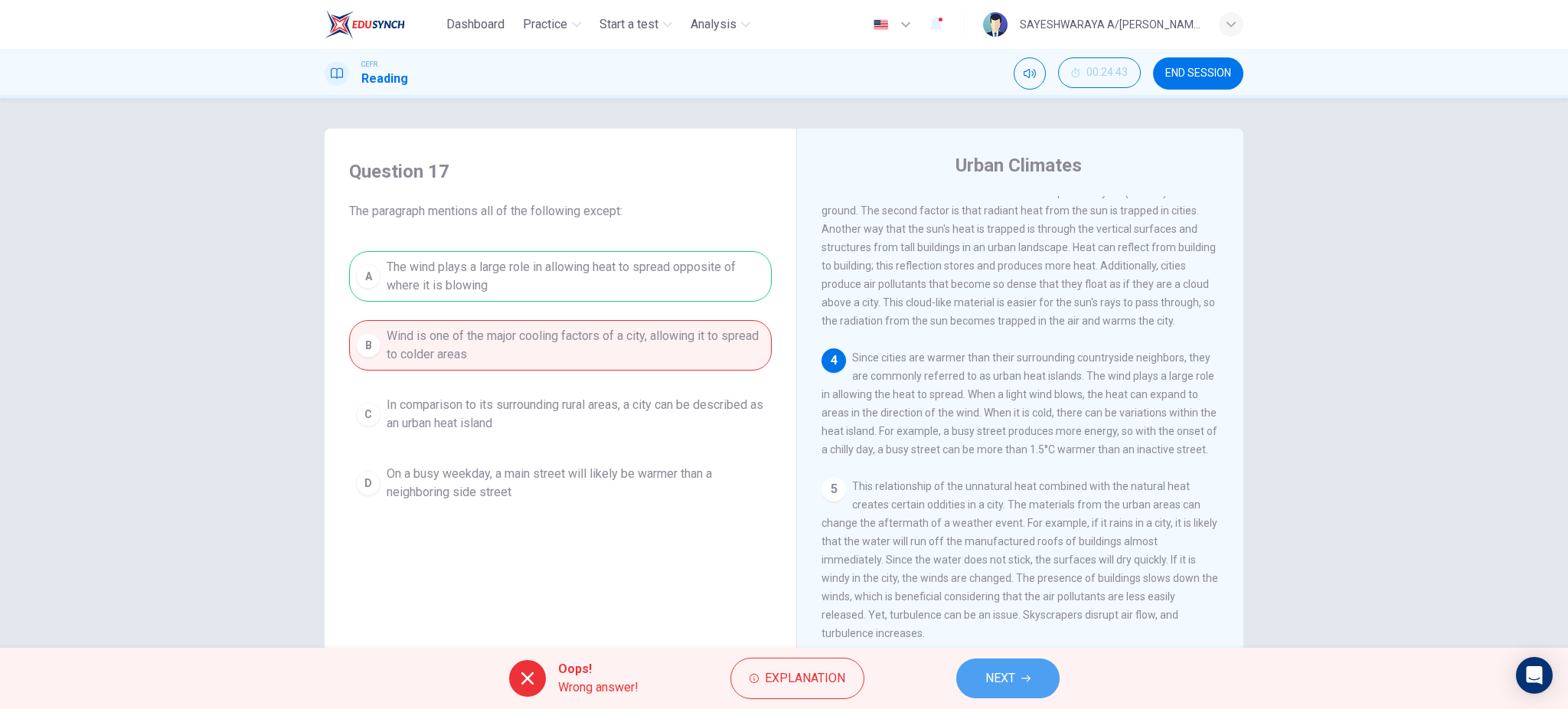
click at [995, 666] on button "NEXT" at bounding box center [1008, 678] width 104 height 40
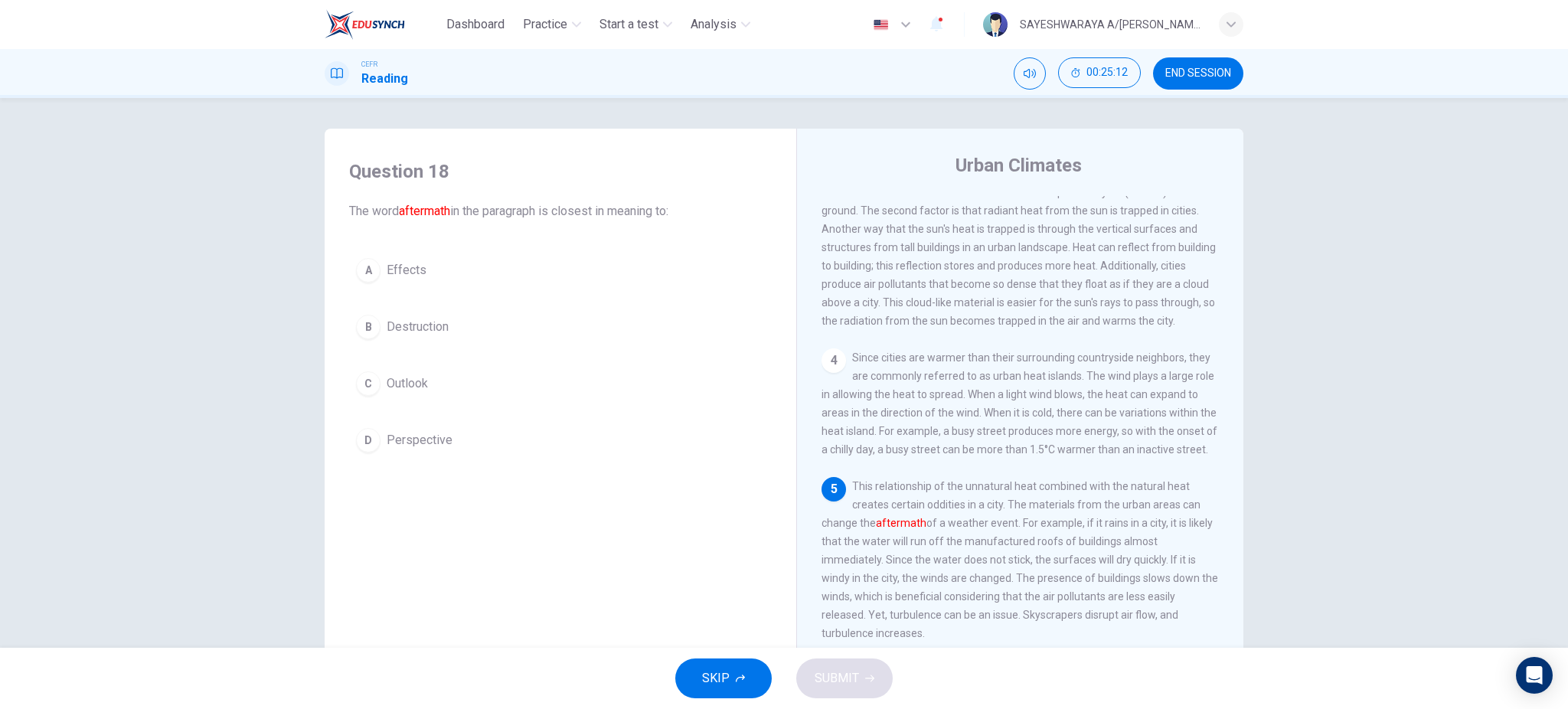
click at [919, 158] on div "Urban Climates" at bounding box center [1031, 166] width 418 height 25
click at [400, 269] on span "Effects" at bounding box center [406, 270] width 40 height 19
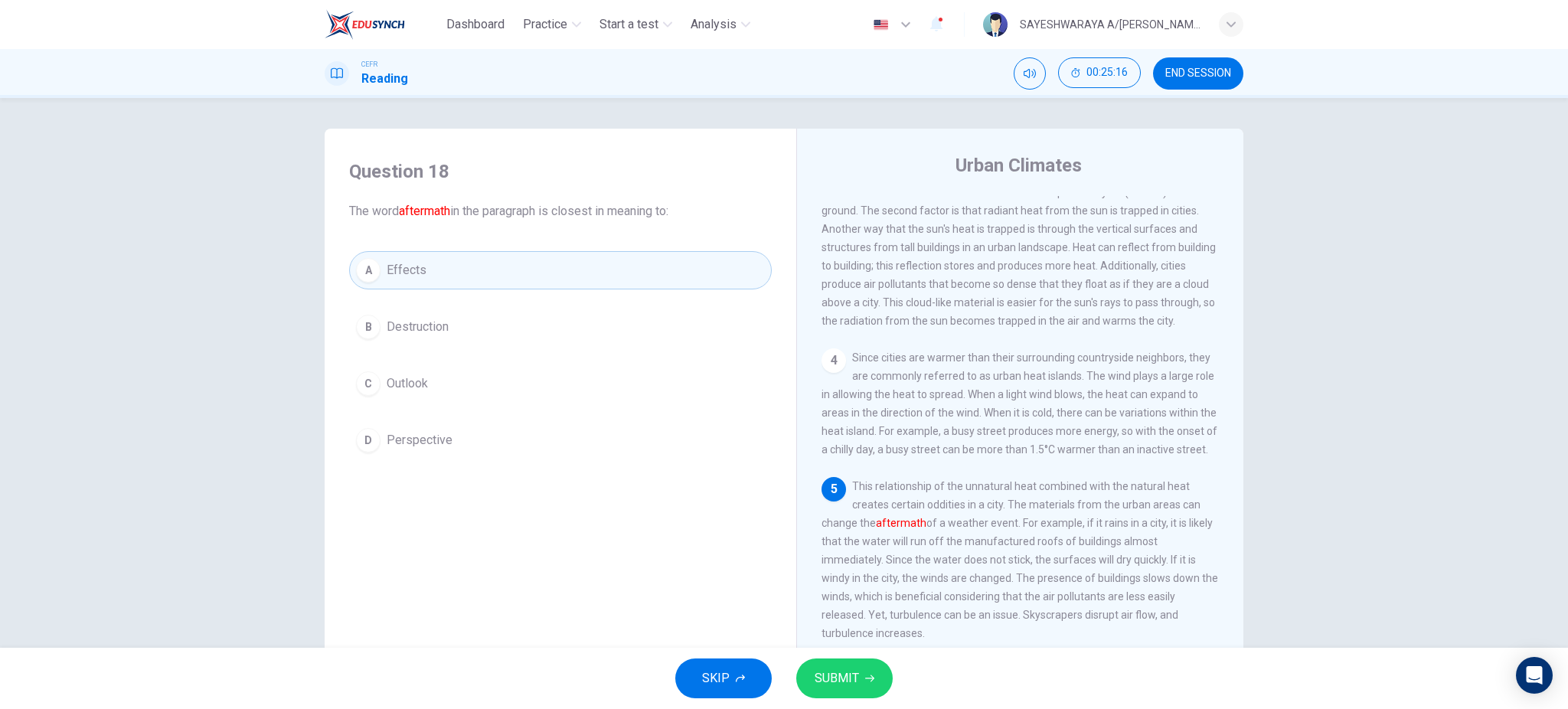
click at [851, 657] on div "SKIP SUBMIT" at bounding box center [784, 678] width 1568 height 61
click at [846, 667] on span "SUBMIT" at bounding box center [837, 678] width 44 height 21
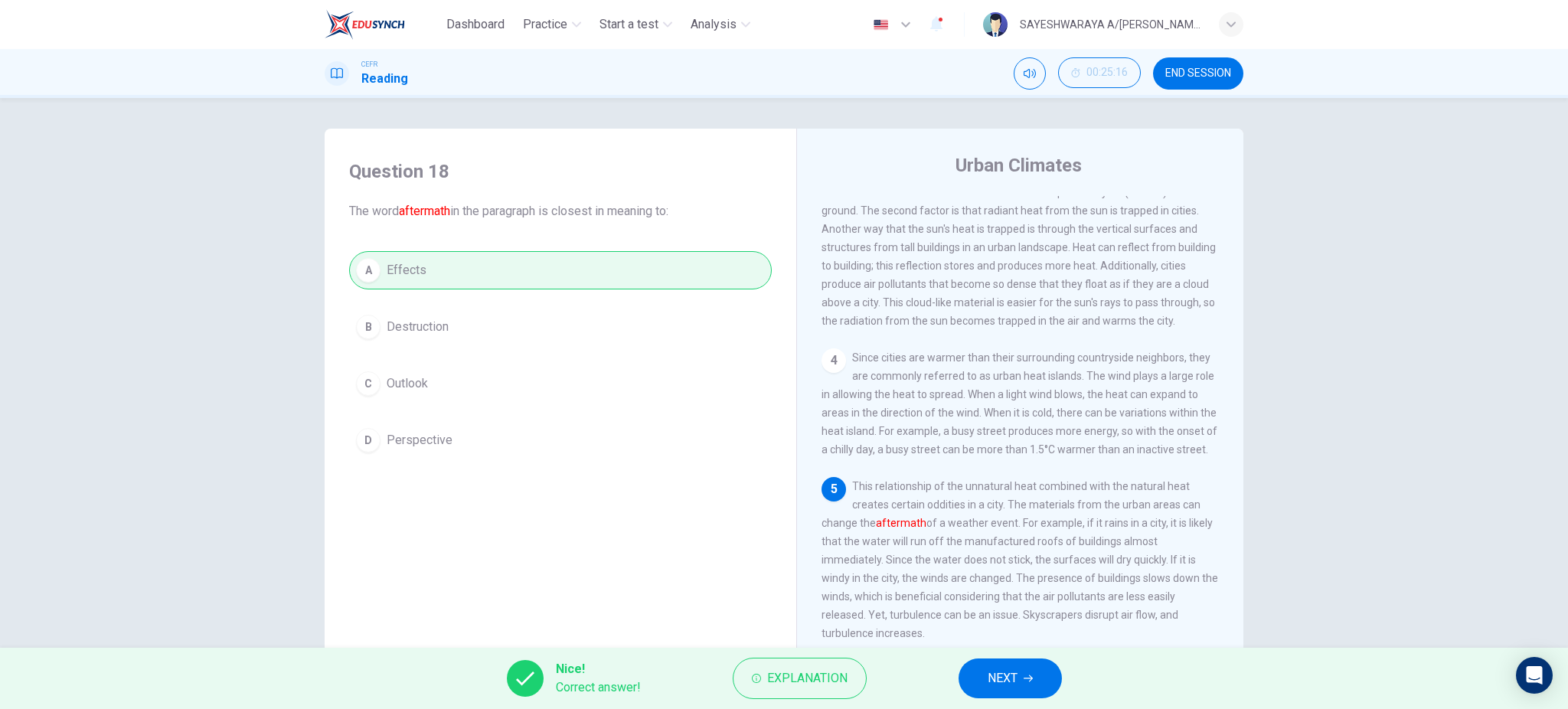
click at [1017, 679] on span "NEXT" at bounding box center [1002, 678] width 30 height 21
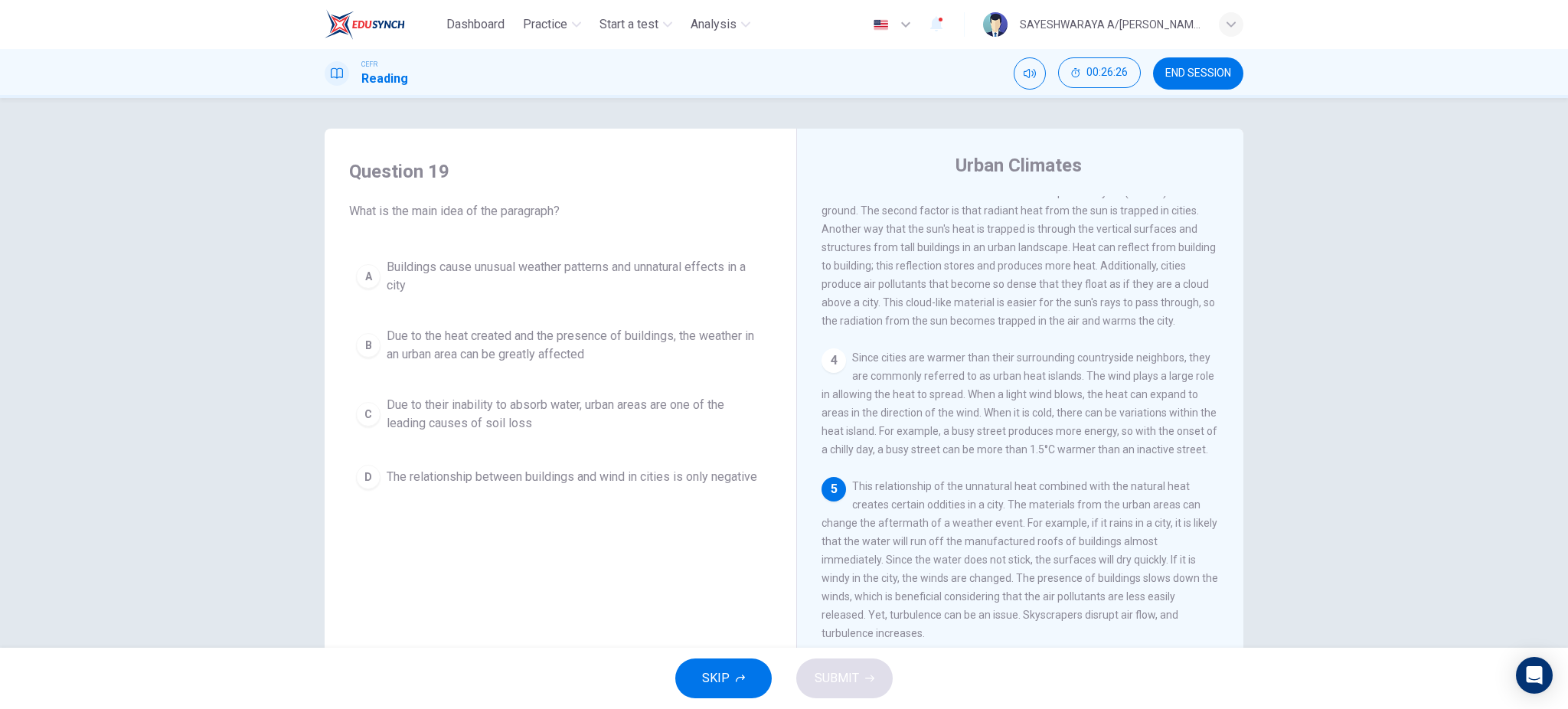
drag, startPoint x: 346, startPoint y: 210, endPoint x: 543, endPoint y: 212, distance: 197.0
click at [543, 212] on span "What is the main idea of the paragraph?" at bounding box center [560, 211] width 423 height 19
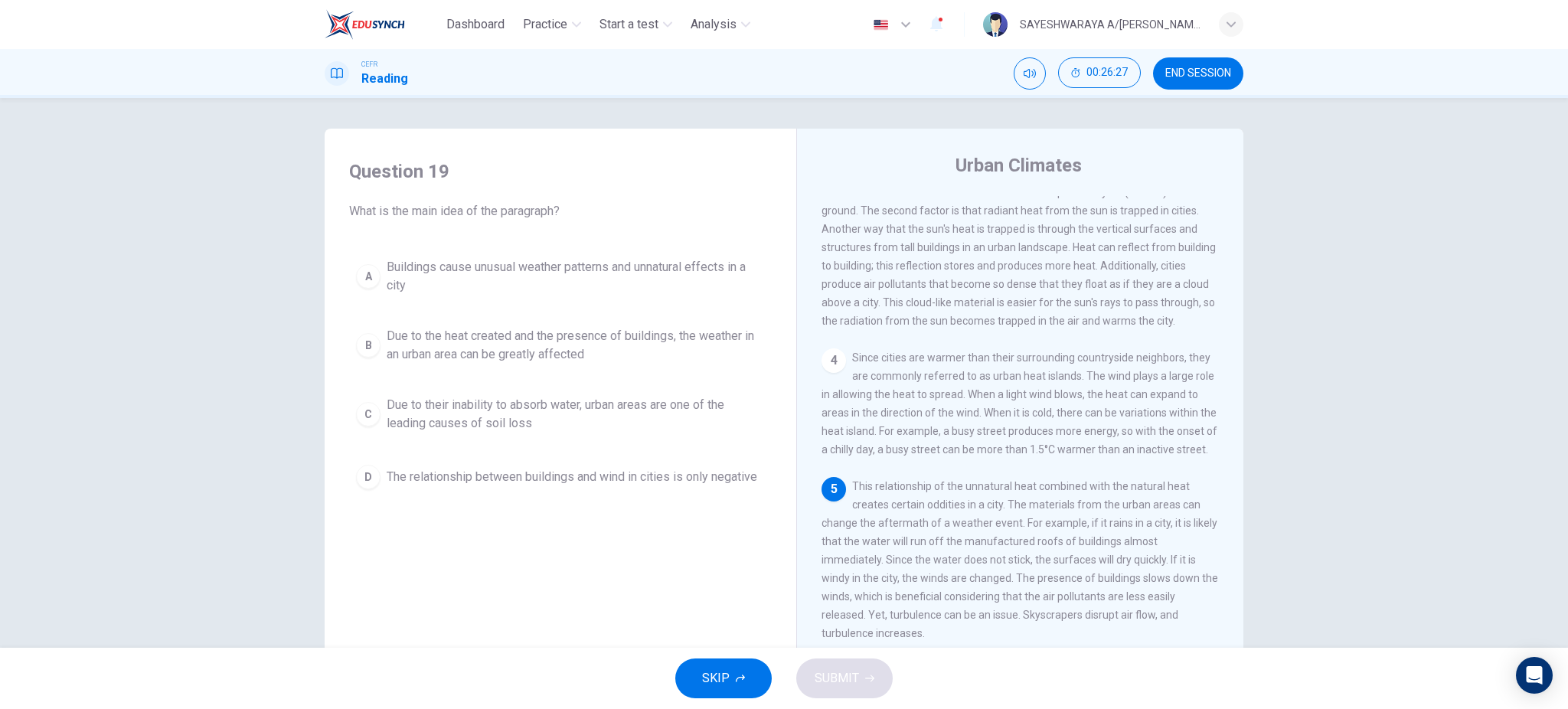
scroll to position [471, 0]
click at [498, 343] on span "Due to the heat created and the presence of buildings, the weather in an urban …" at bounding box center [575, 345] width 378 height 36
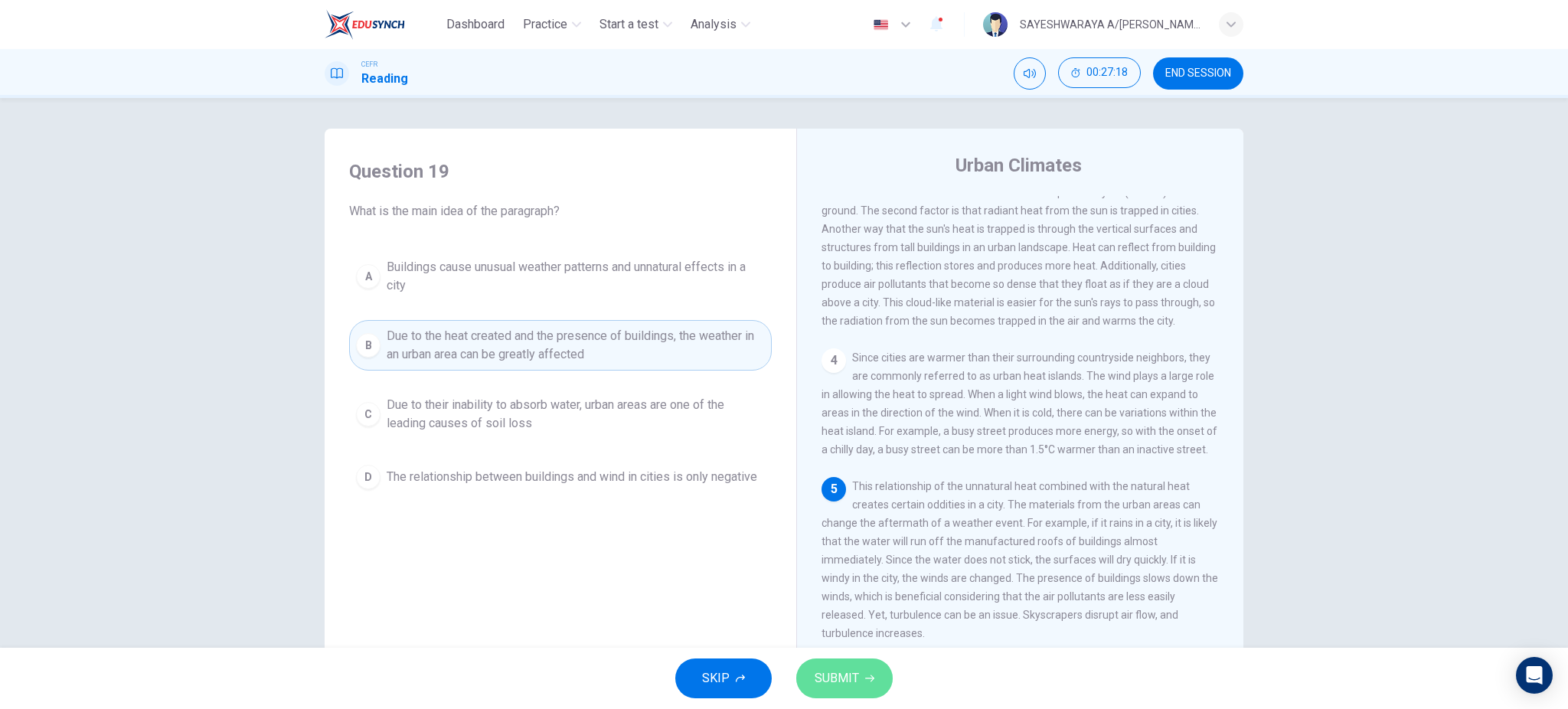
click at [851, 671] on span "SUBMIT" at bounding box center [837, 678] width 44 height 21
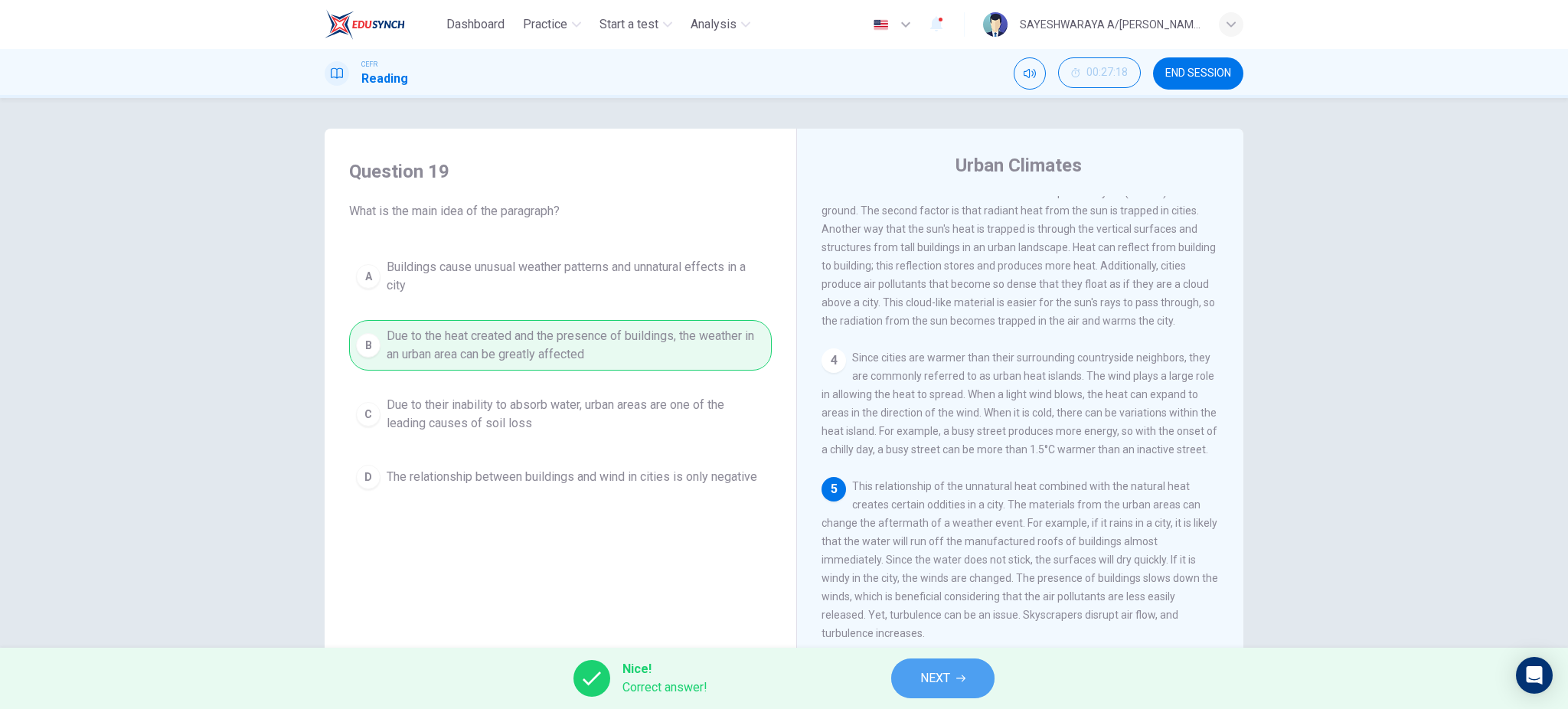
click at [948, 678] on span "NEXT" at bounding box center [935, 678] width 30 height 21
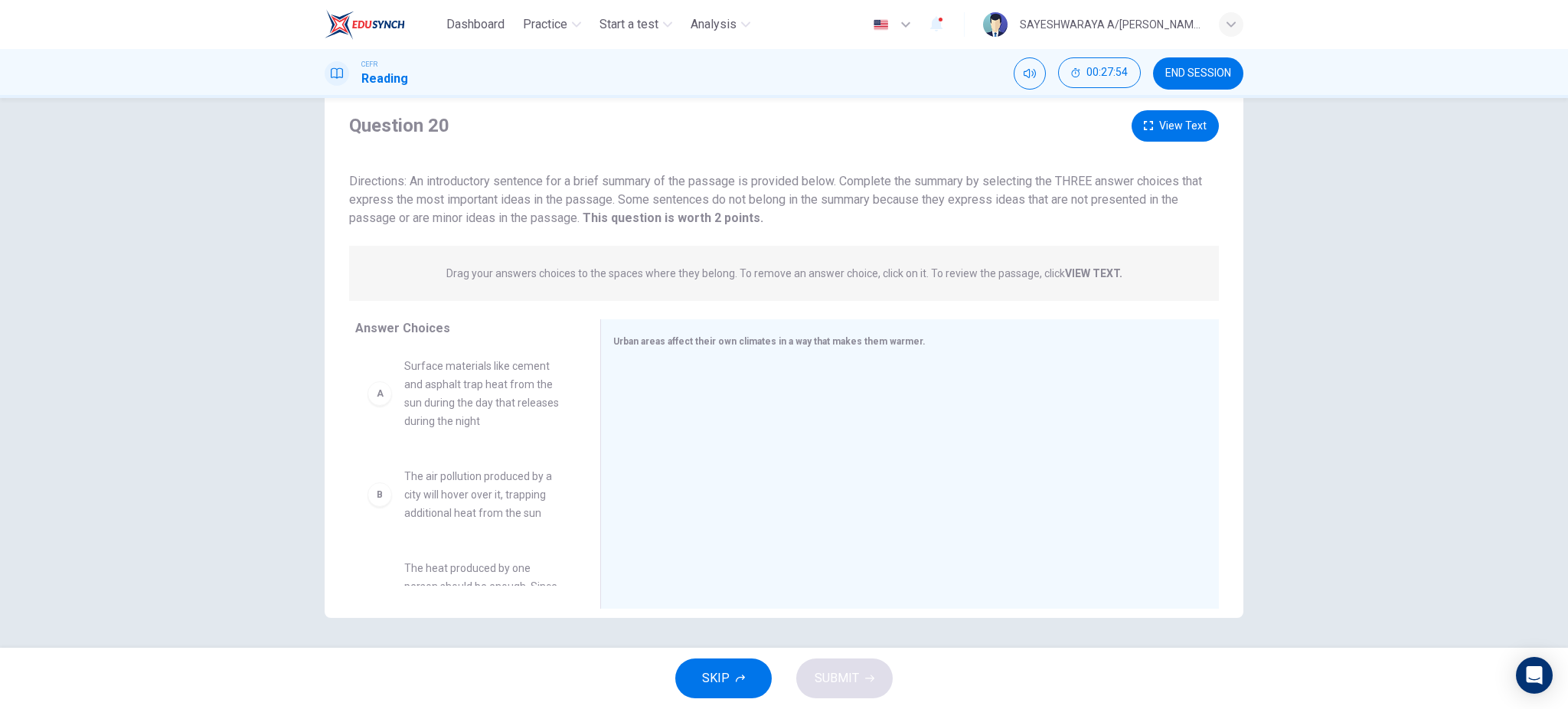
scroll to position [0, 0]
click at [457, 429] on span "Surface materials like cement and asphalt trap heat from the sun during the day…" at bounding box center [484, 399] width 160 height 74
drag, startPoint x: 455, startPoint y: 439, endPoint x: 764, endPoint y: 374, distance: 315.8
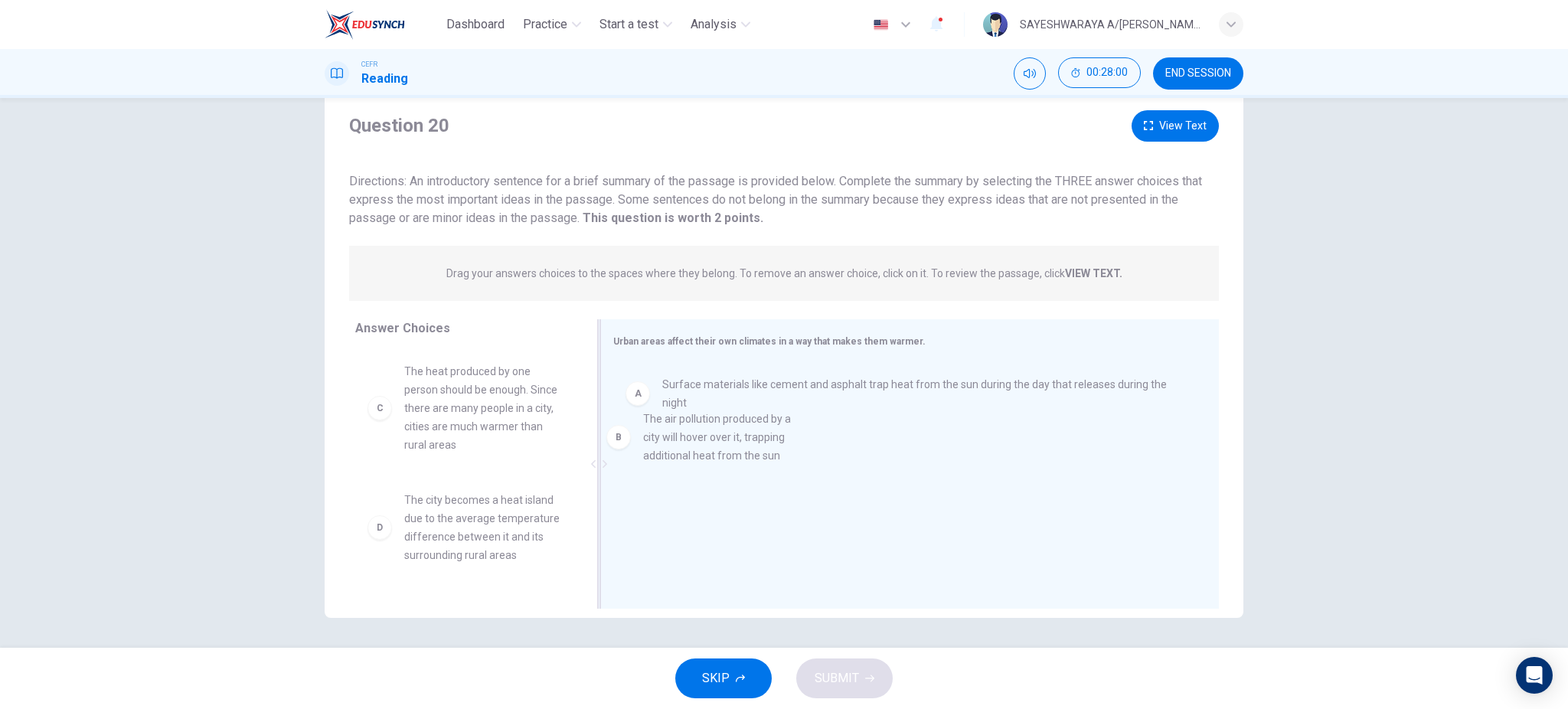
drag, startPoint x: 508, startPoint y: 393, endPoint x: 755, endPoint y: 432, distance: 250.1
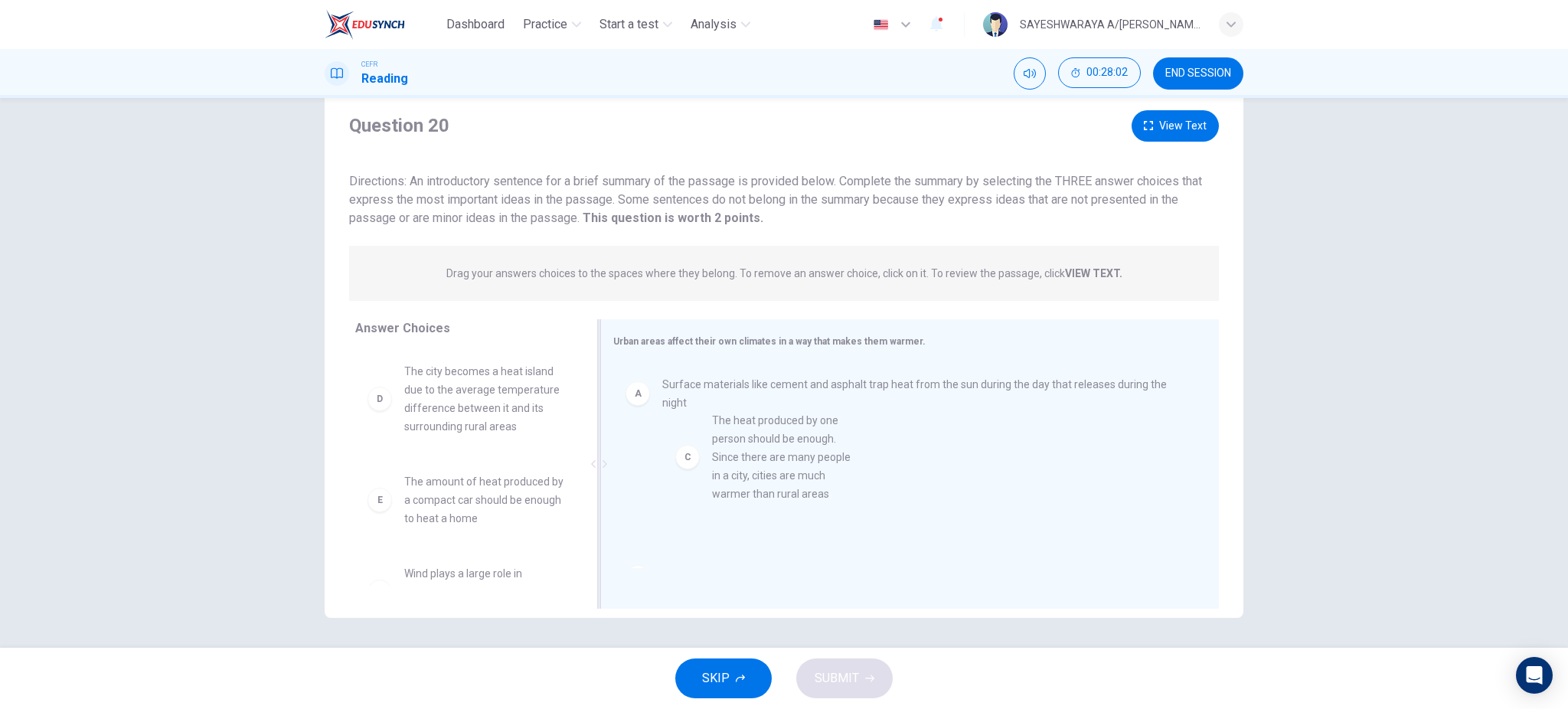
drag, startPoint x: 433, startPoint y: 404, endPoint x: 786, endPoint y: 474, distance: 359.9
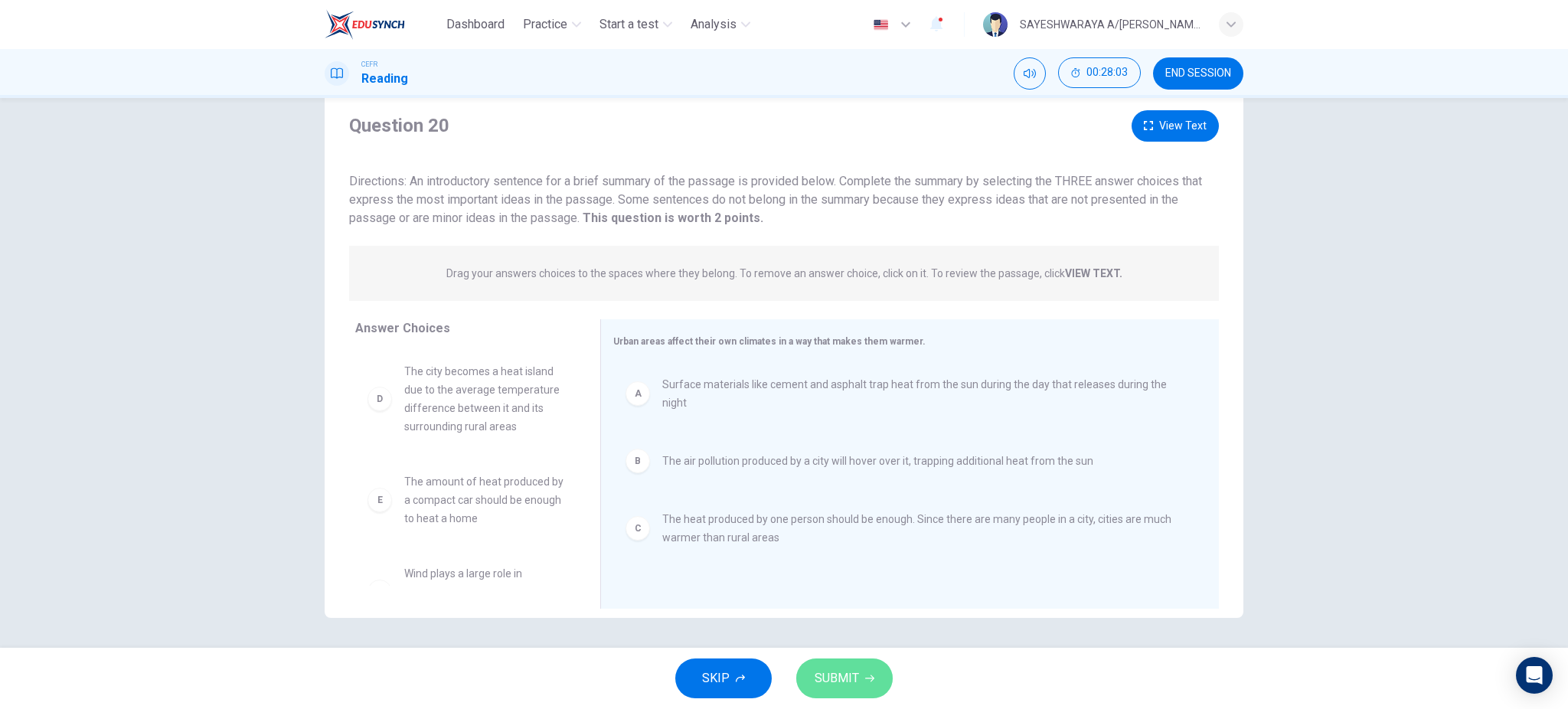
click at [850, 689] on span "SUBMIT" at bounding box center [837, 678] width 44 height 21
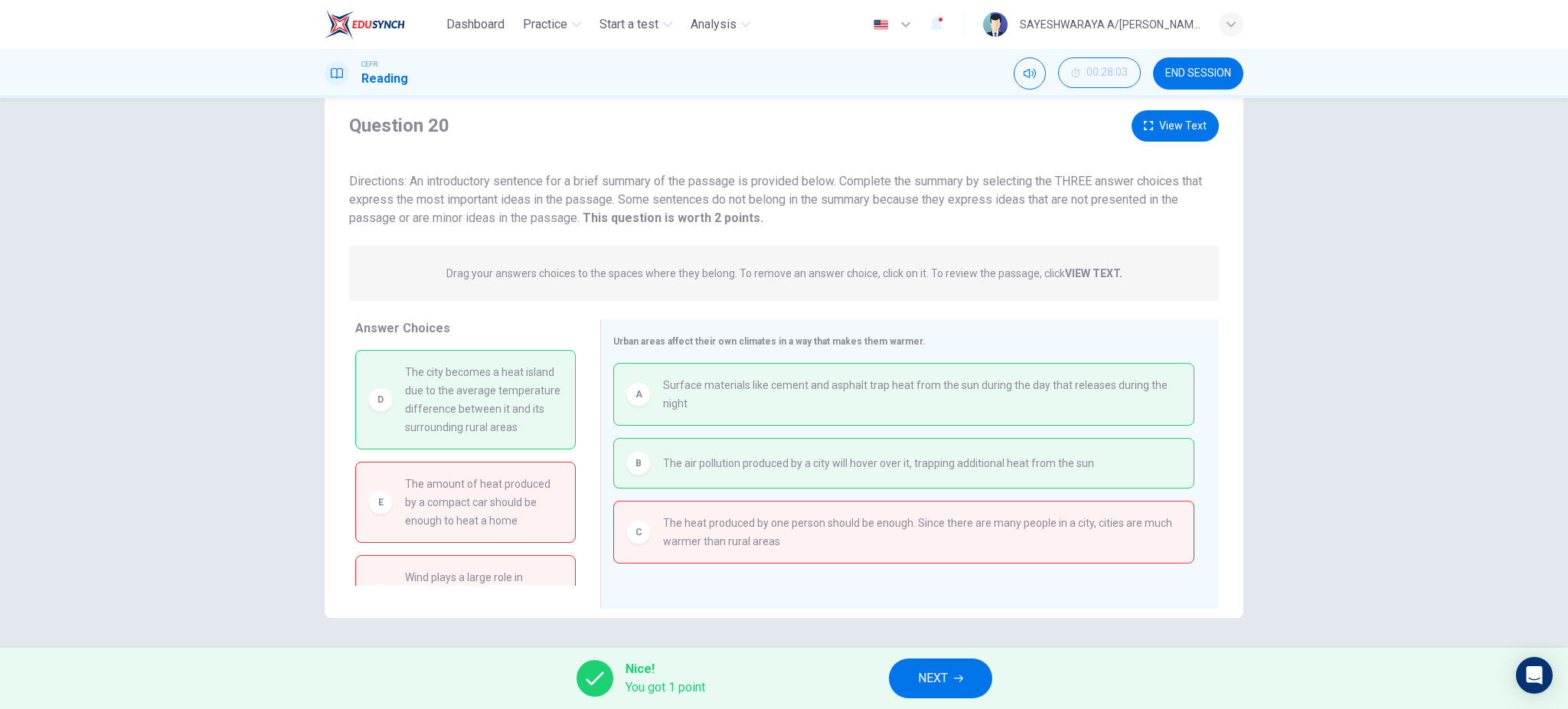
click at [932, 675] on span "NEXT" at bounding box center [933, 678] width 30 height 21
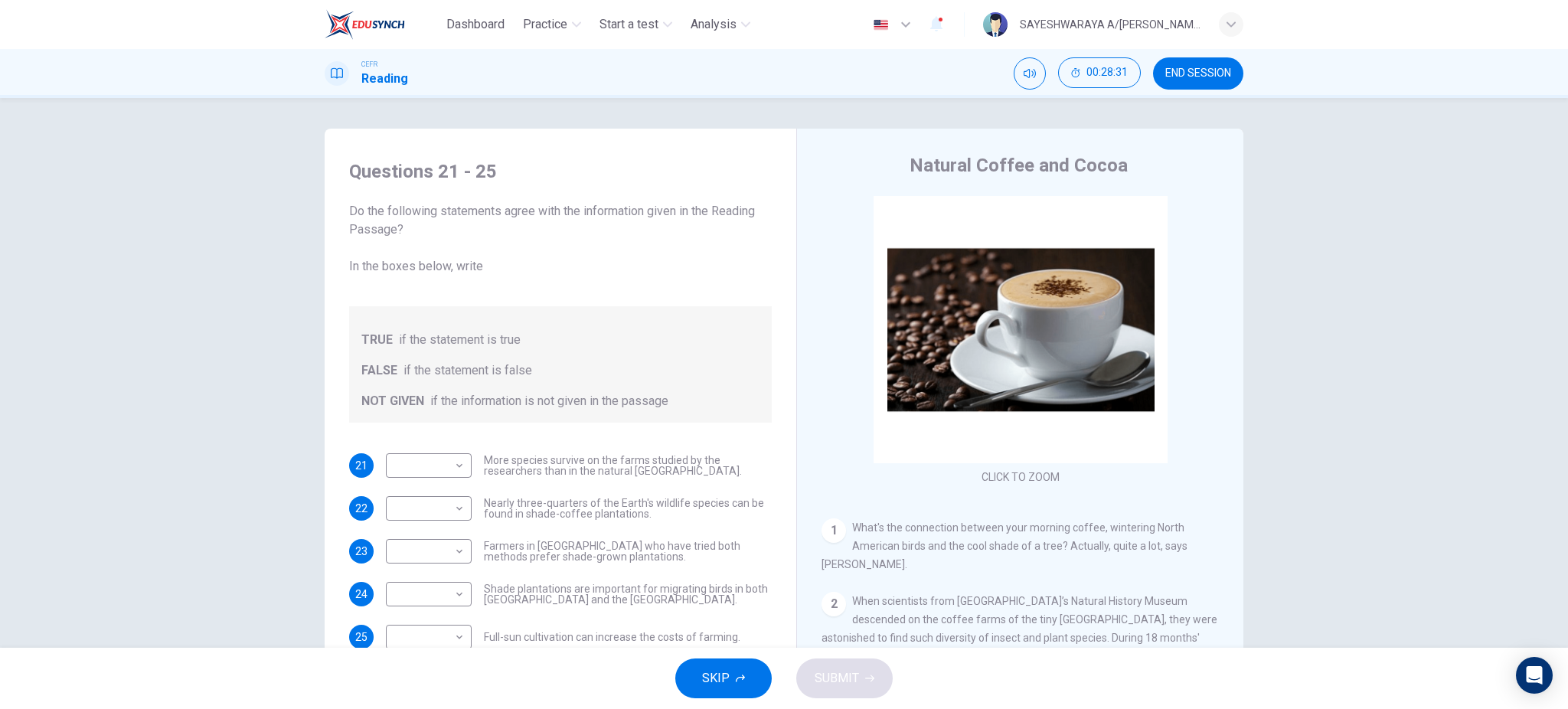
click at [909, 101] on div "Questions 21 - 25 Do the following statements agree with the information given …" at bounding box center [784, 373] width 1568 height 549
